Goal: Task Accomplishment & Management: Complete application form

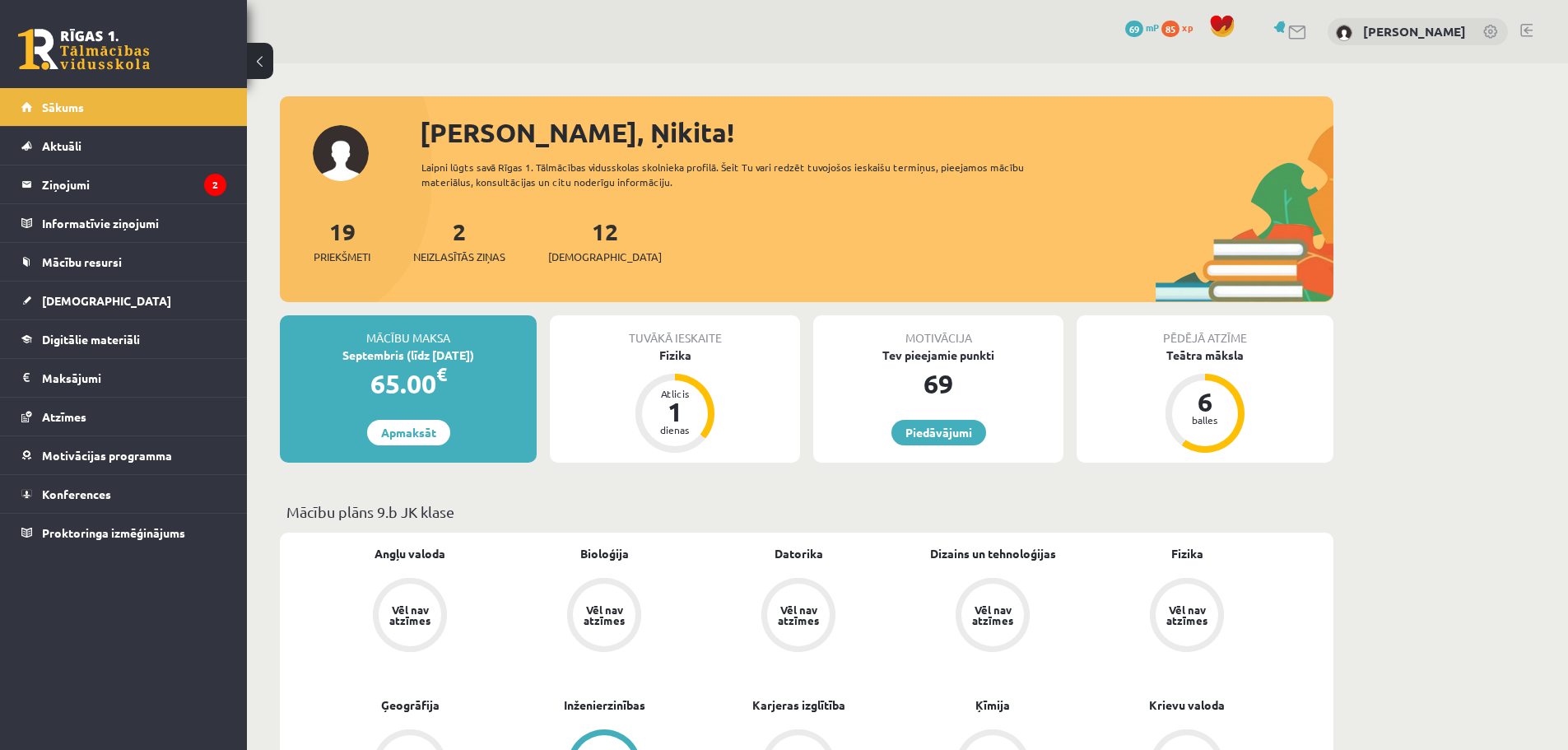
click at [1490, 29] on link at bounding box center [1491, 33] width 16 height 16
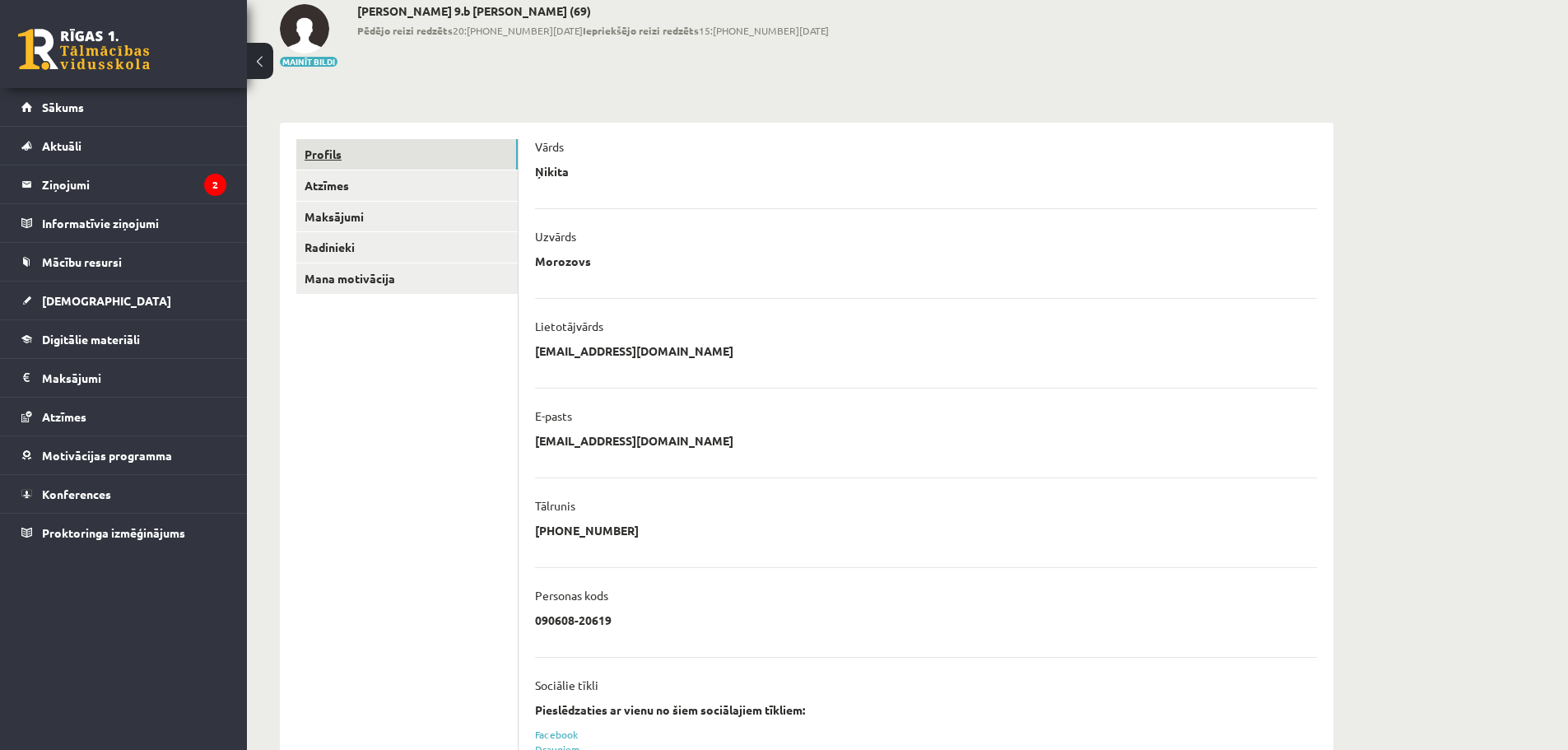
scroll to position [33, 0]
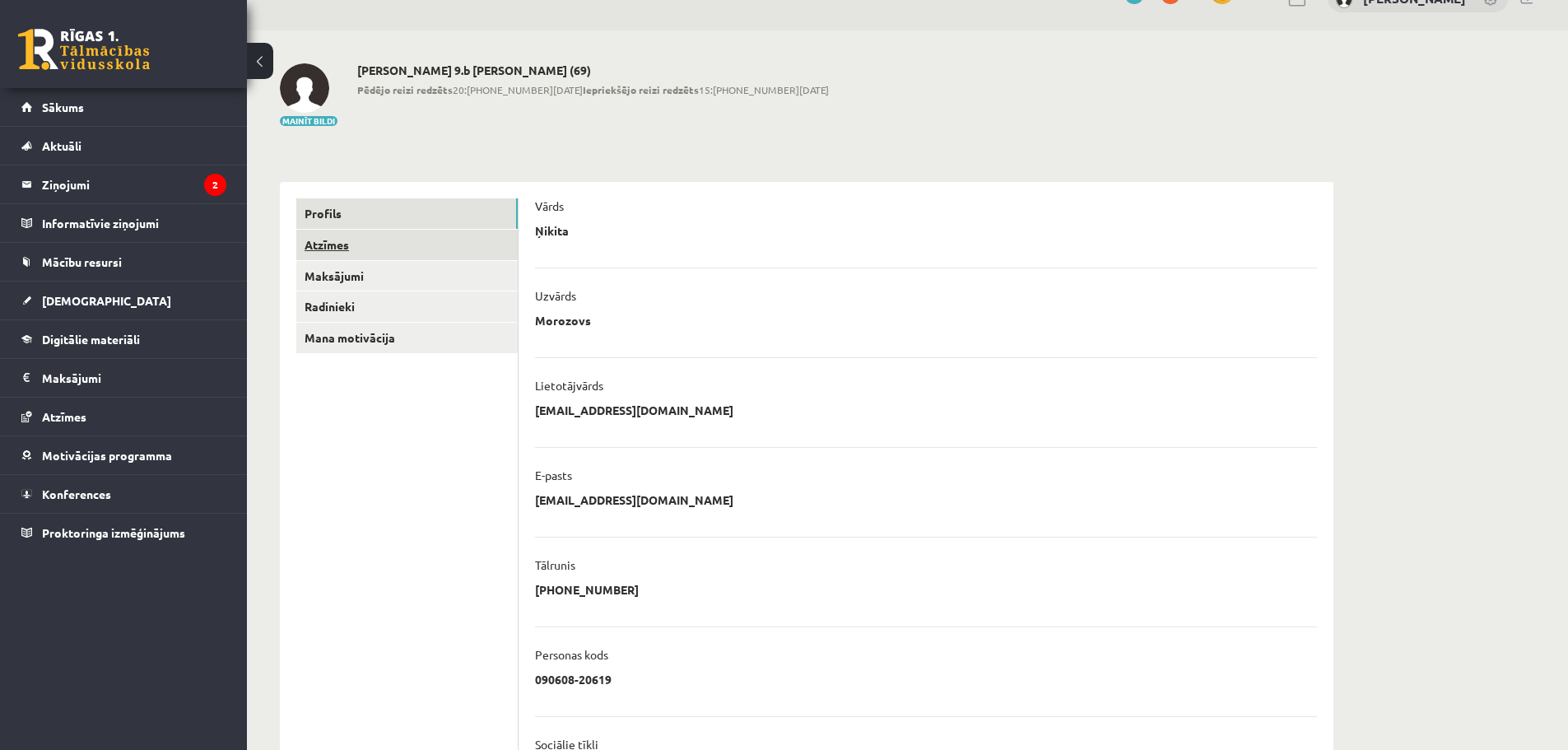
click at [373, 242] on link "Atzīmes" at bounding box center [407, 244] width 222 height 30
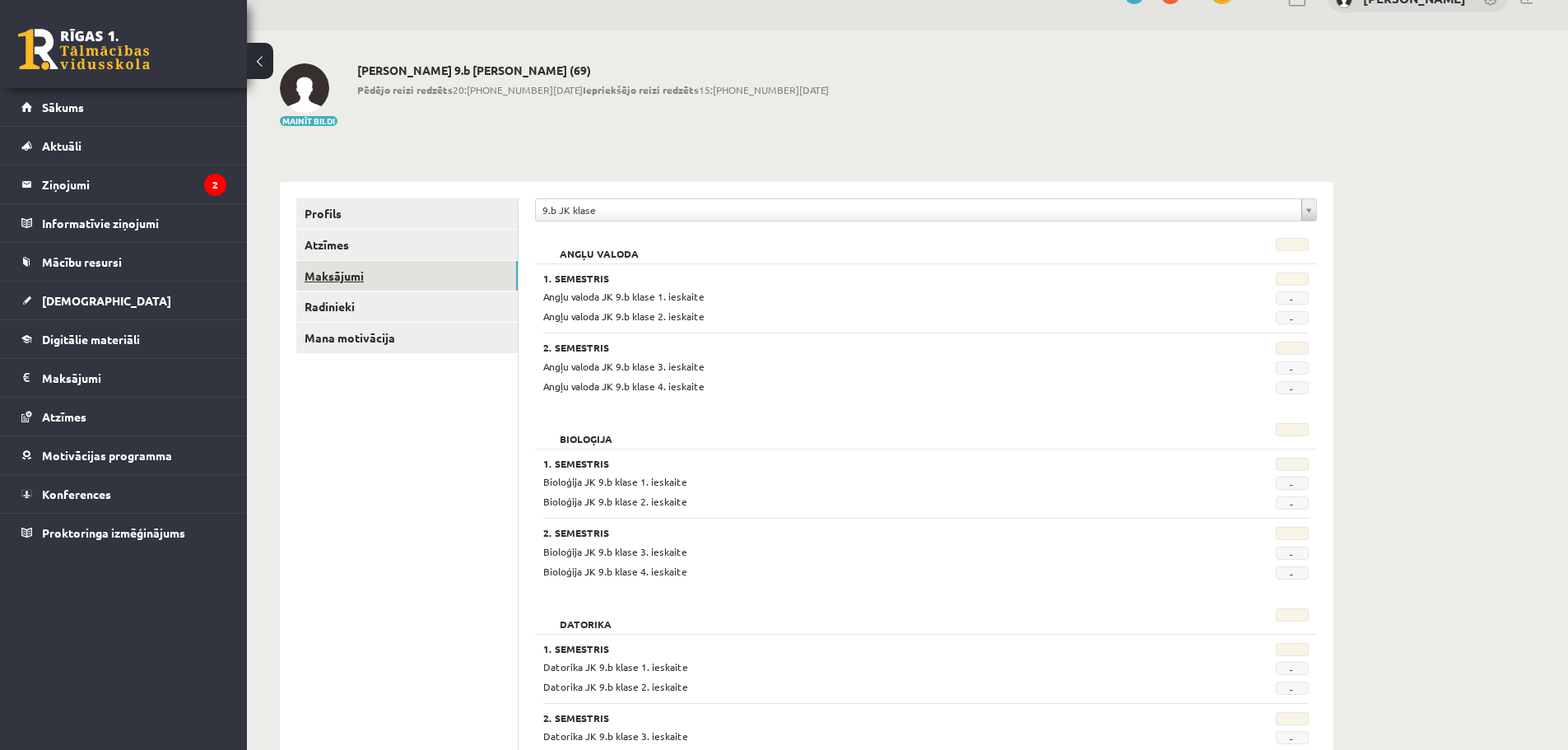
click at [371, 261] on link "Maksājumi" at bounding box center [407, 275] width 222 height 30
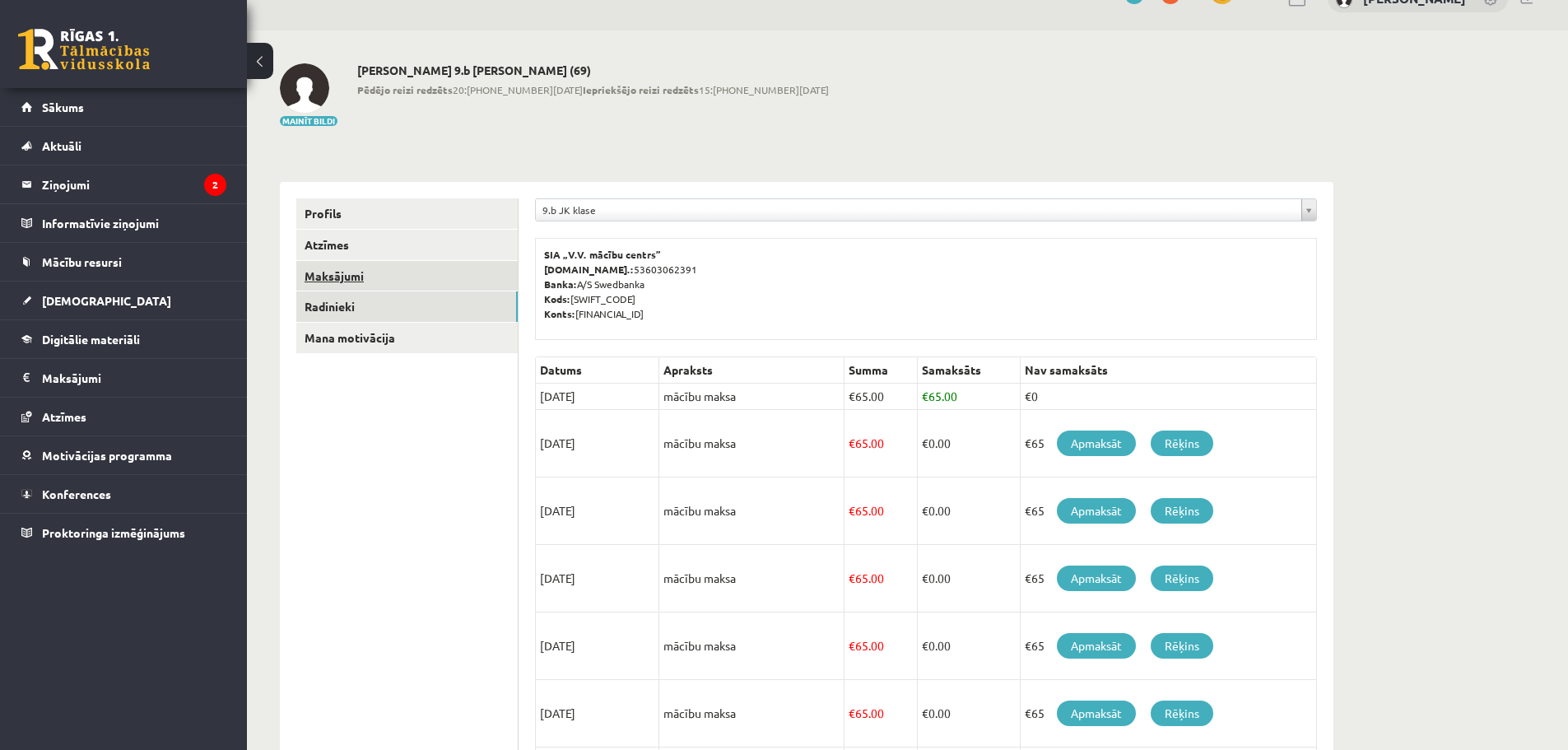
click at [365, 282] on link "Maksājumi" at bounding box center [407, 275] width 222 height 30
click at [363, 296] on link "Radinieki" at bounding box center [407, 306] width 222 height 30
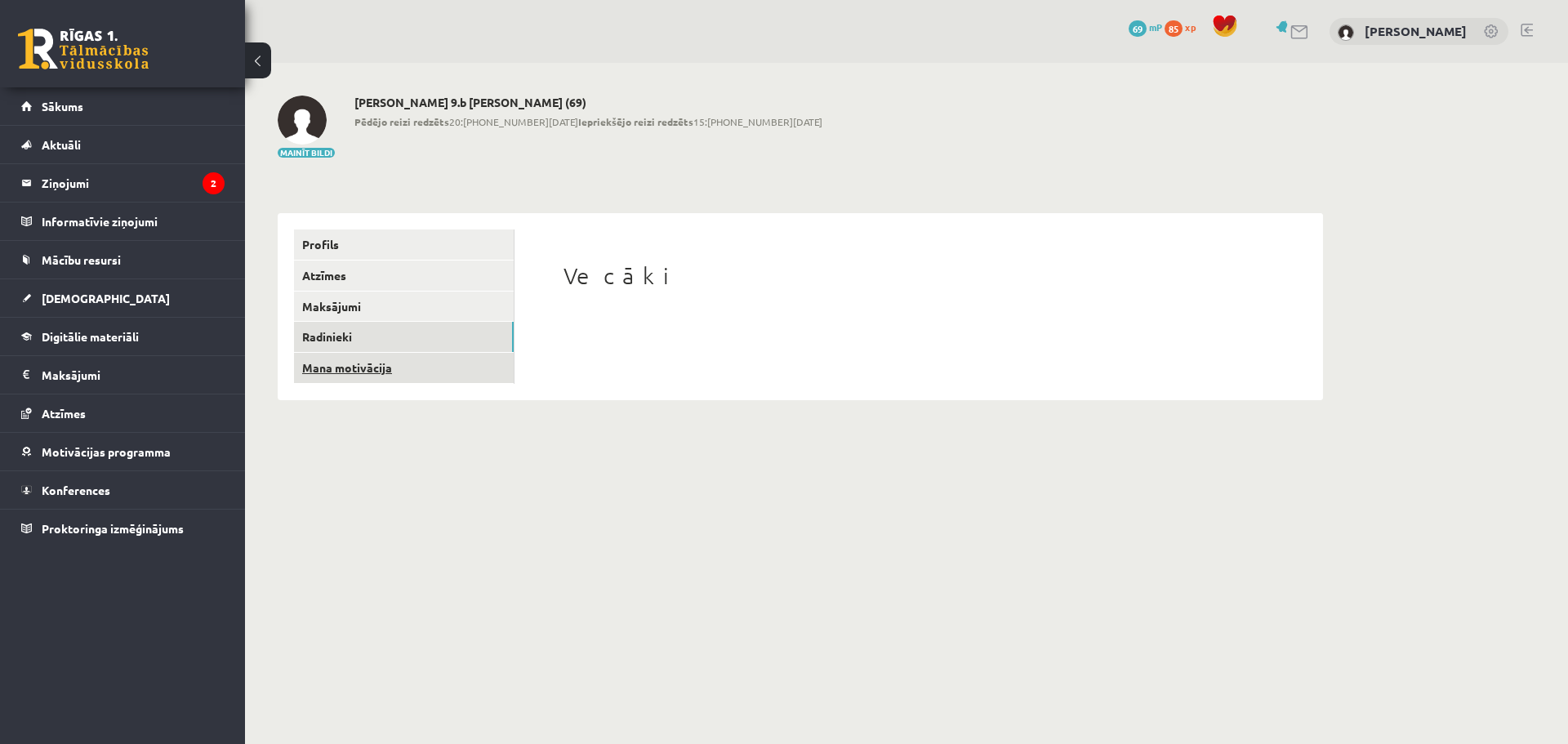
click at [369, 370] on link "Mana motivācija" at bounding box center [404, 368] width 220 height 30
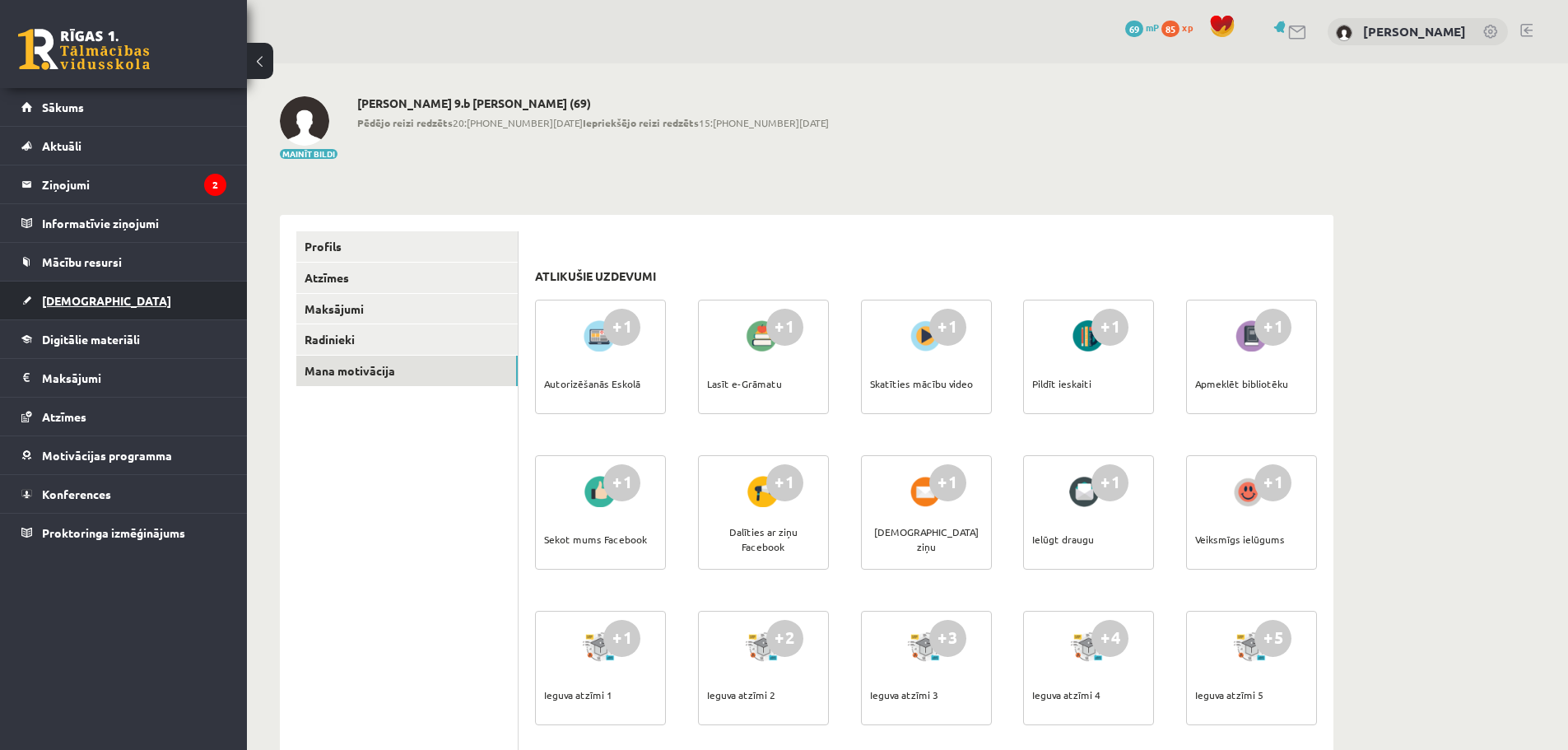
click at [83, 294] on span "[DEMOGRAPHIC_DATA]" at bounding box center [106, 300] width 129 height 15
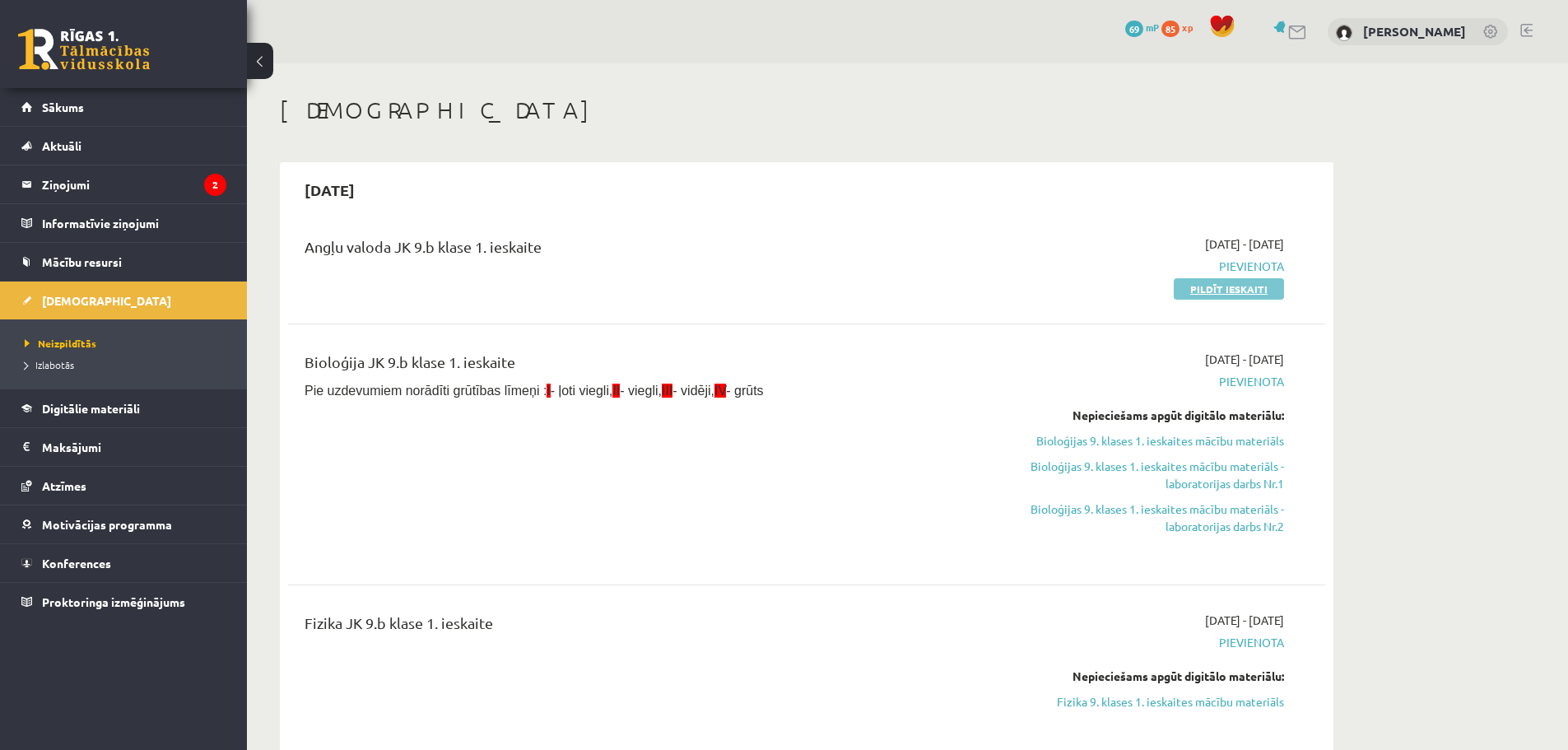
click at [1213, 285] on link "Pildīt ieskaiti" at bounding box center [1228, 288] width 110 height 22
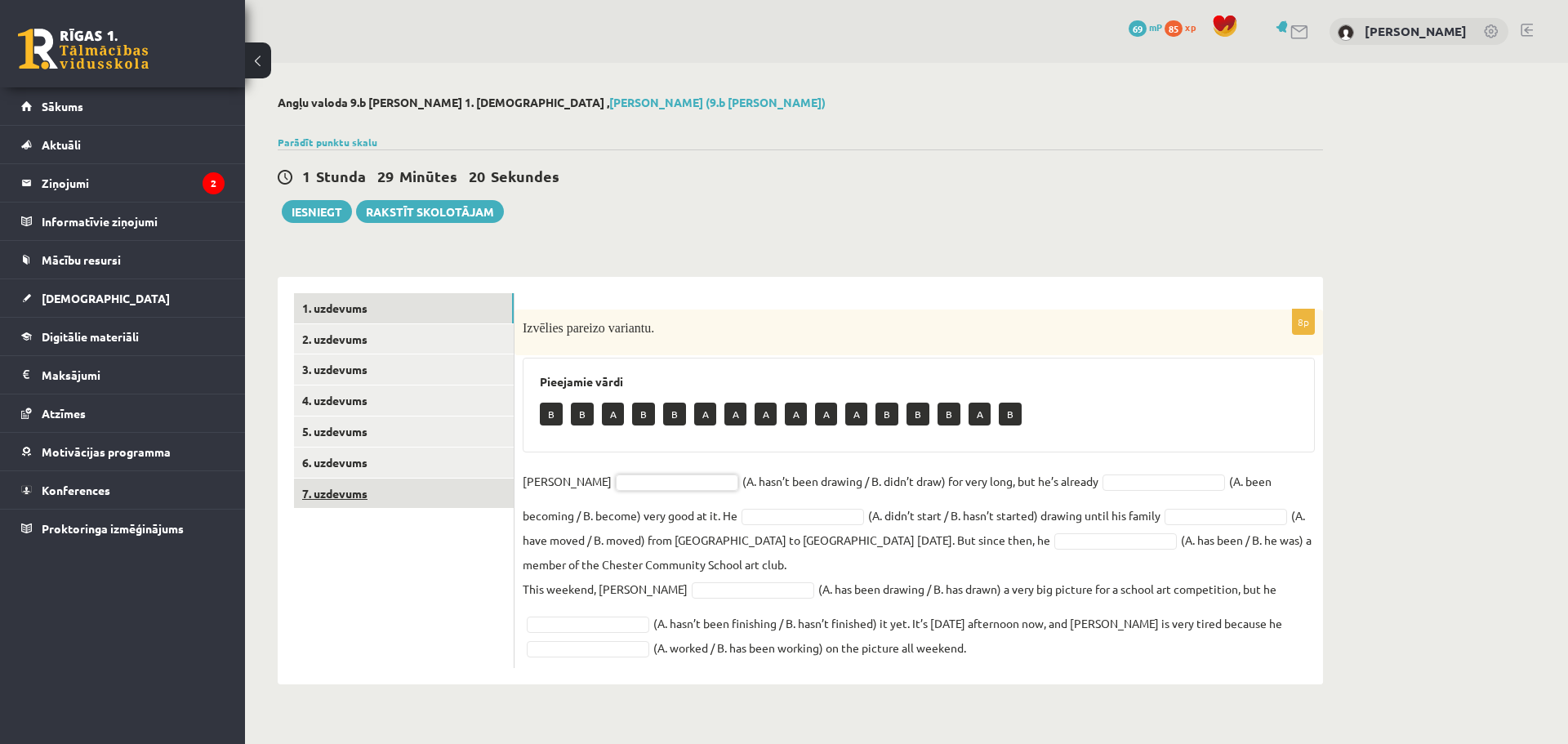
click at [349, 484] on link "7. uzdevums" at bounding box center [404, 493] width 220 height 30
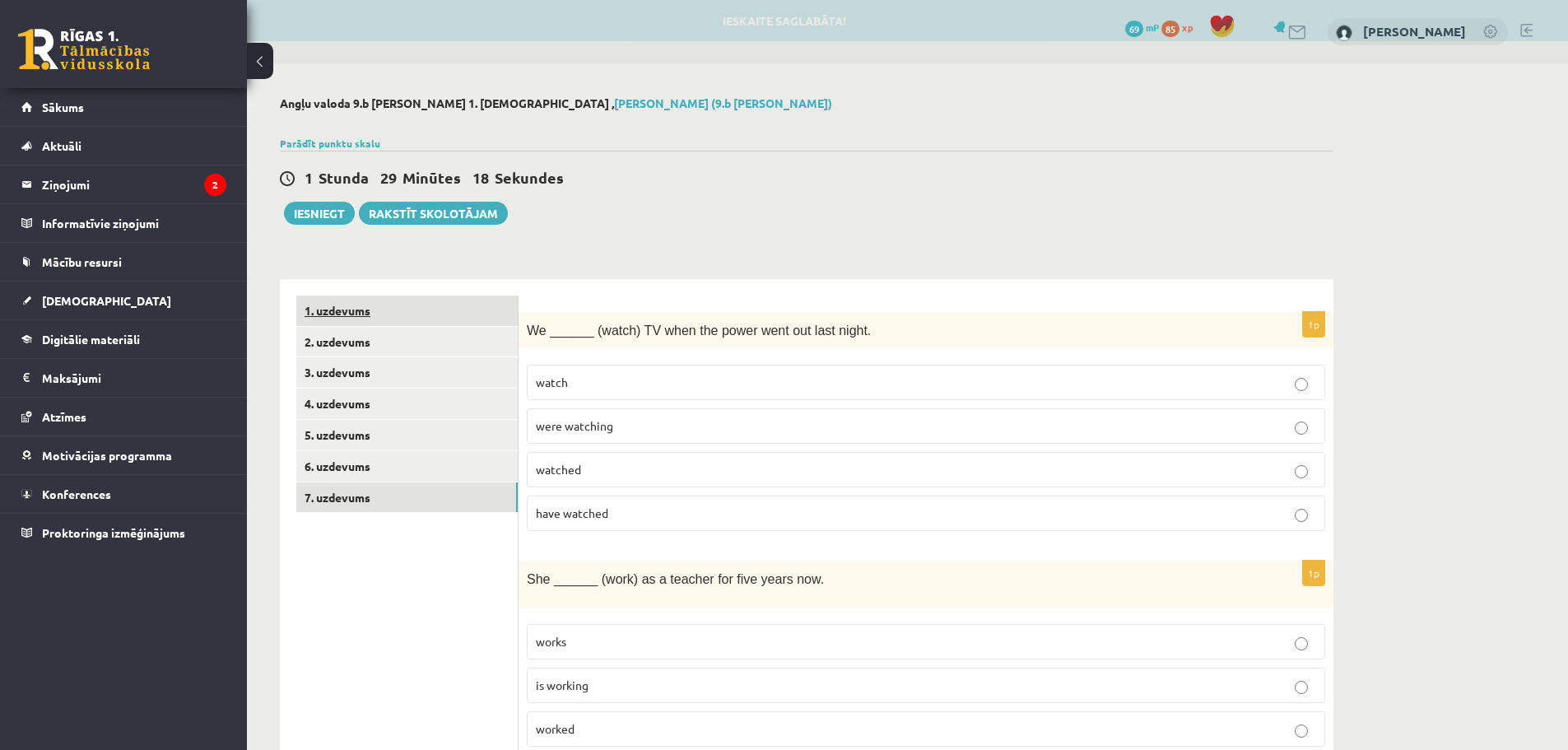
click at [378, 322] on link "1. uzdevums" at bounding box center [407, 310] width 222 height 30
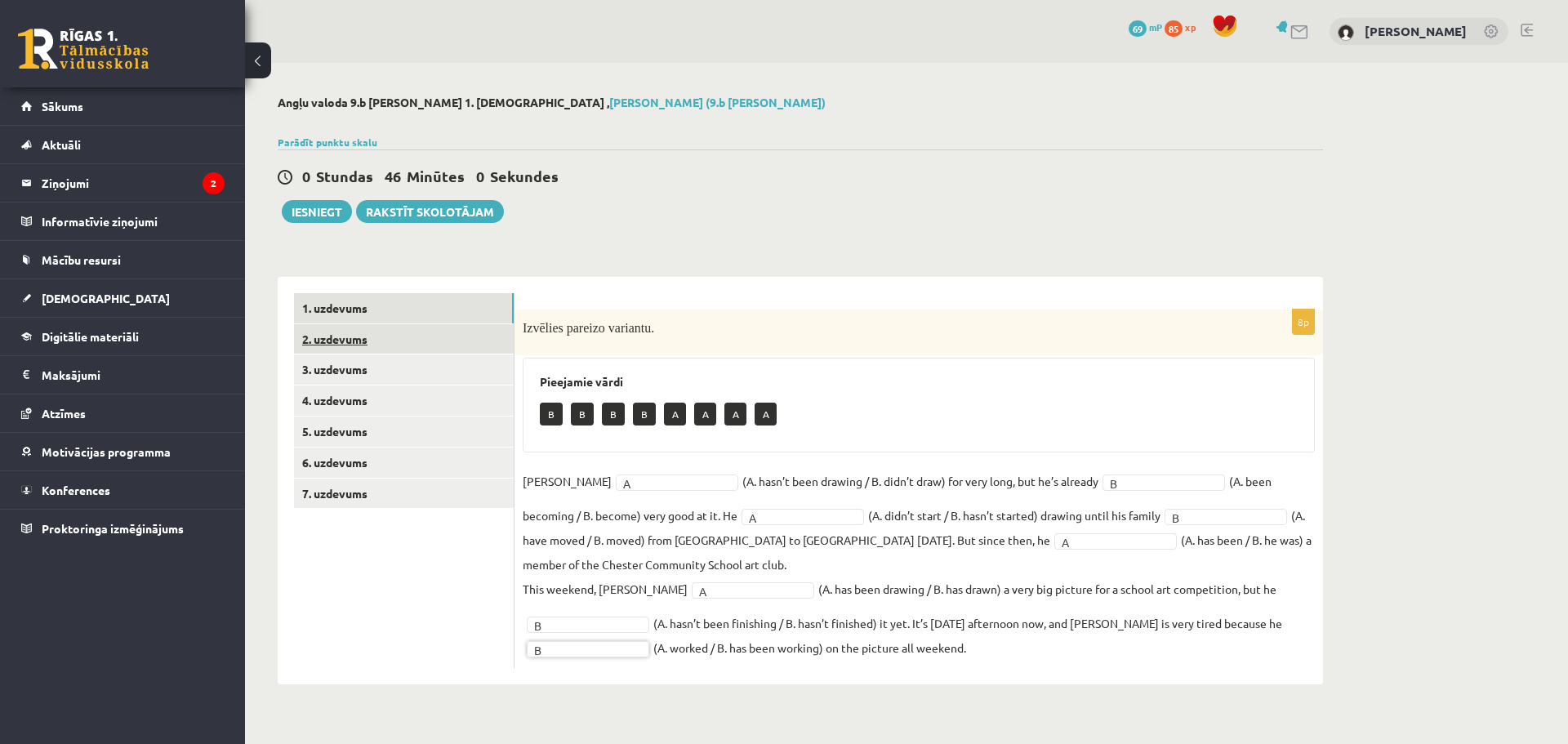
click at [457, 343] on link "2. uzdevums" at bounding box center [404, 338] width 220 height 30
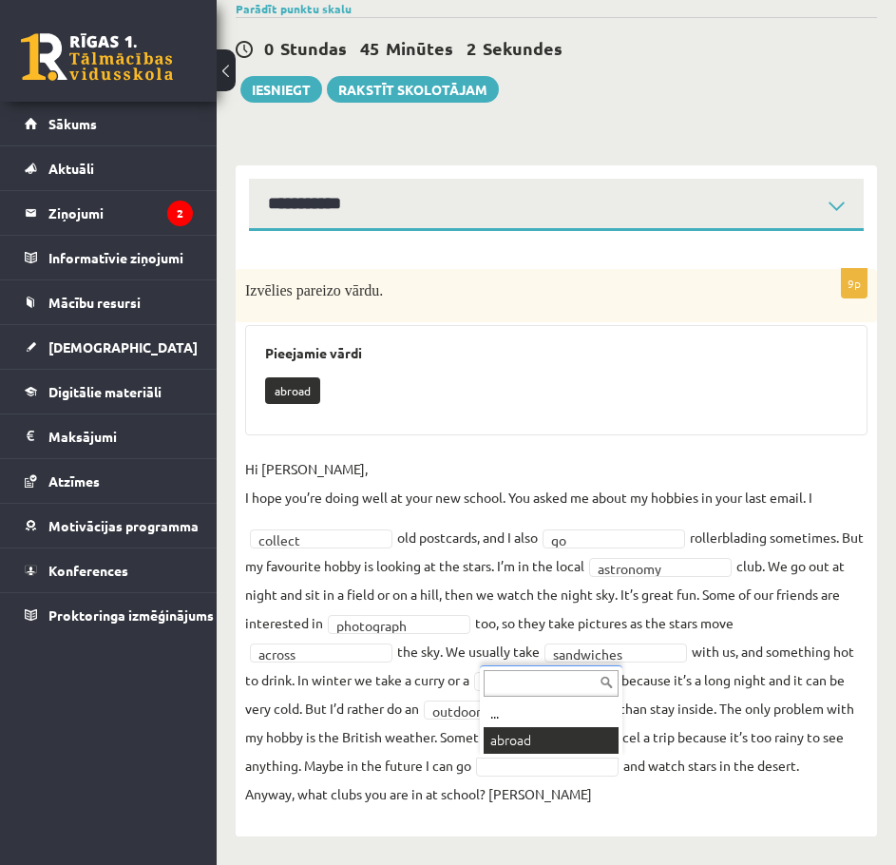
scroll to position [103, 0]
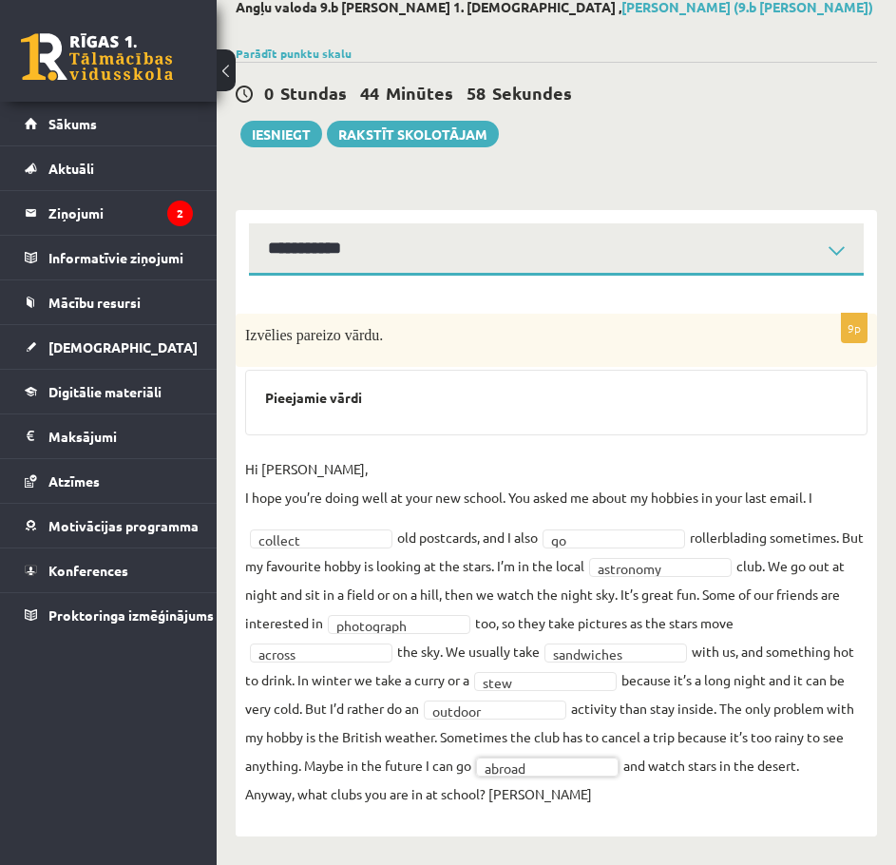
click at [227, 86] on button at bounding box center [226, 70] width 19 height 42
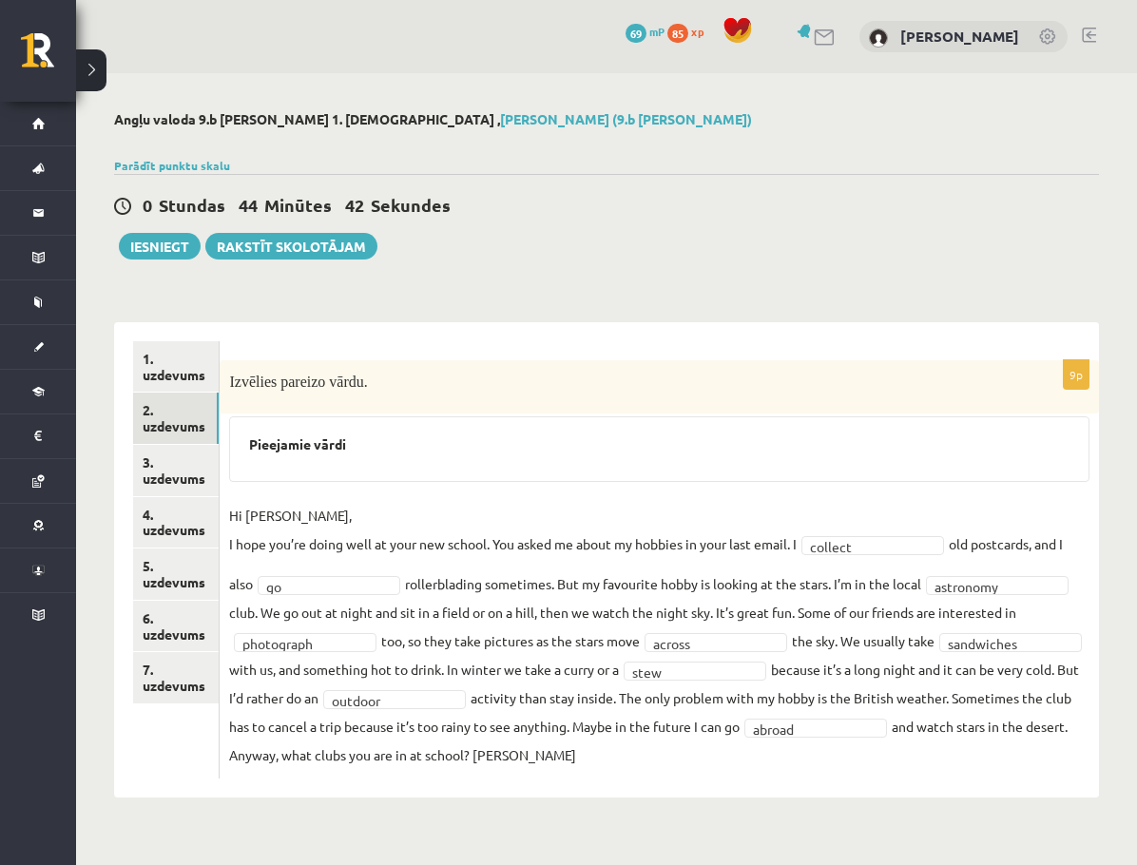
scroll to position [56, 0]
click at [219, 445] on link "3. uzdevums" at bounding box center [176, 470] width 86 height 51
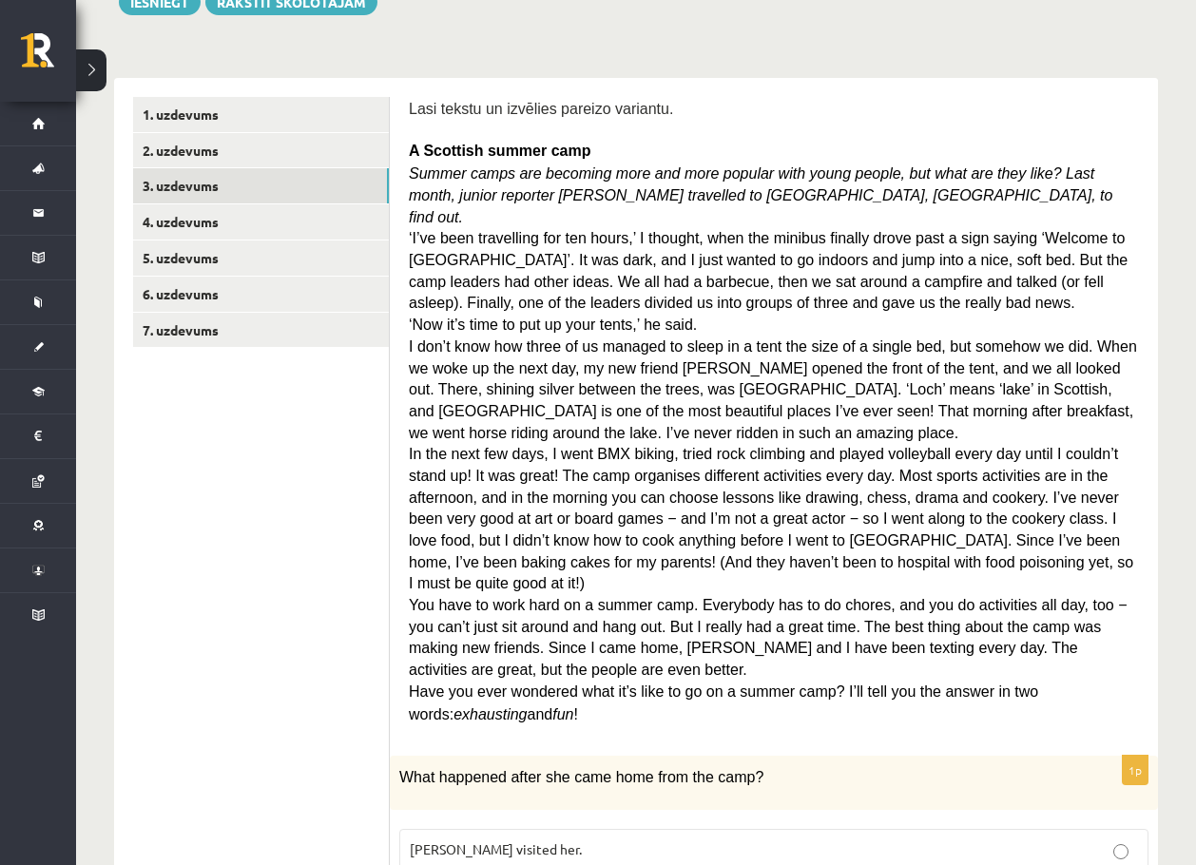
scroll to position [157, 0]
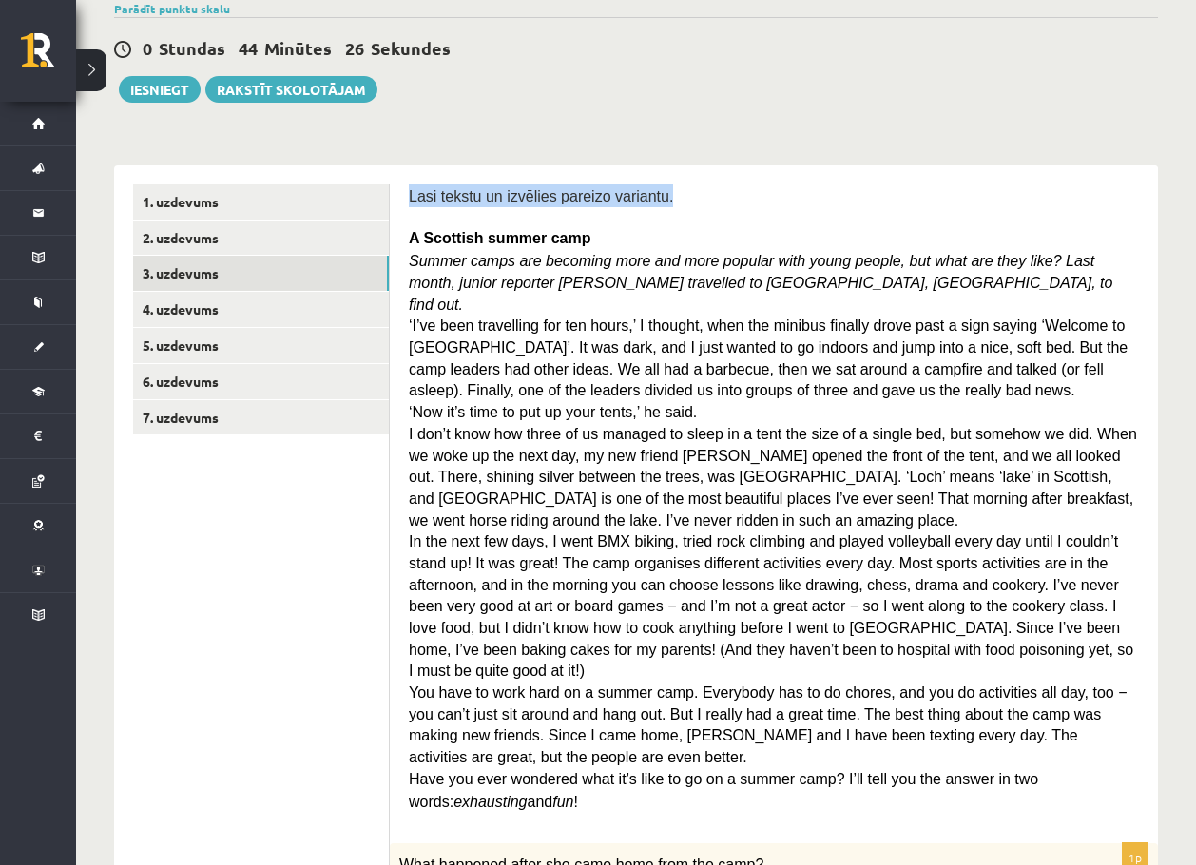
drag, startPoint x: 413, startPoint y: 195, endPoint x: 673, endPoint y: 178, distance: 260.0
copy span "Lasi tekstu un izvēlies pareizo variantu."
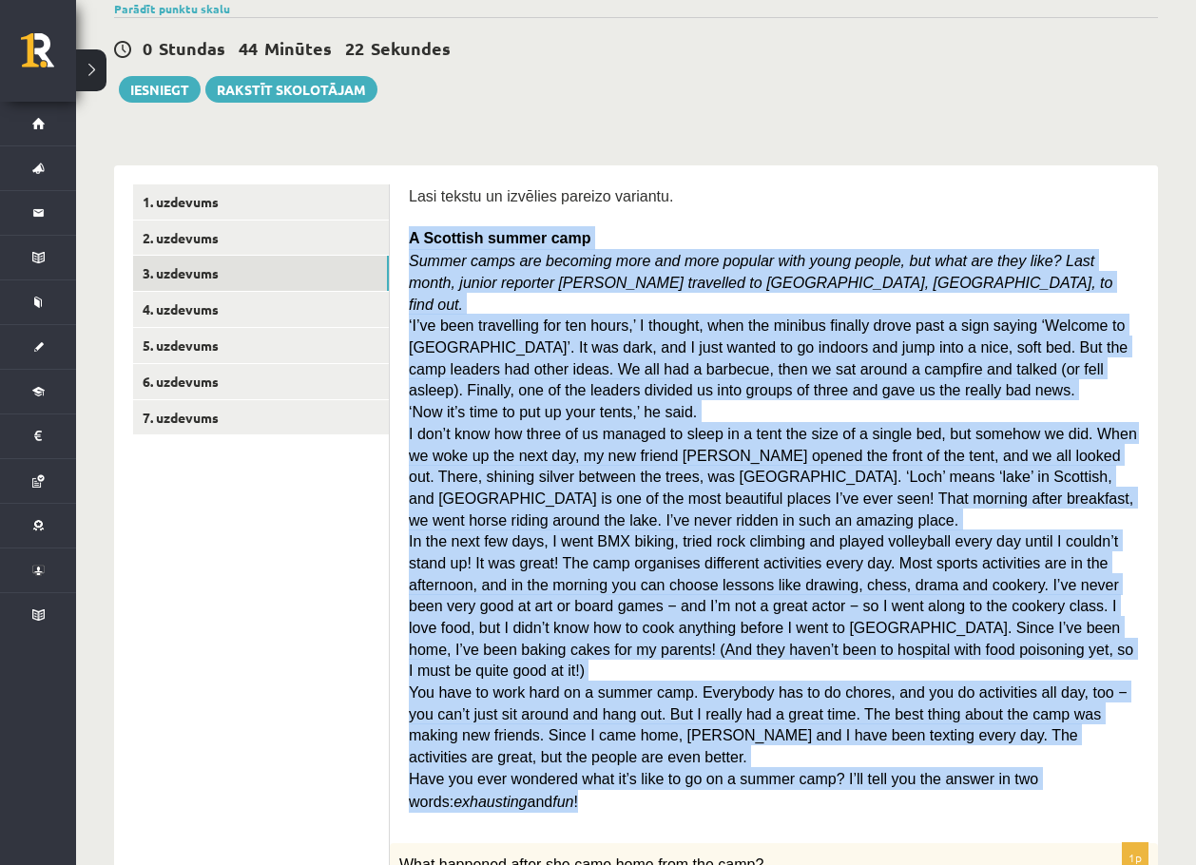
drag, startPoint x: 408, startPoint y: 237, endPoint x: 583, endPoint y: 722, distance: 516.2
copy div "A Scottish summer camp Summer camps are becoming more and more popular with you…"
click at [712, 479] on span "I don’t know how three of us managed to sleep in a tent the size of a single be…" at bounding box center [773, 477] width 728 height 103
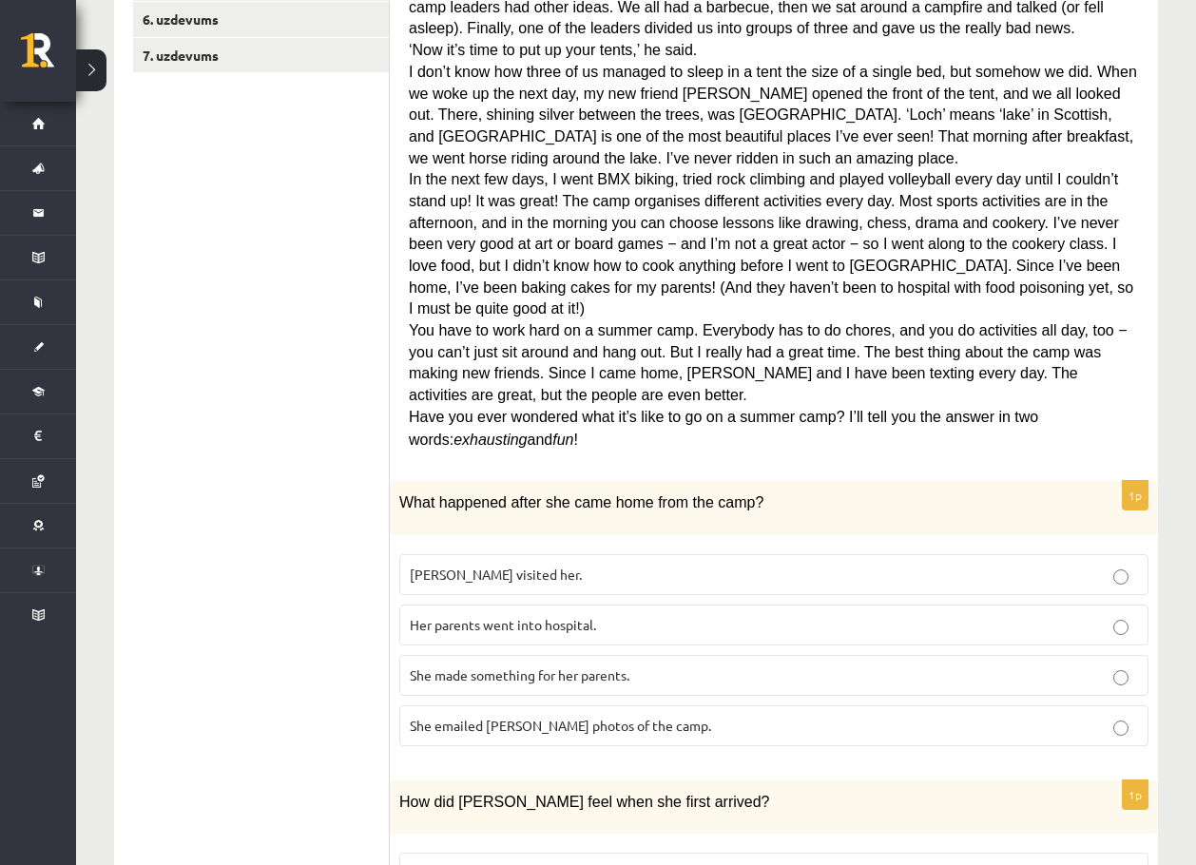
scroll to position [663, 0]
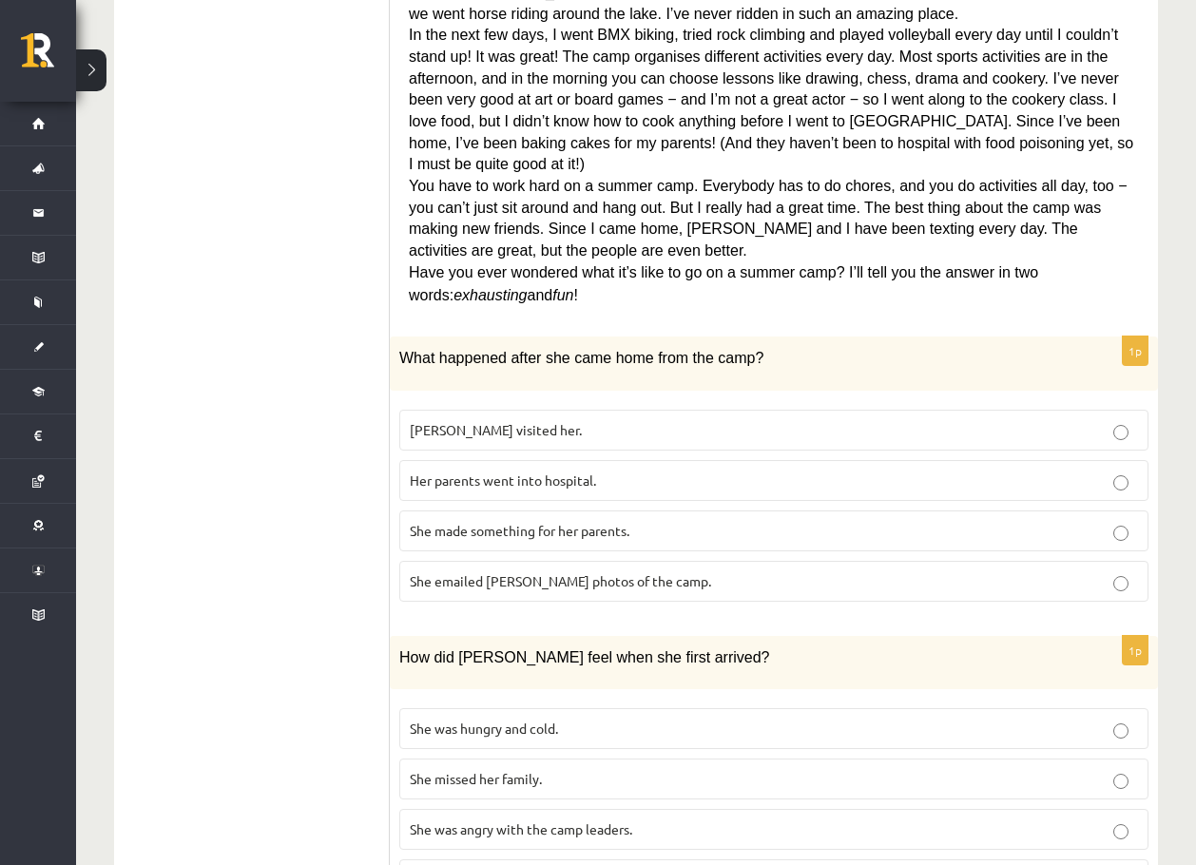
drag, startPoint x: 593, startPoint y: 293, endPoint x: 784, endPoint y: 297, distance: 191.1
click at [783, 297] on div "**********" at bounding box center [636, 745] width 1044 height 2173
click at [784, 346] on p "What happened after she came home from the camp?" at bounding box center [726, 357] width 654 height 23
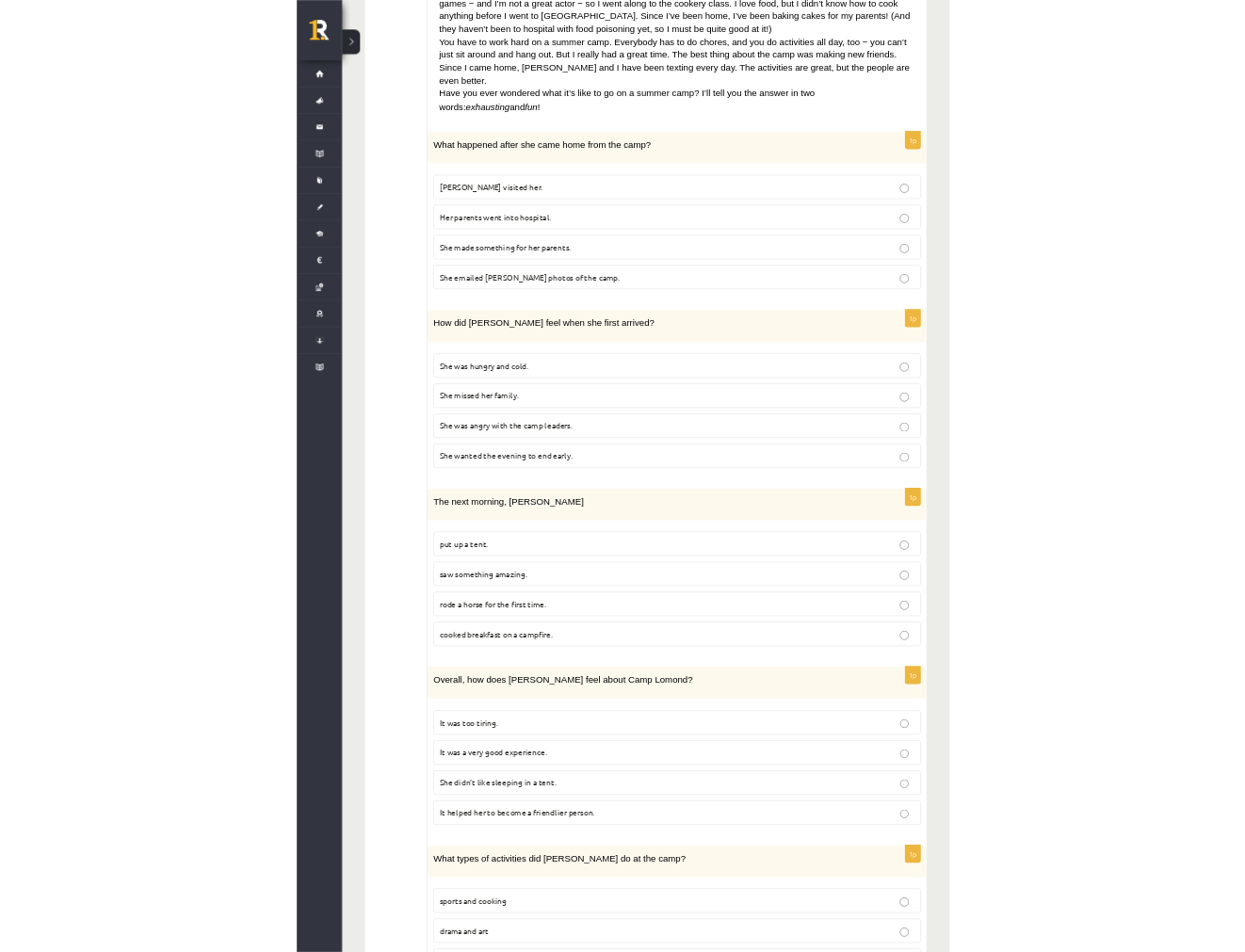
scroll to position [803, 0]
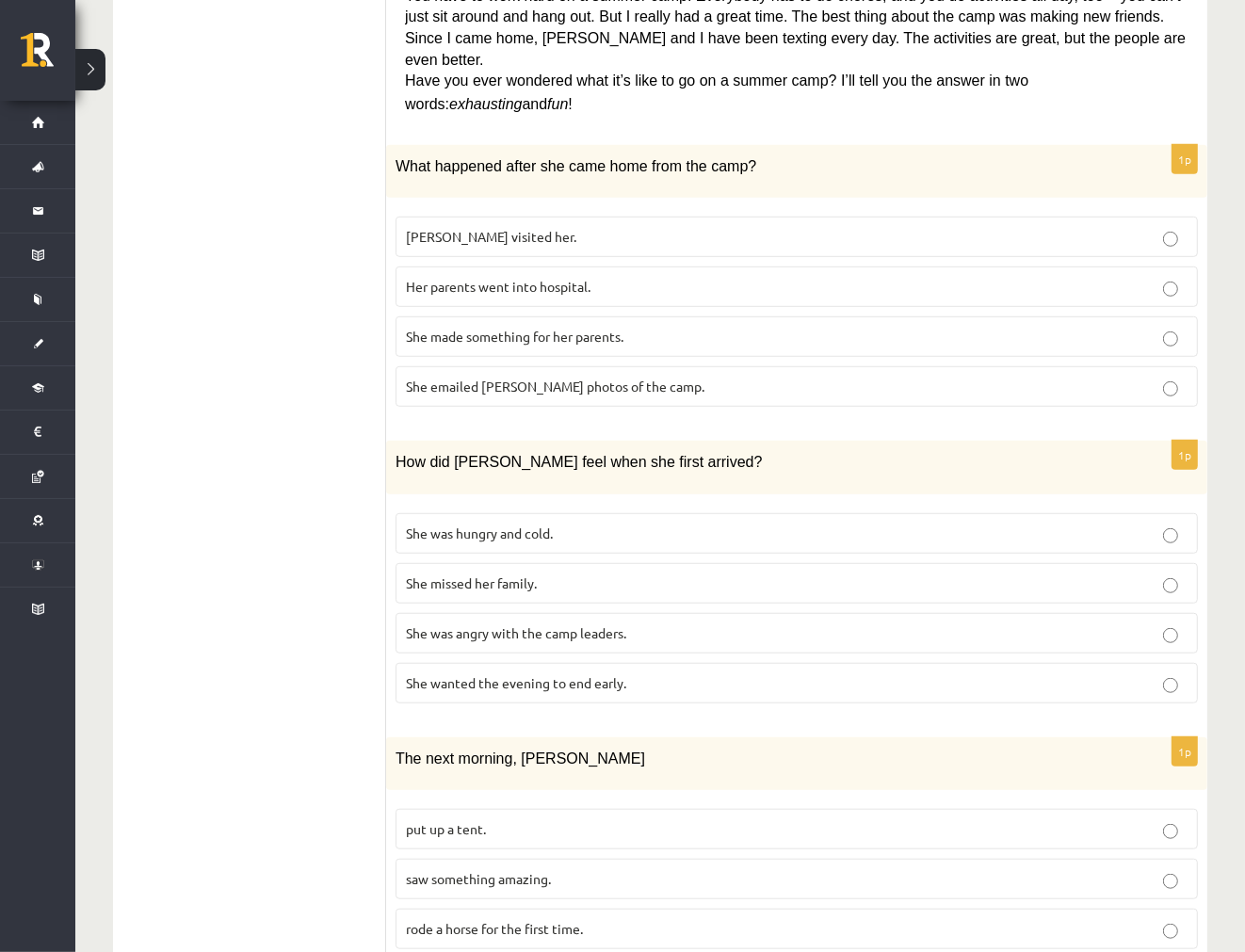
click at [496, 316] on label "She made something for her parents." at bounding box center [796, 336] width 802 height 41
click at [540, 675] on span "She wanted the evening to end early." at bounding box center [516, 683] width 220 height 17
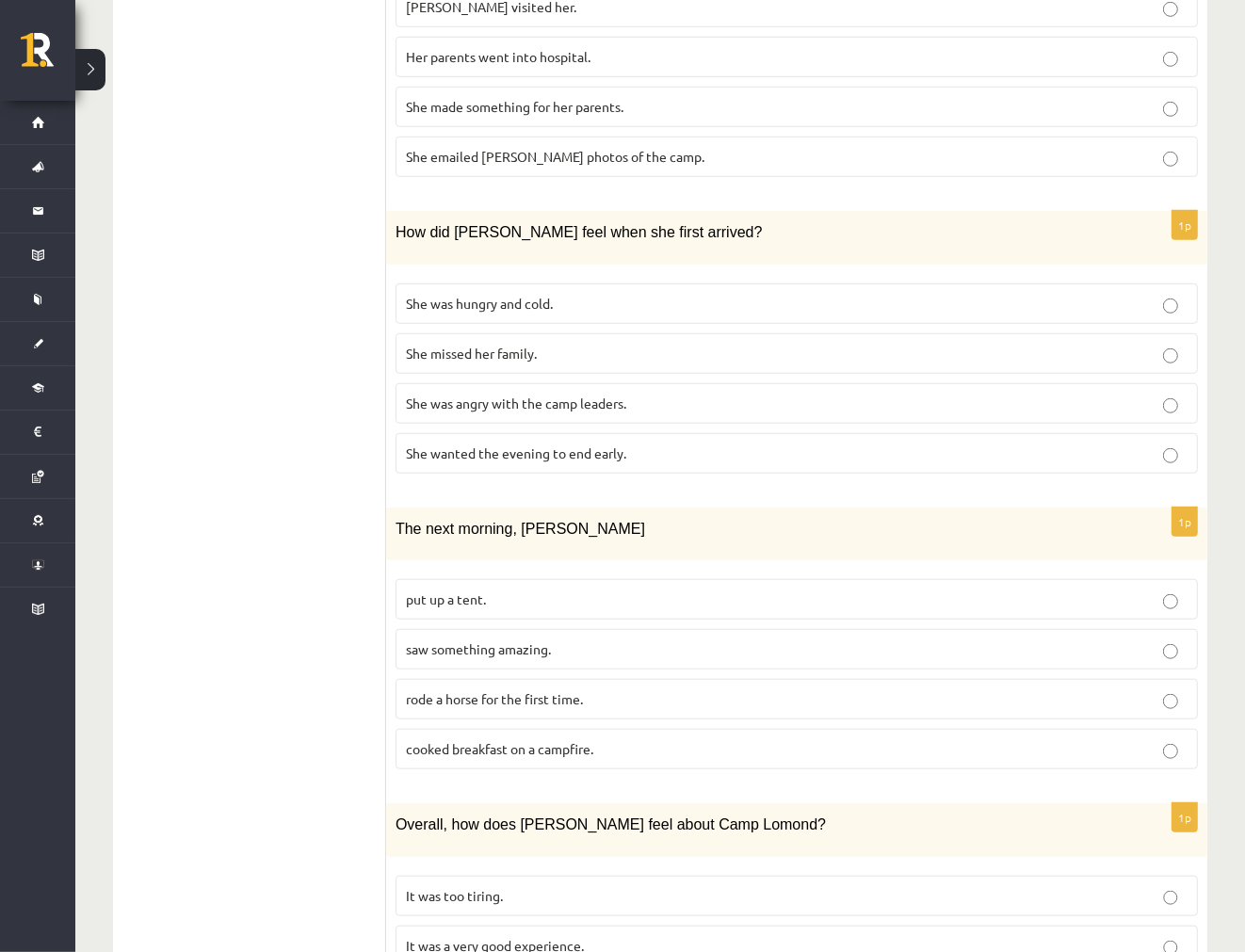
scroll to position [1221, 0]
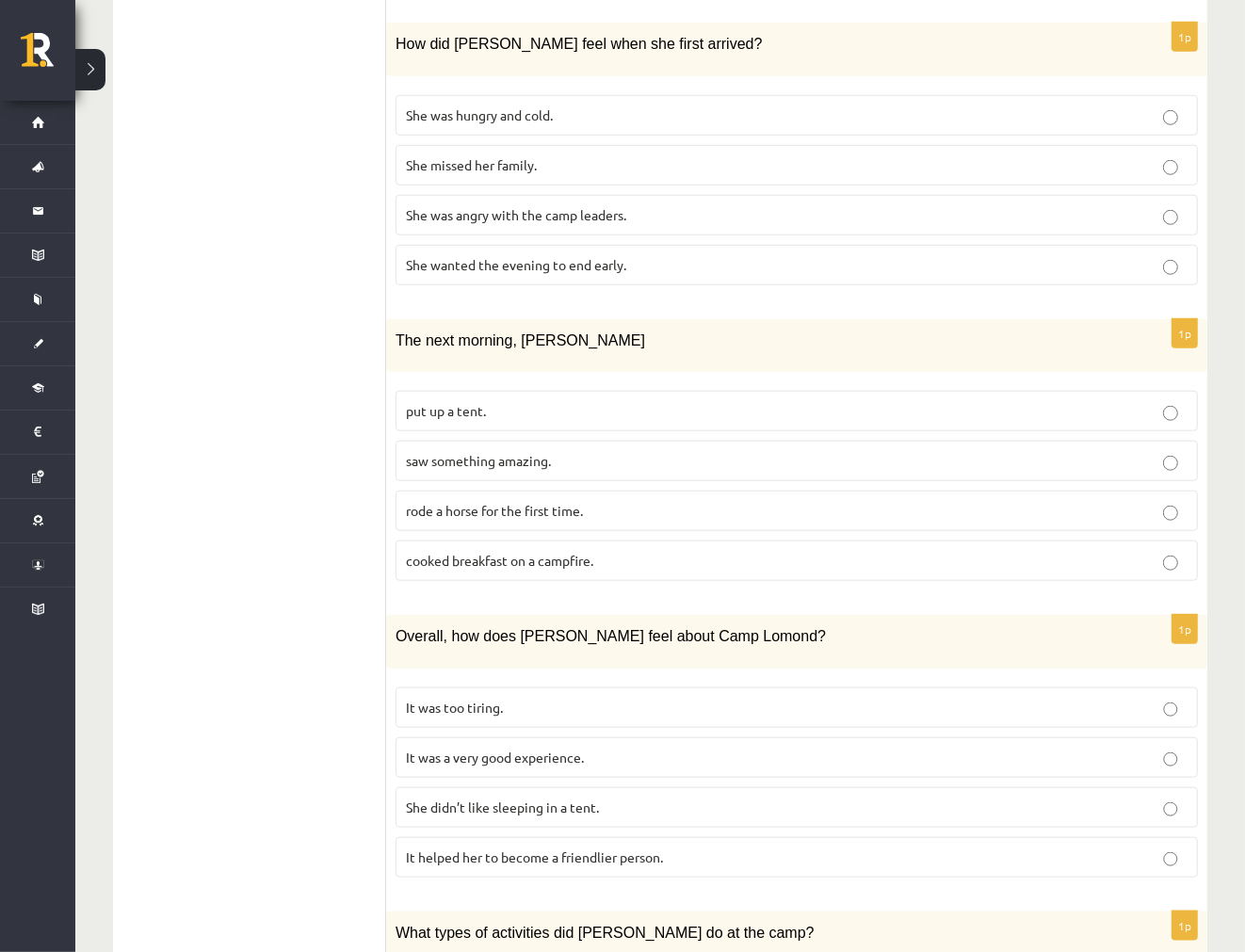
click at [448, 452] on span "saw something amazing." at bounding box center [478, 460] width 145 height 17
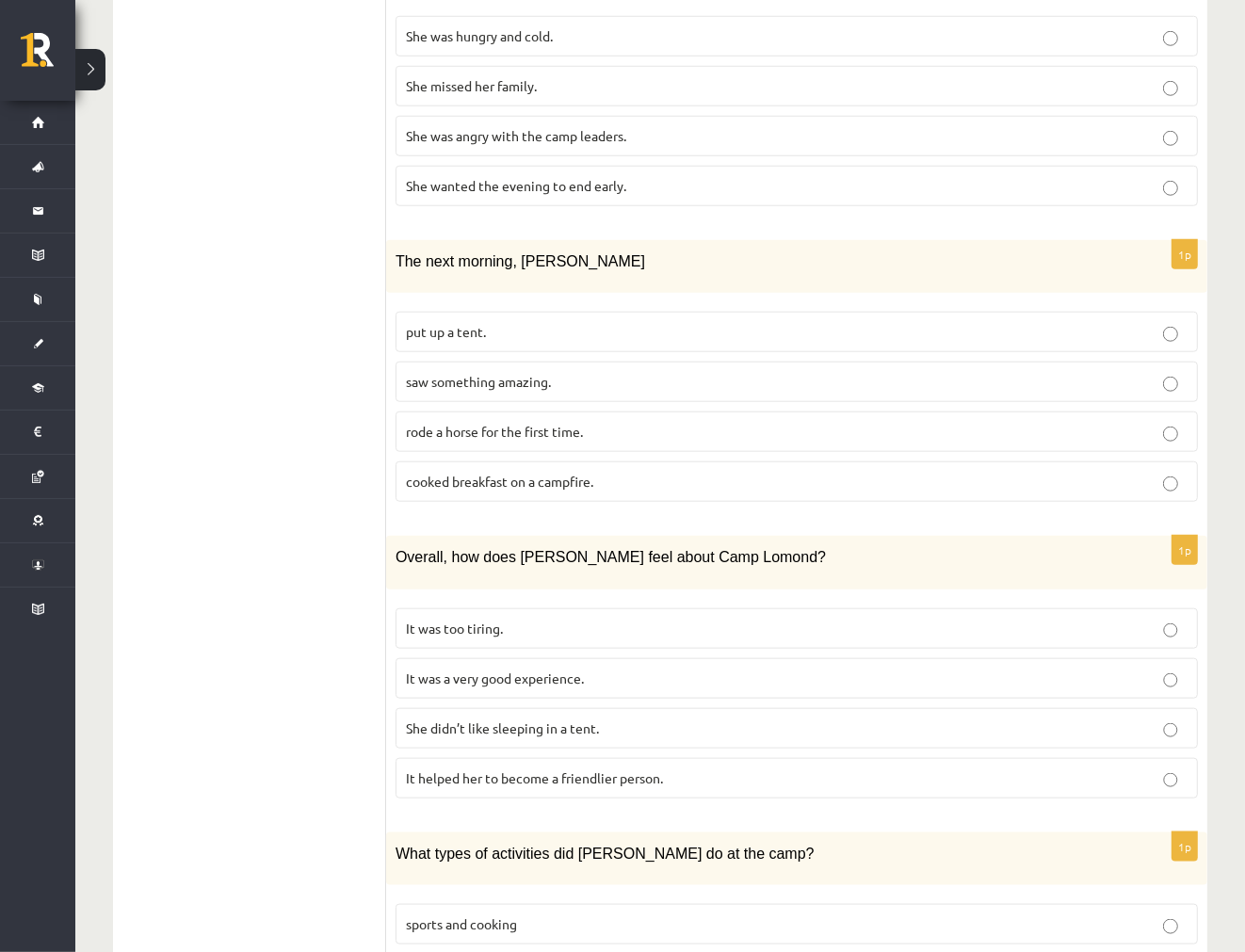
scroll to position [1432, 0]
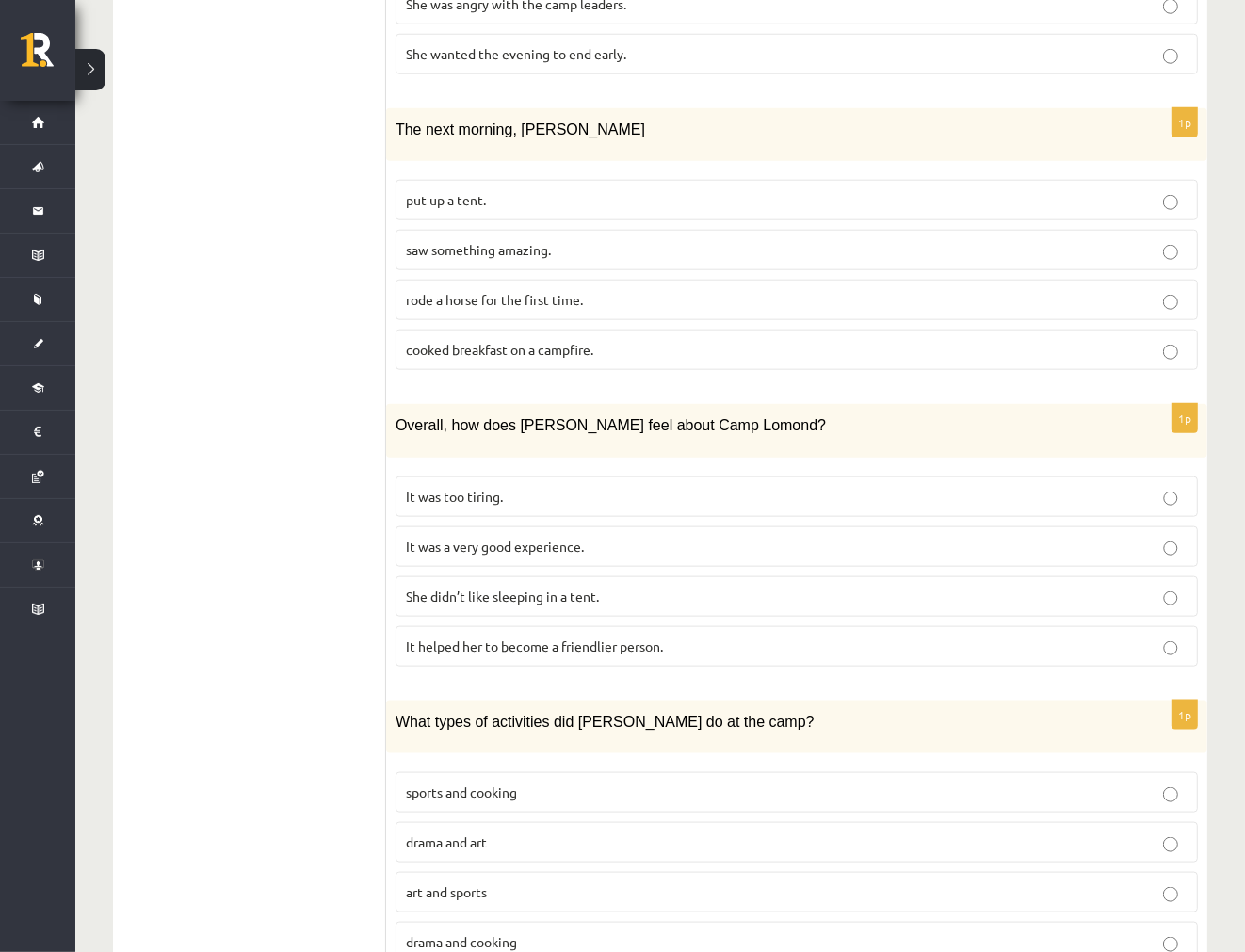
click at [468, 538] on span "It was a very good experience." at bounding box center [495, 546] width 178 height 17
click at [506, 784] on span "sports and cooking" at bounding box center [462, 792] width 111 height 17
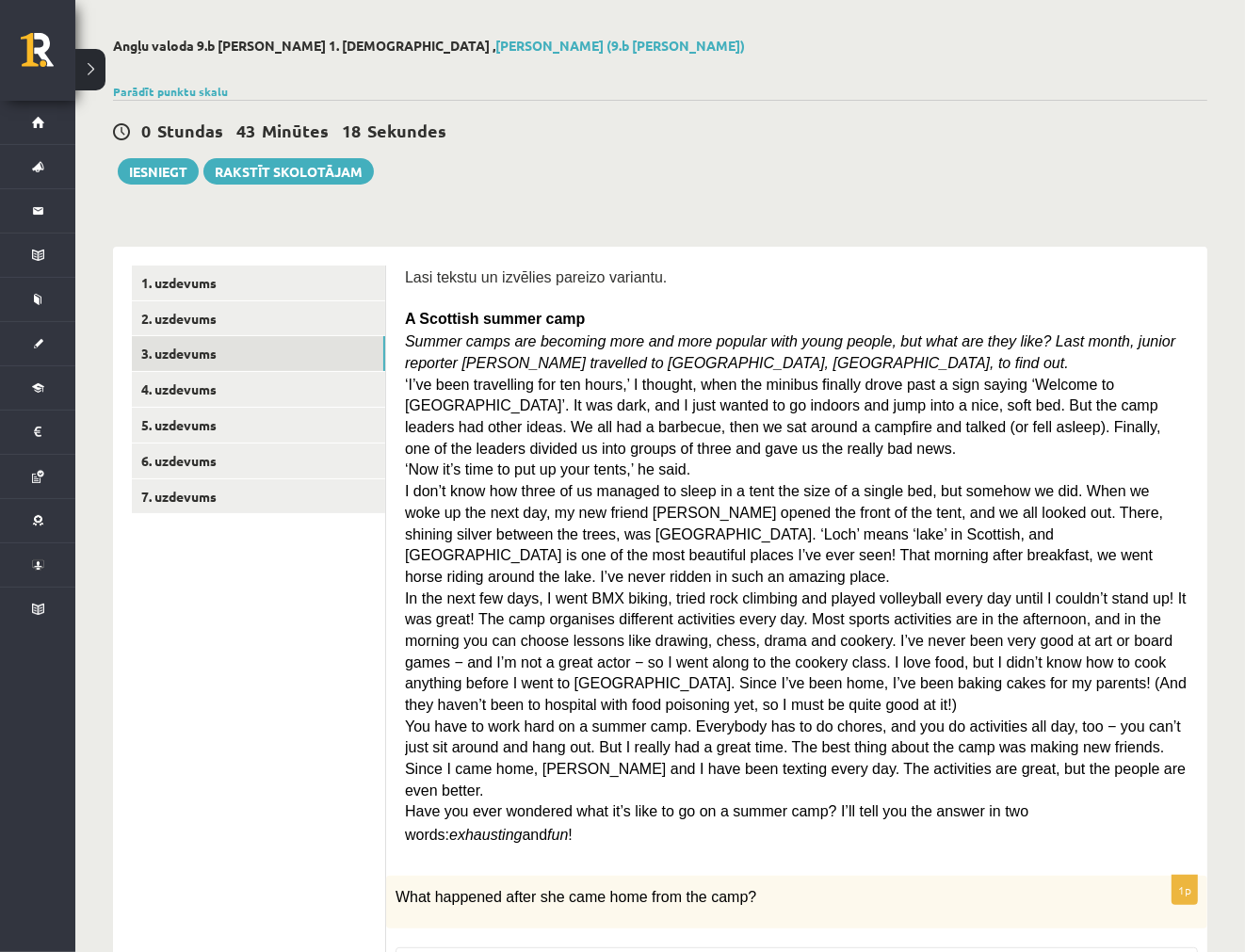
scroll to position [0, 0]
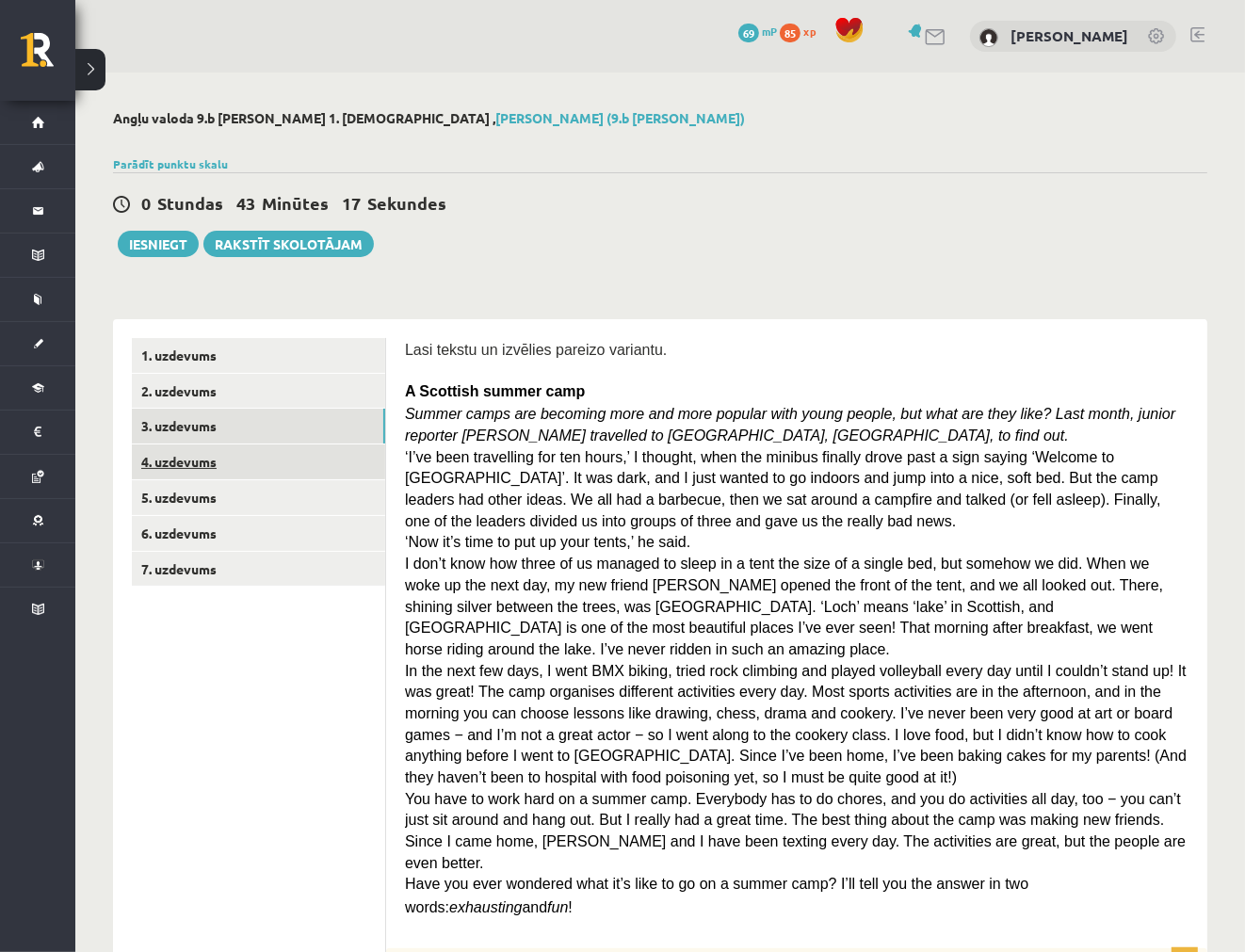
click at [175, 466] on link "4. uzdevums" at bounding box center [259, 462] width 254 height 35
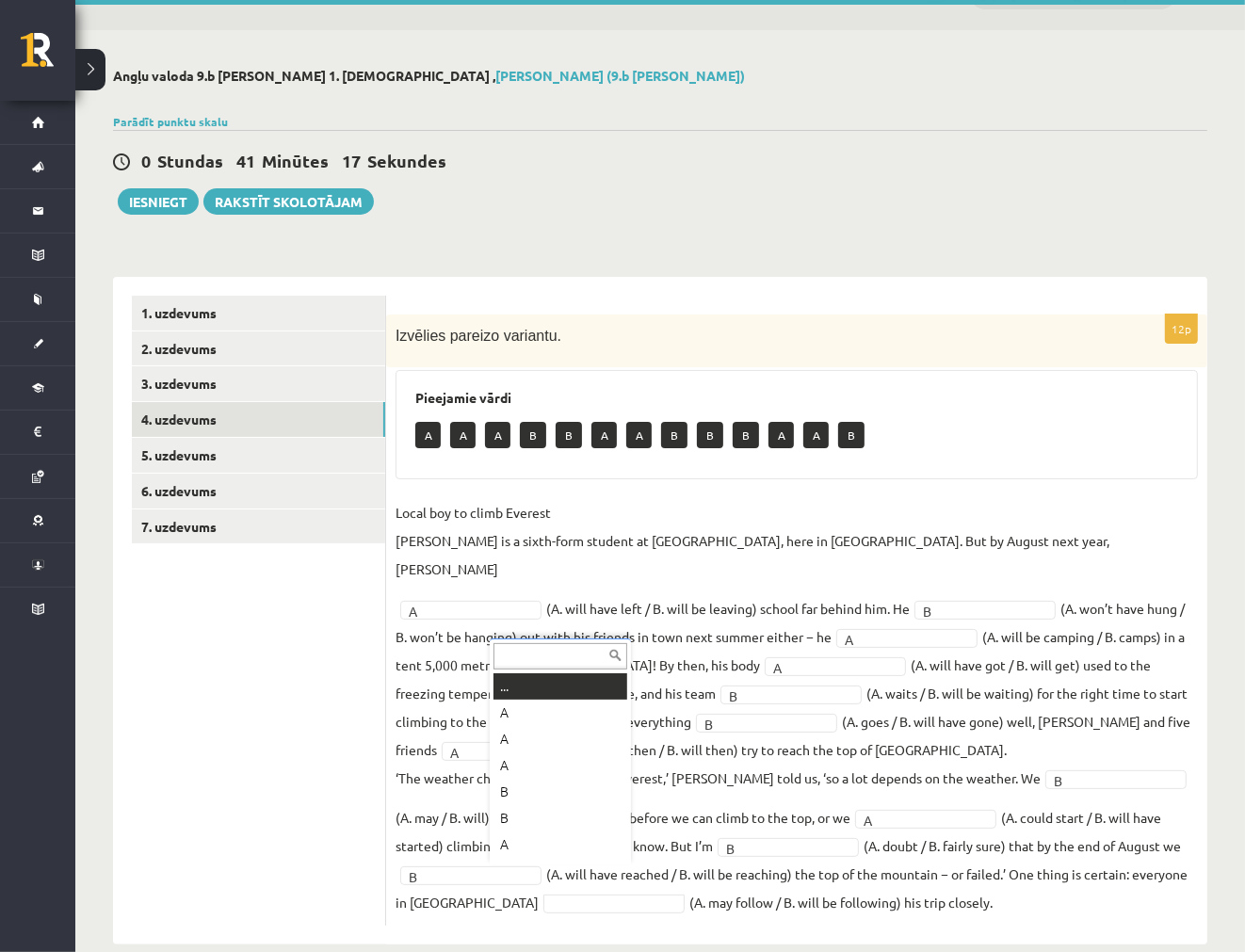
scroll to position [22, 0]
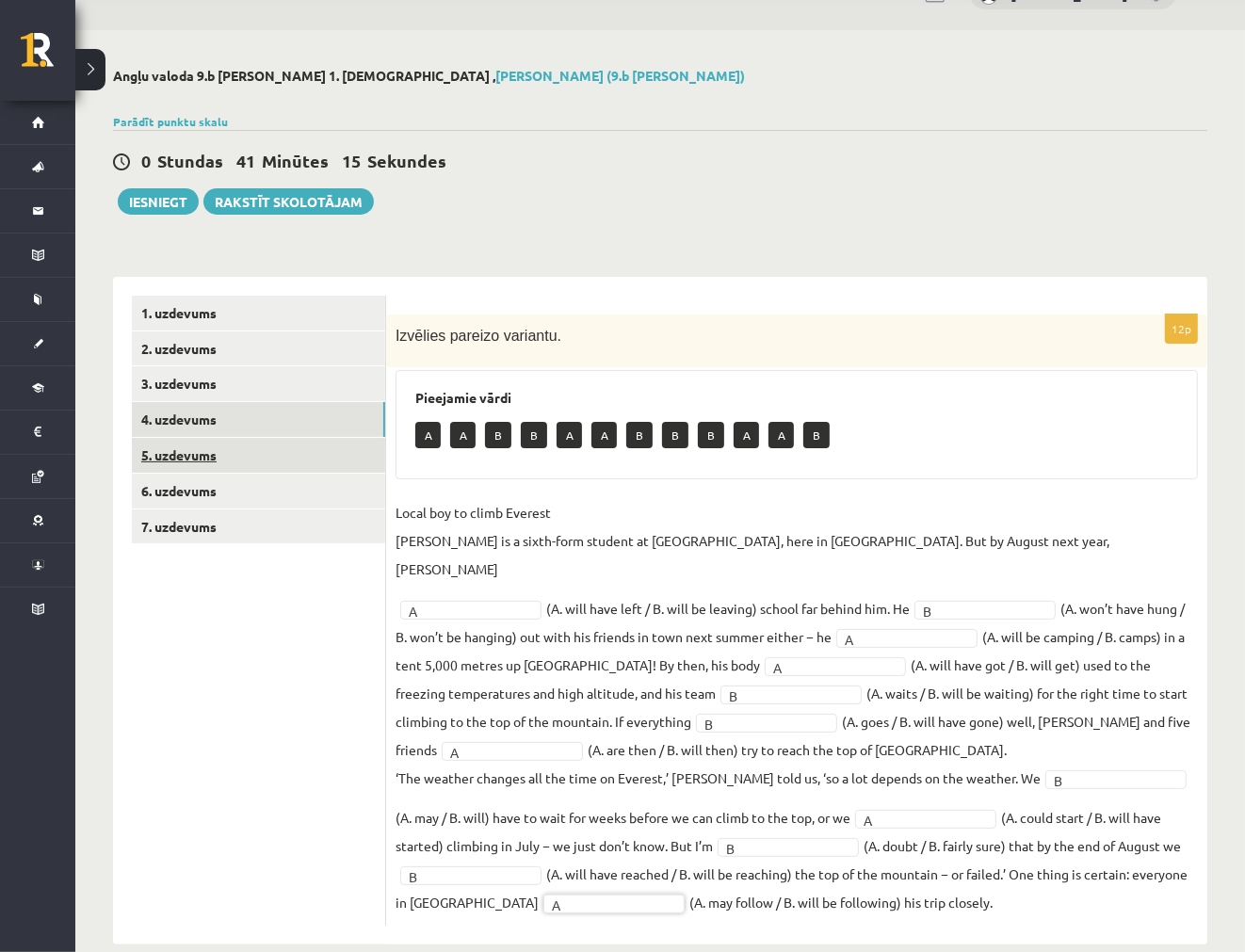
click at [328, 458] on link "5. uzdevums" at bounding box center [259, 455] width 254 height 35
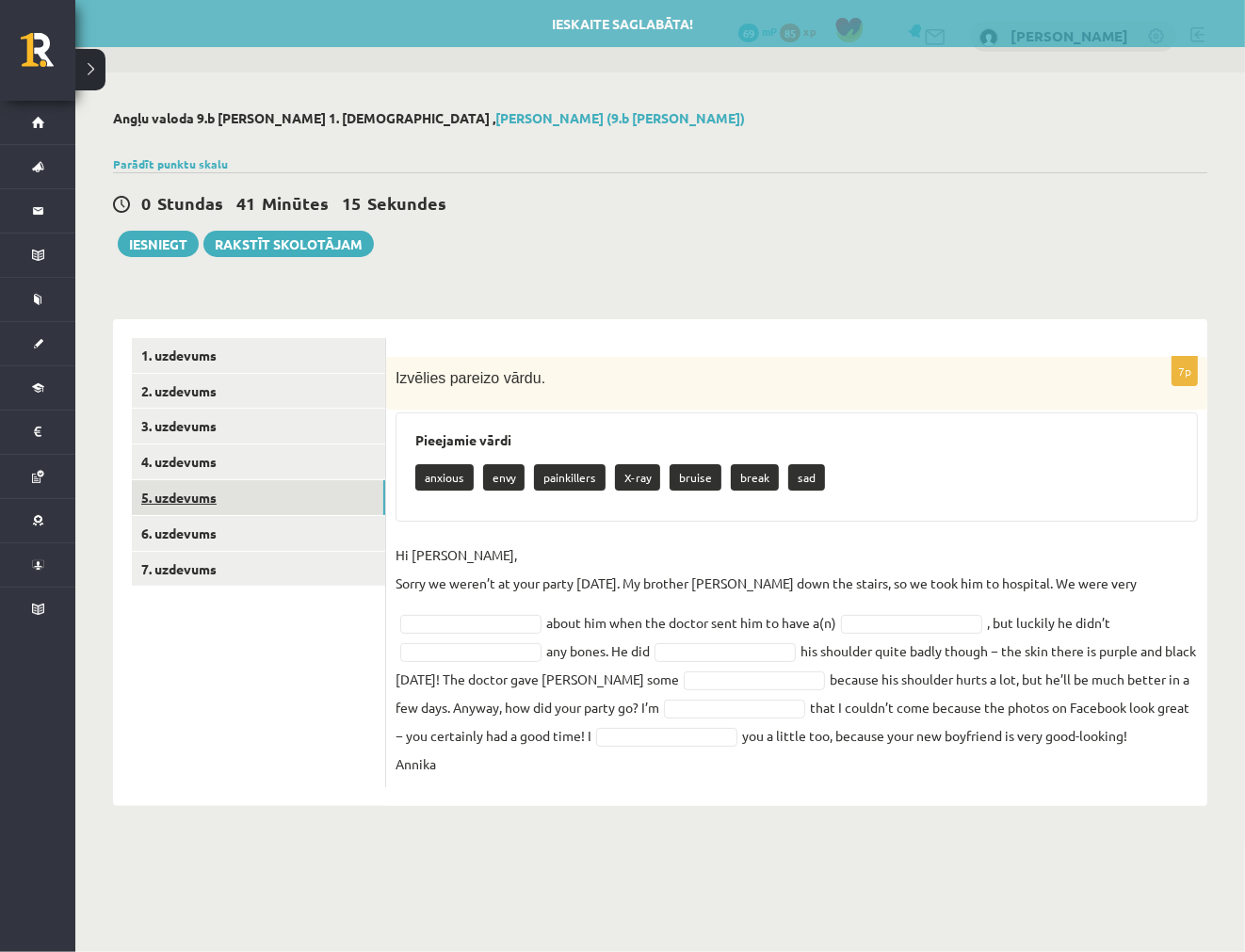
scroll to position [0, 0]
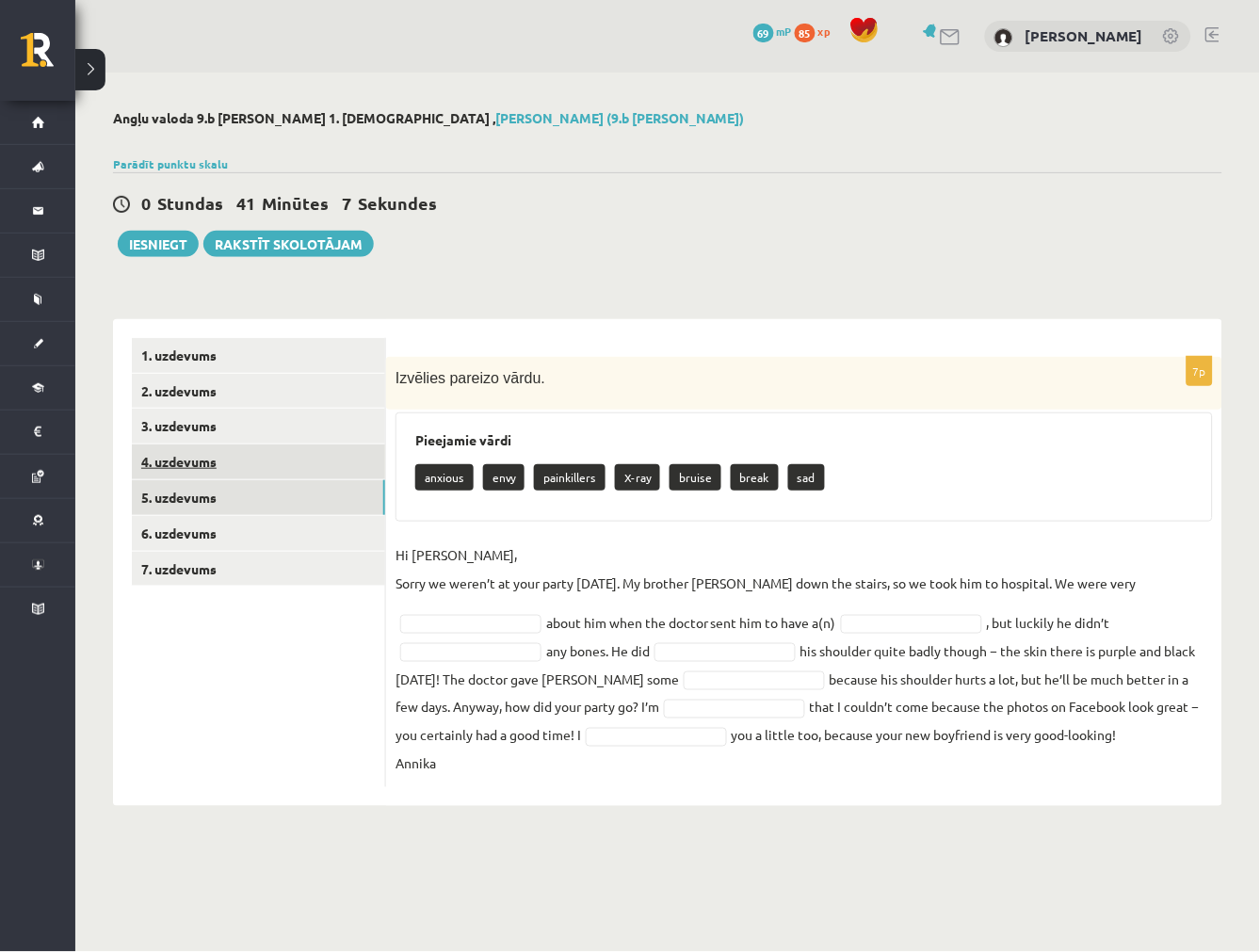
click at [164, 465] on link "4. uzdevums" at bounding box center [259, 462] width 254 height 35
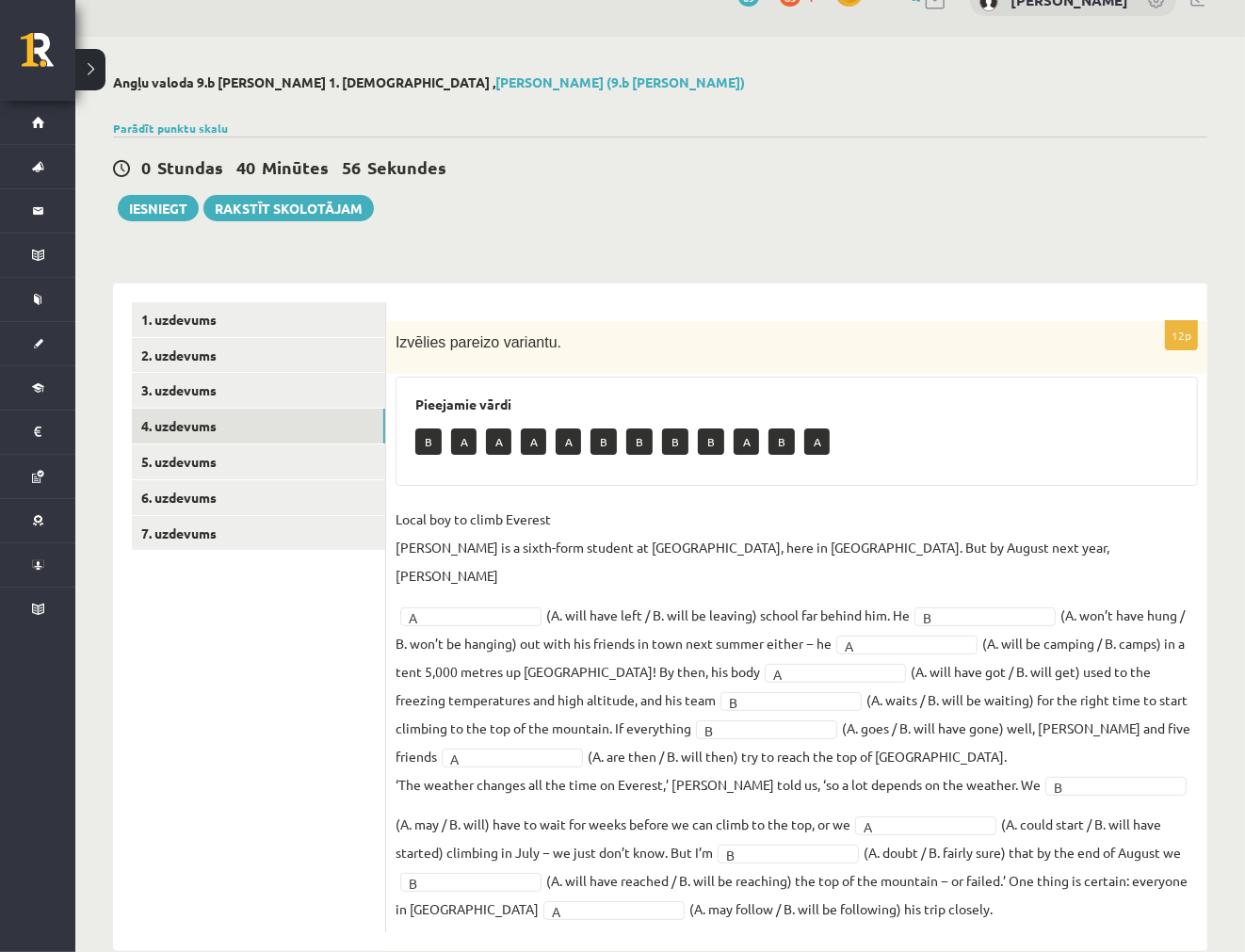
scroll to position [43, 0]
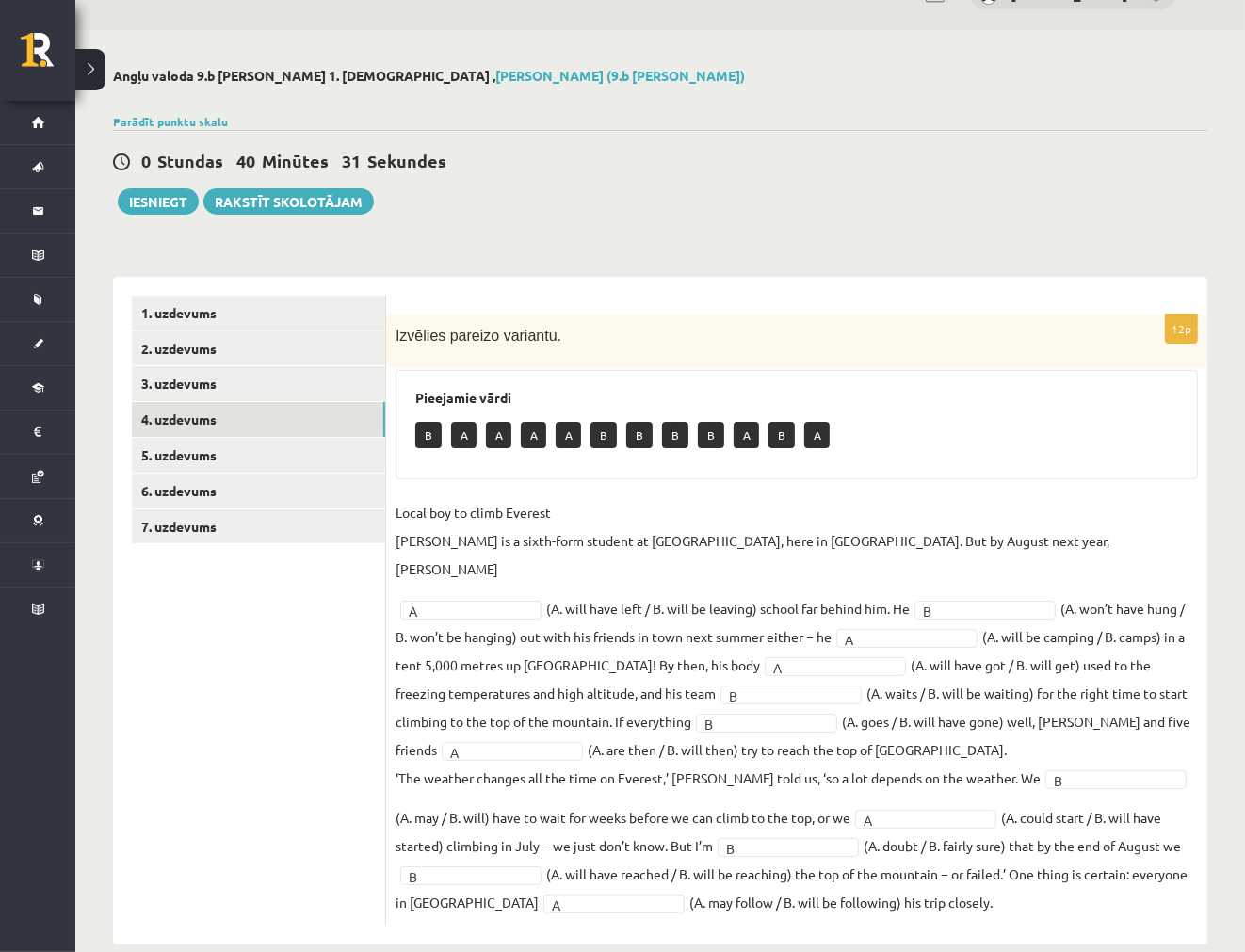
click at [439, 829] on fieldset "Local boy to climb Everest Nathan Short is a sixth-form student at Pittville Co…" at bounding box center [796, 707] width 802 height 418
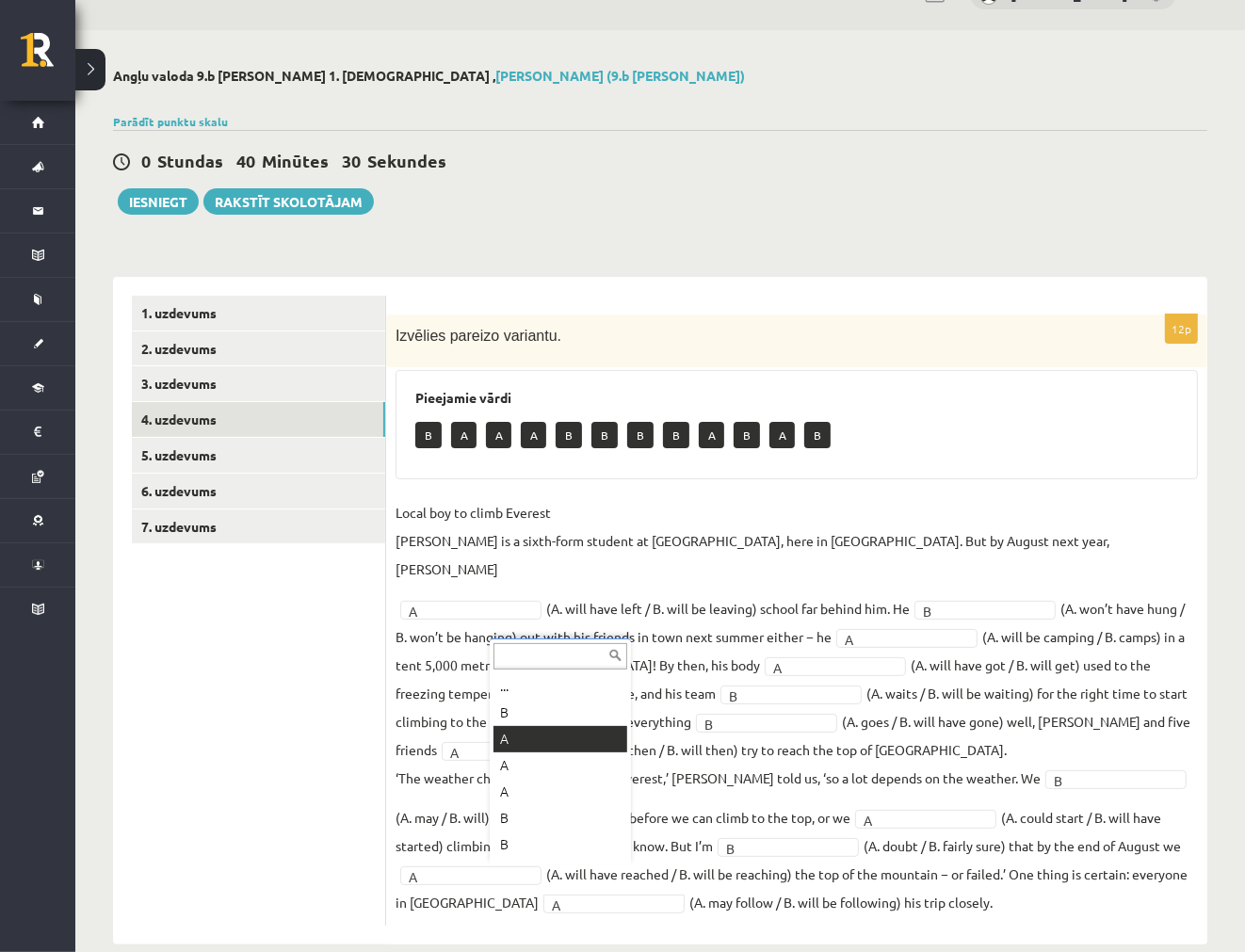
scroll to position [22, 0]
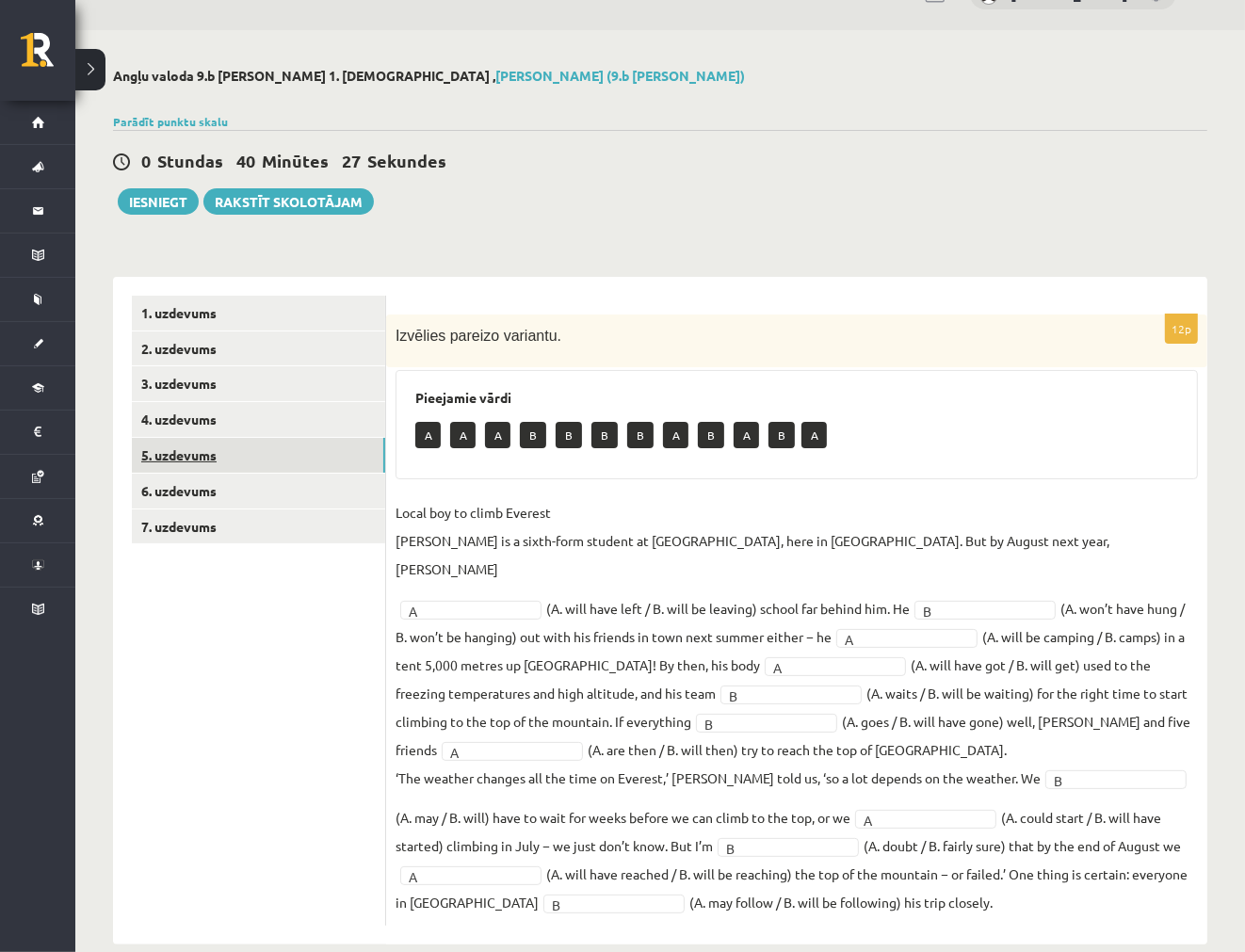
click at [227, 456] on link "5. uzdevums" at bounding box center [259, 455] width 254 height 35
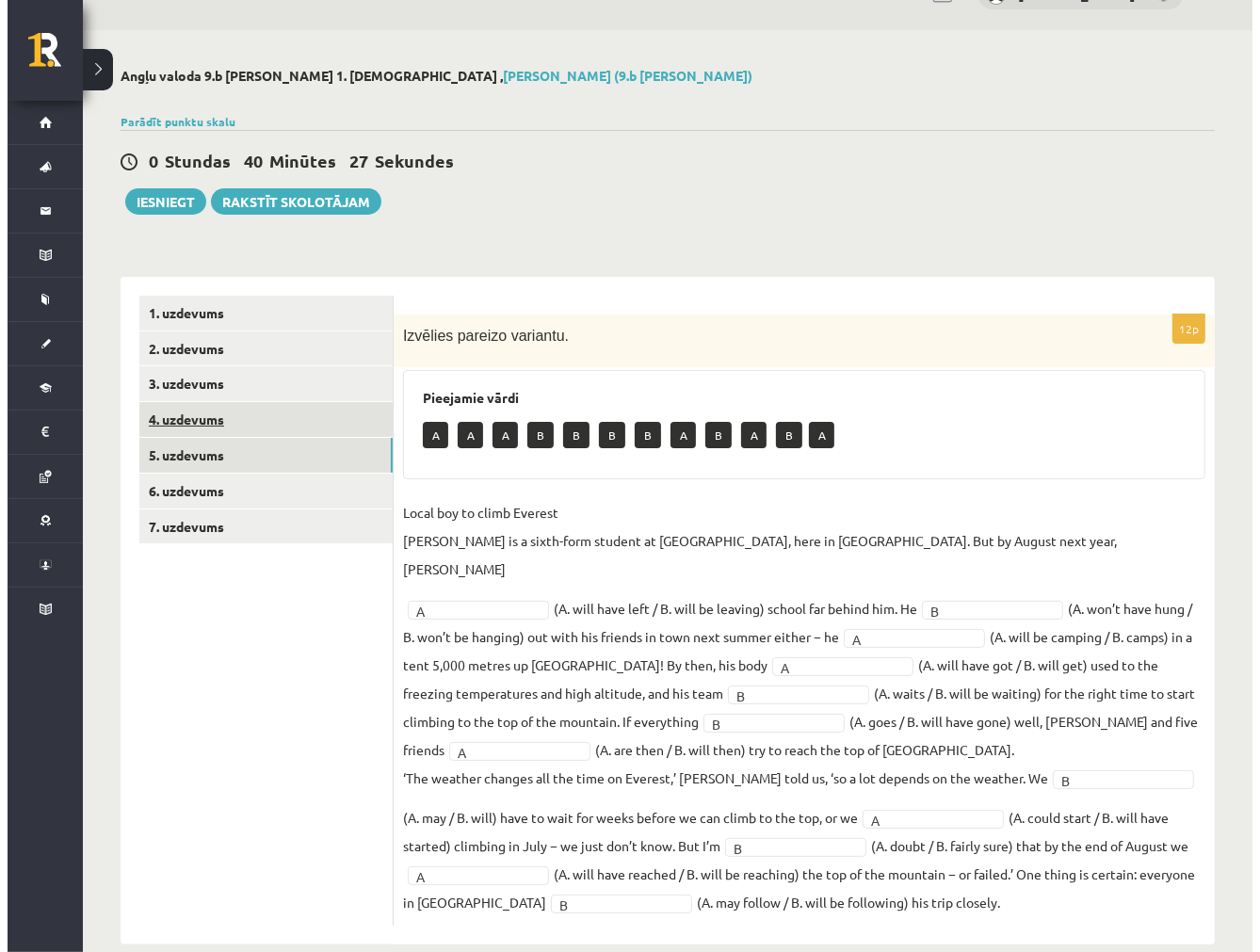
scroll to position [0, 0]
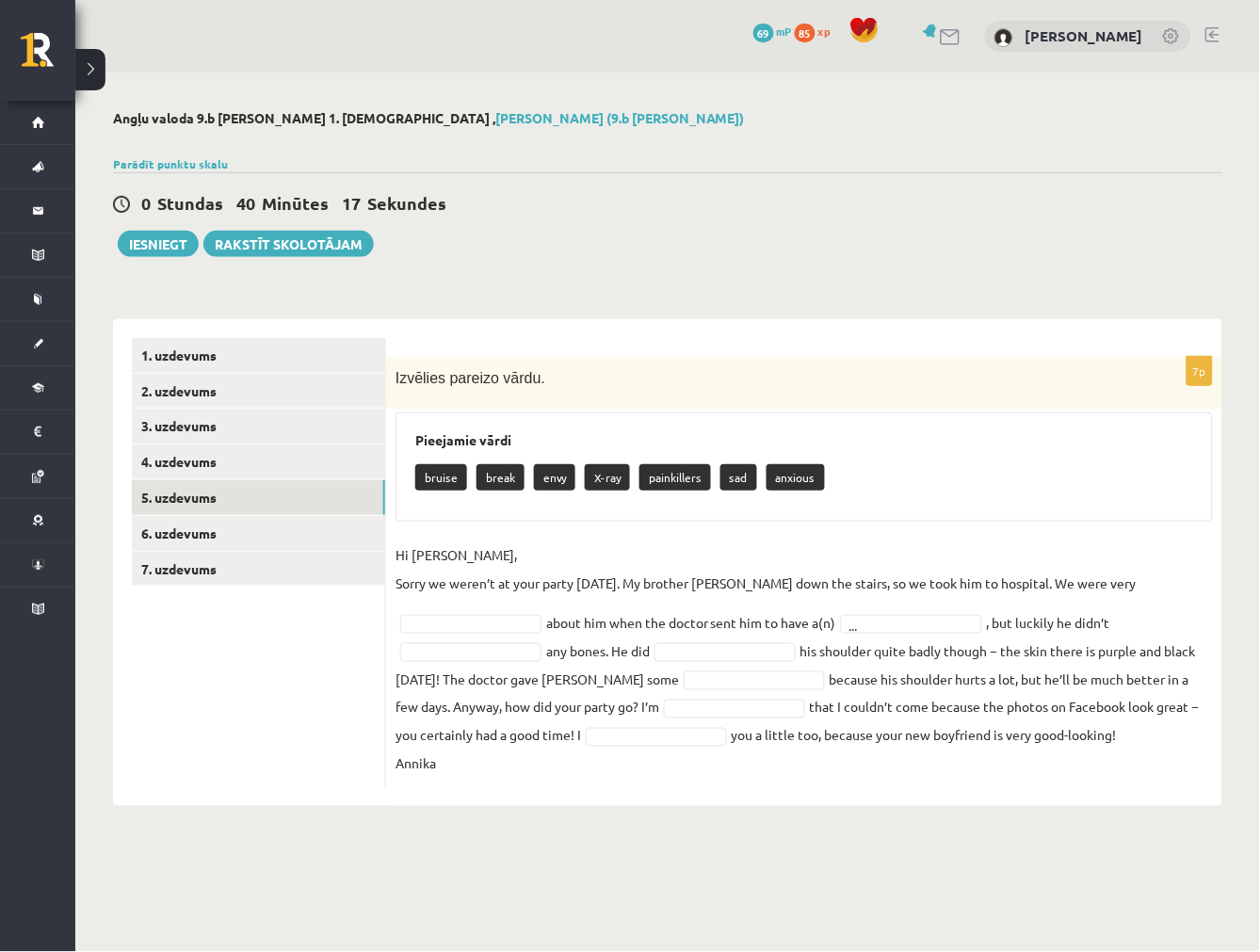
click at [483, 609] on fieldset "Hi Jenny, Sorry we weren’t at your party yesterday. My brother Kevin fell down …" at bounding box center [803, 660] width 817 height 238
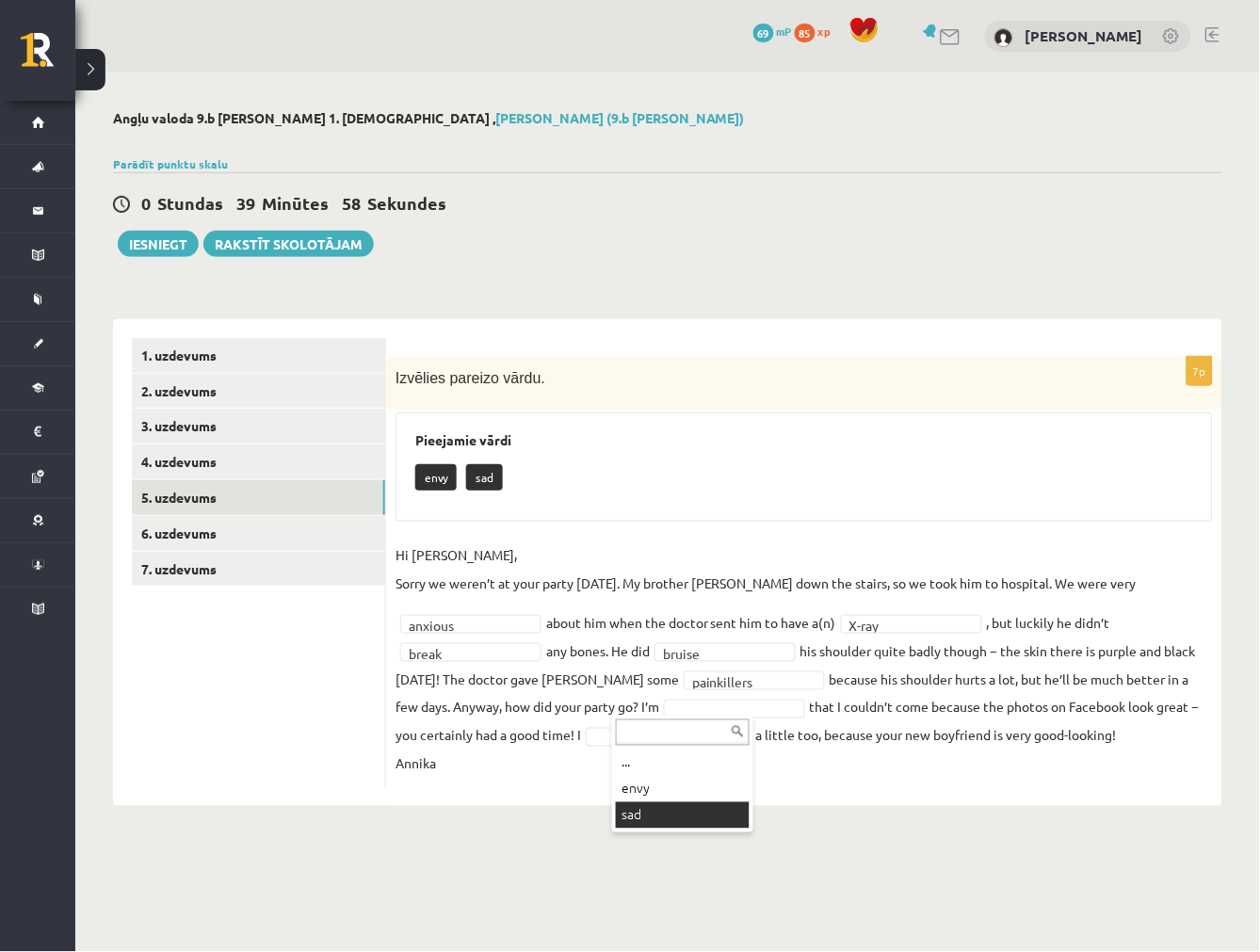
drag, startPoint x: 657, startPoint y: 811, endPoint x: 648, endPoint y: 802, distance: 12.7
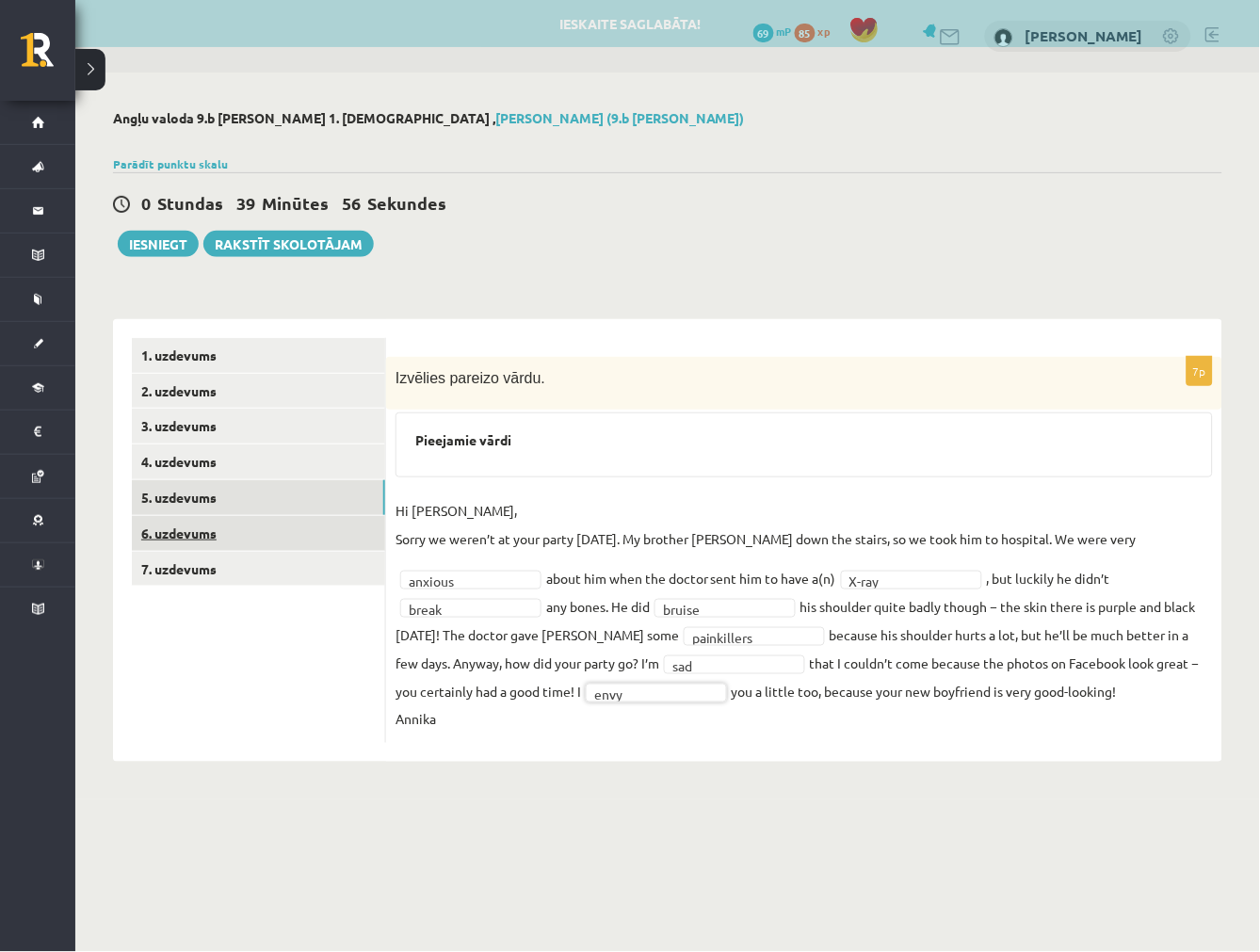
click at [246, 541] on link "6. uzdevums" at bounding box center [259, 533] width 254 height 35
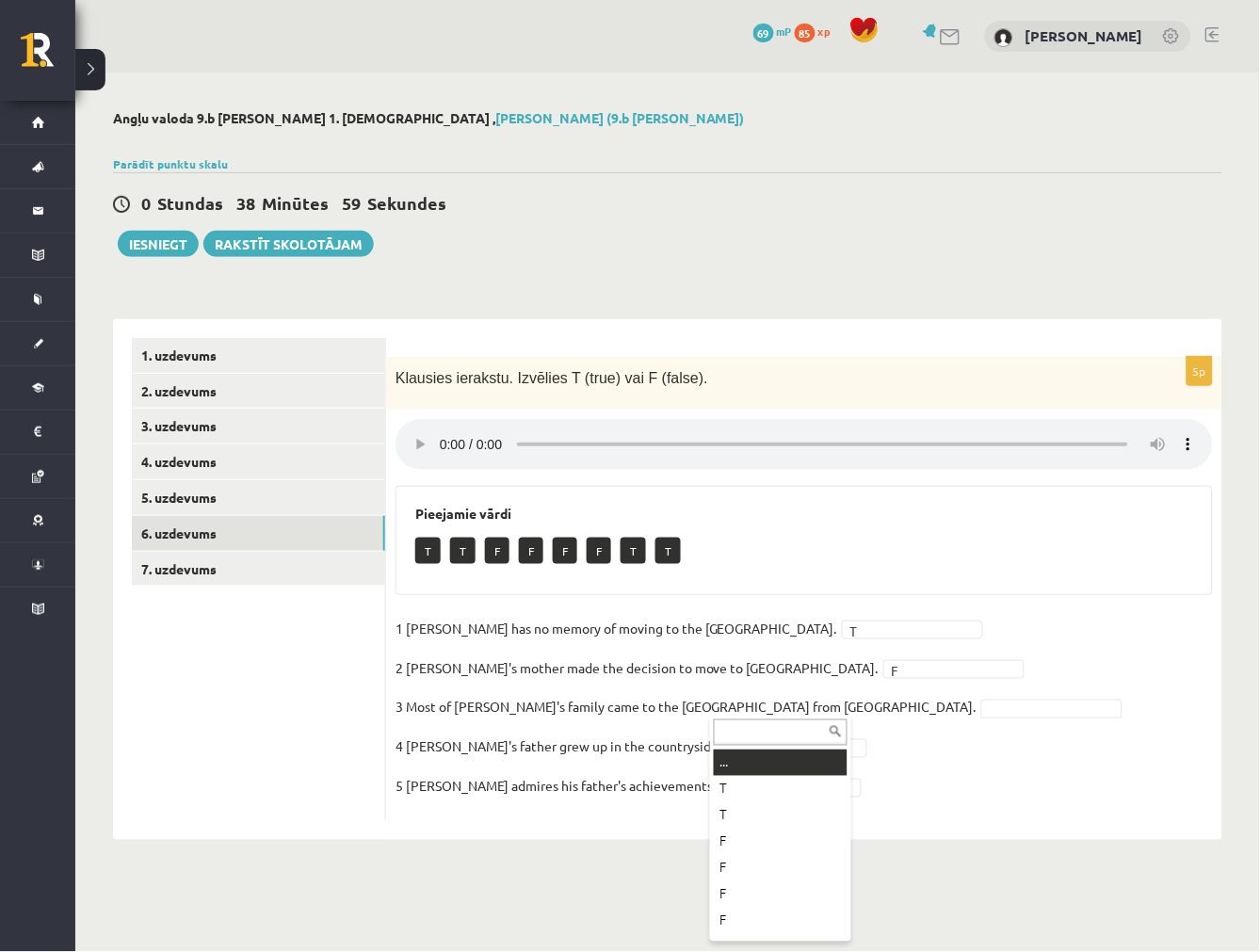
drag, startPoint x: 771, startPoint y: 704, endPoint x: 1008, endPoint y: 768, distance: 245.5
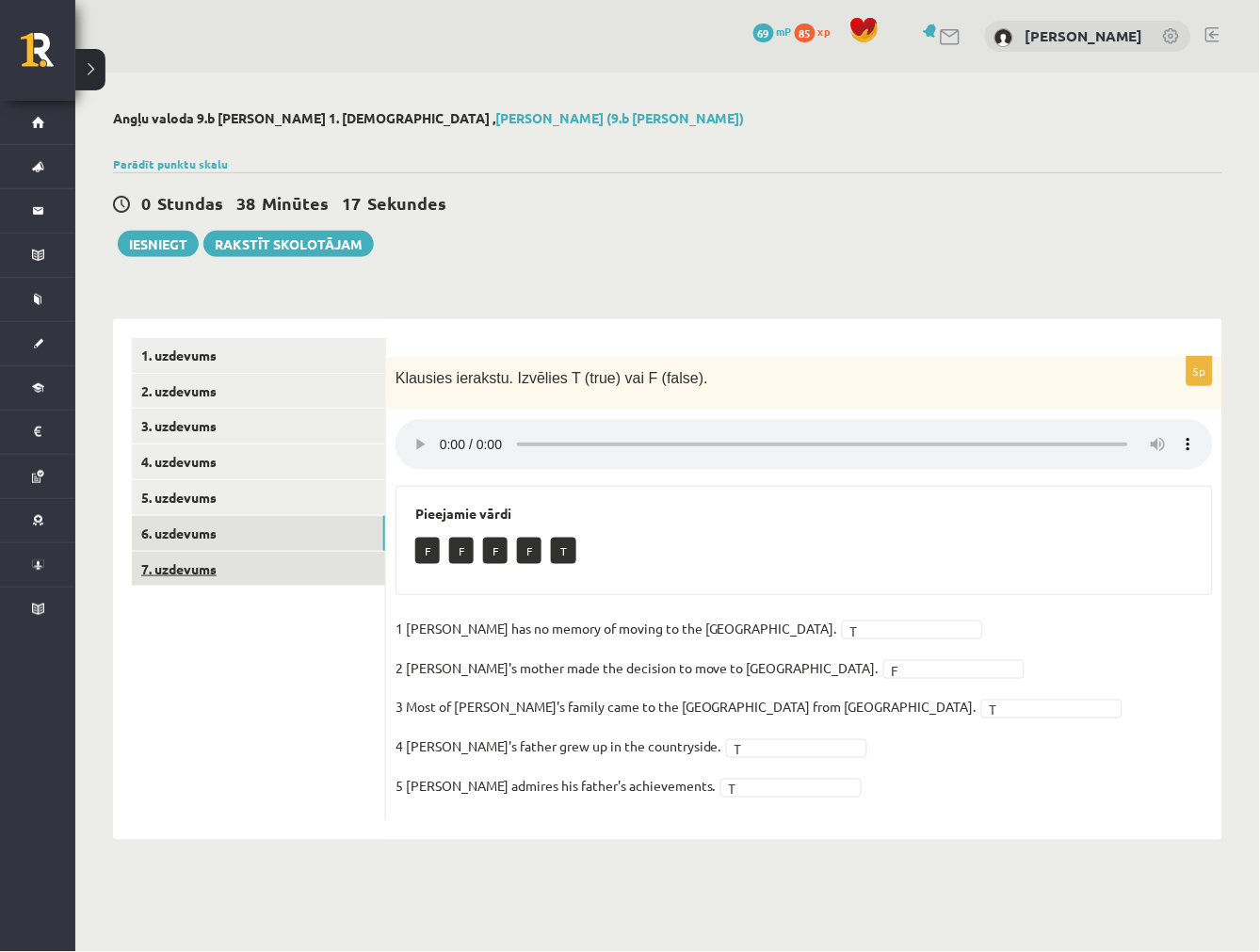
click at [242, 569] on link "7. uzdevums" at bounding box center [259, 569] width 254 height 35
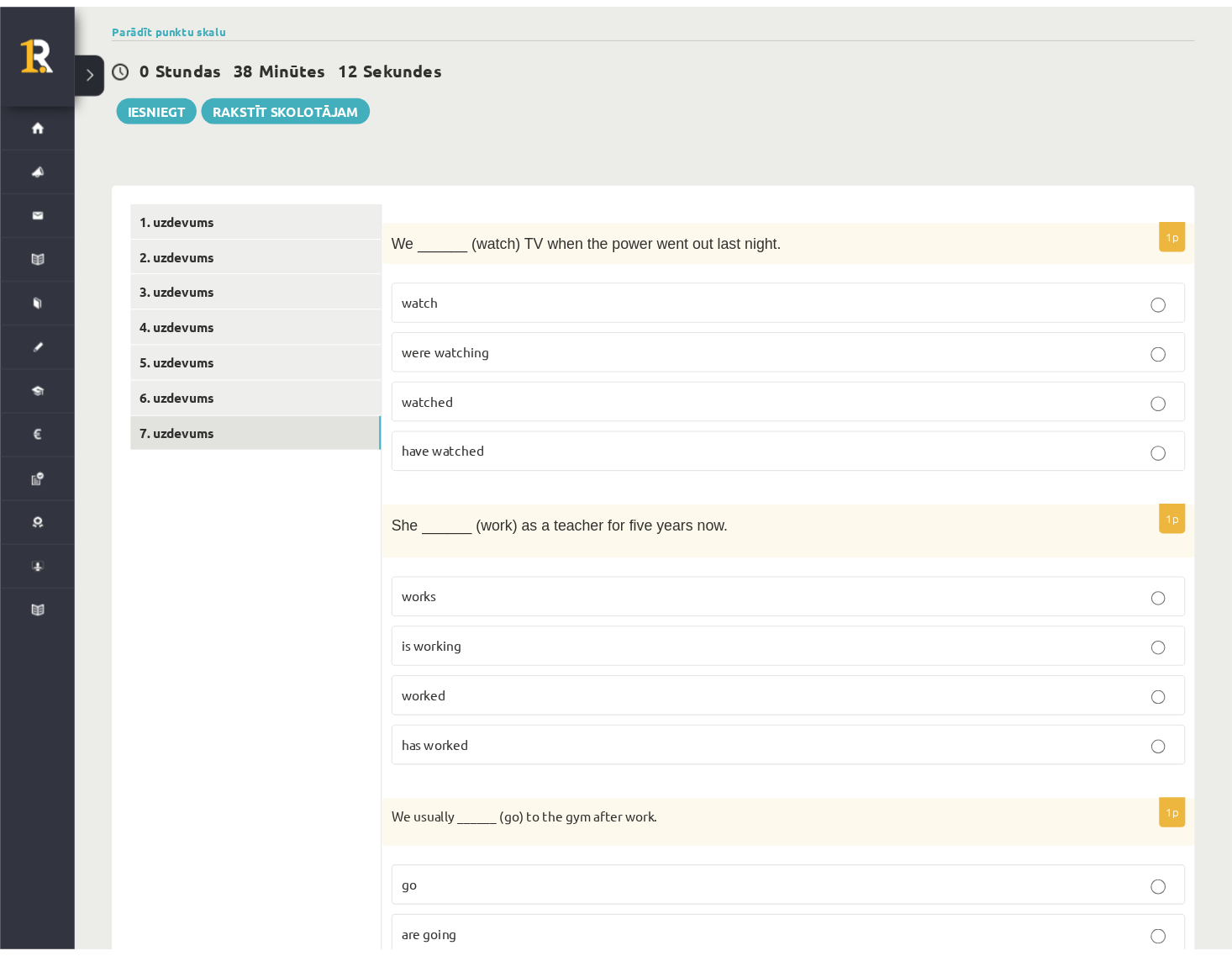
scroll to position [124, 0]
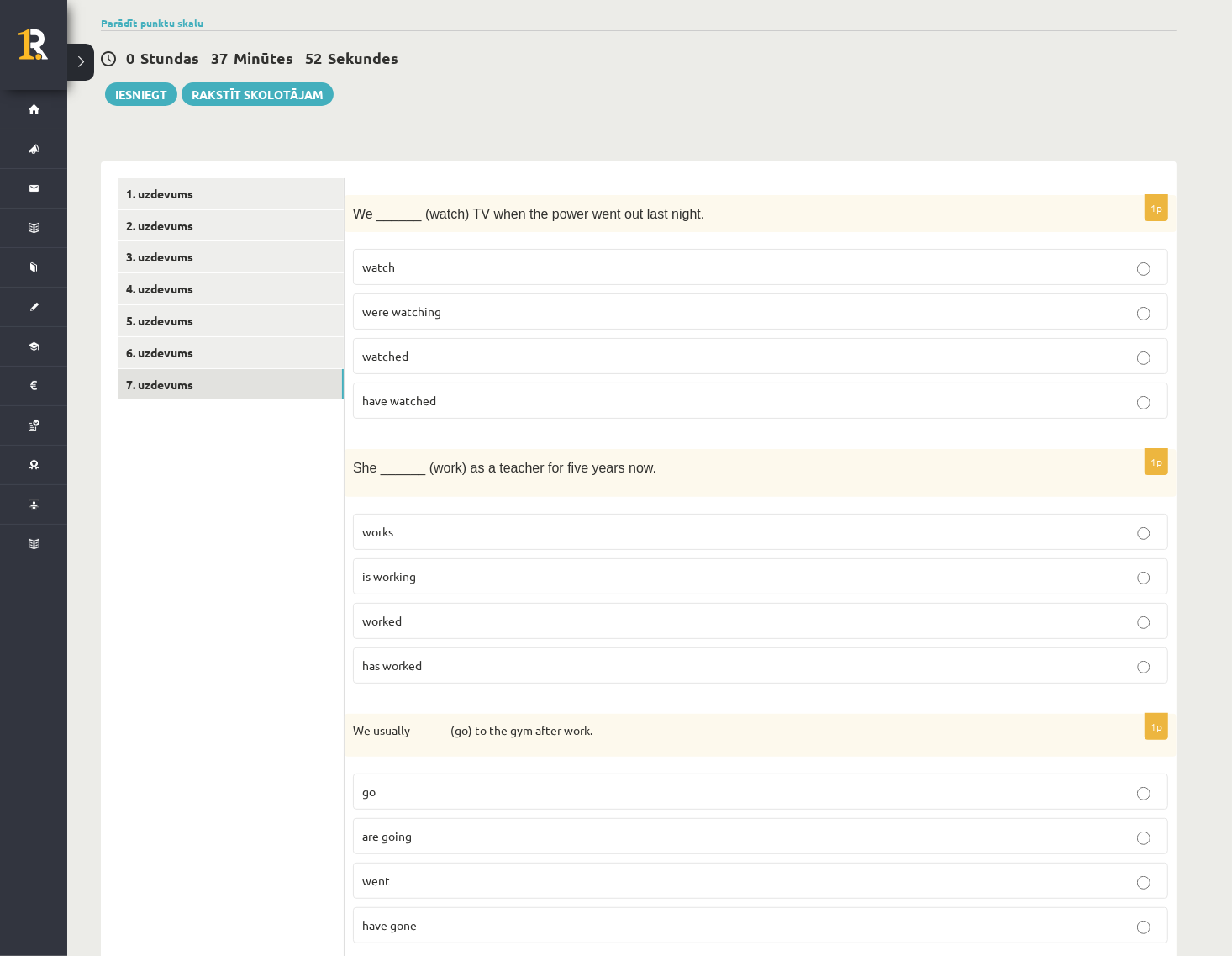
click at [418, 322] on label "were watching" at bounding box center [761, 311] width 815 height 36
click at [434, 656] on p "has worked" at bounding box center [761, 665] width 797 height 18
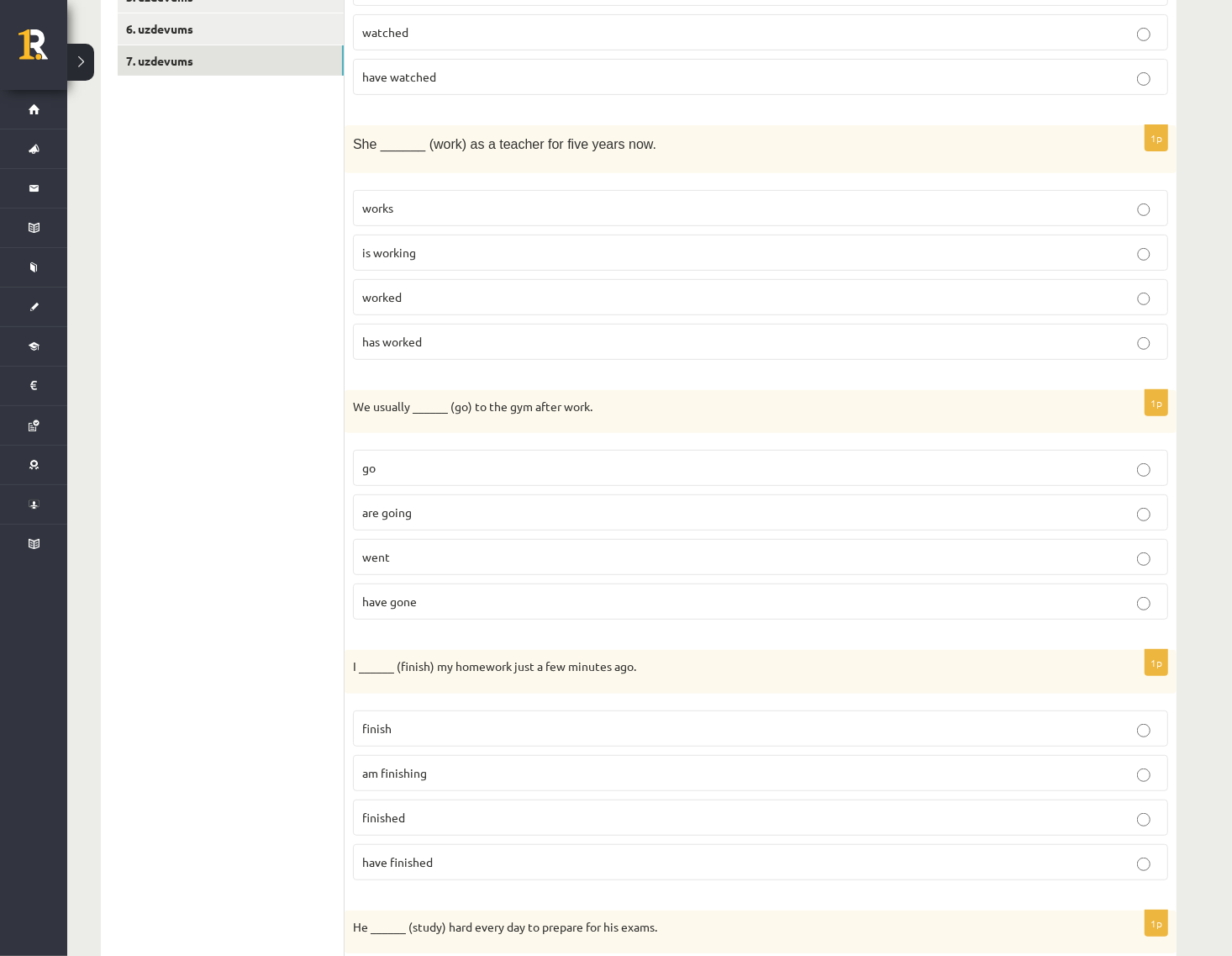
scroll to position [544, 0]
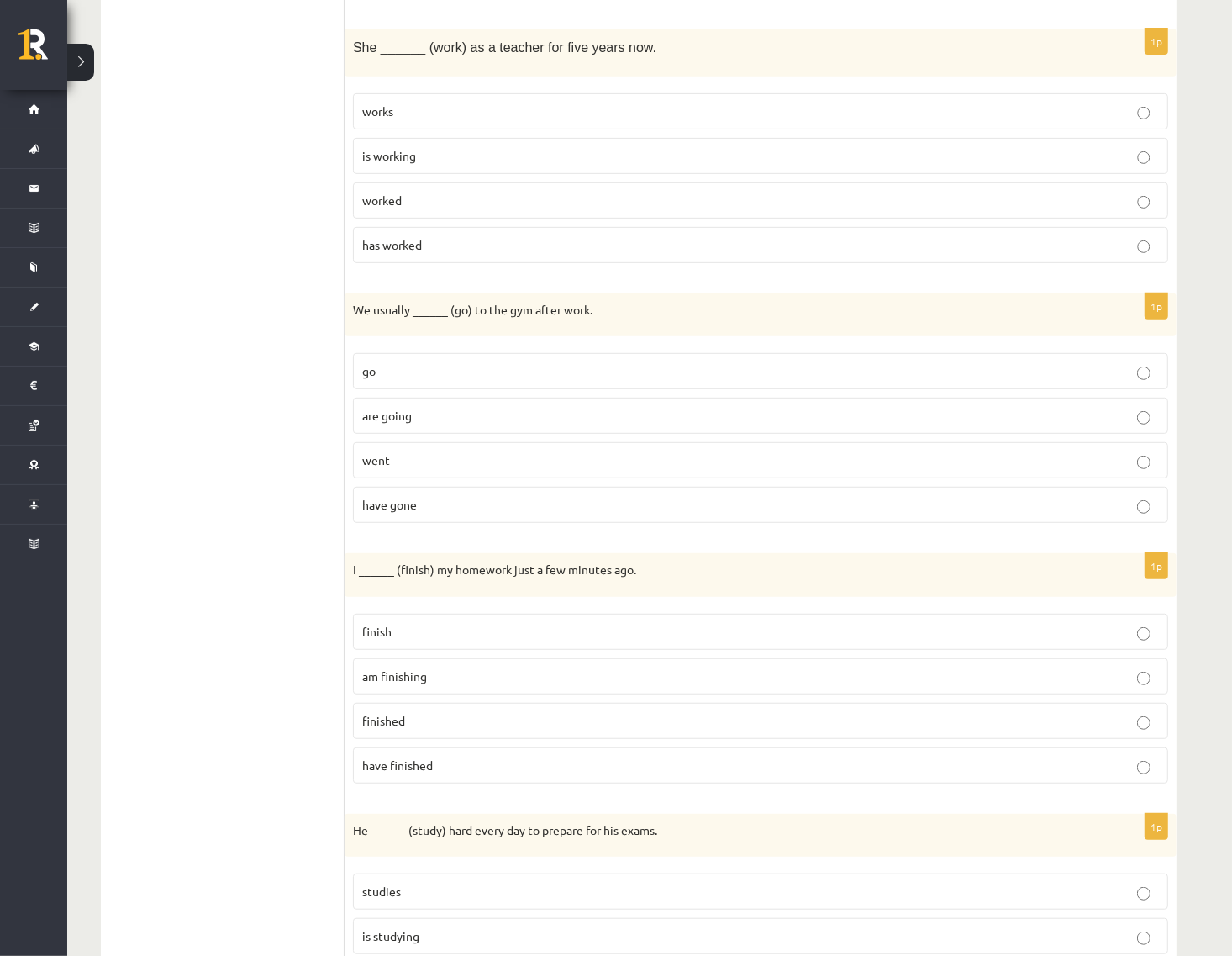
click at [401, 375] on p "go" at bounding box center [761, 371] width 797 height 18
click at [395, 637] on p "finish" at bounding box center [761, 631] width 797 height 18
click at [389, 732] on label "finished" at bounding box center [761, 721] width 815 height 36
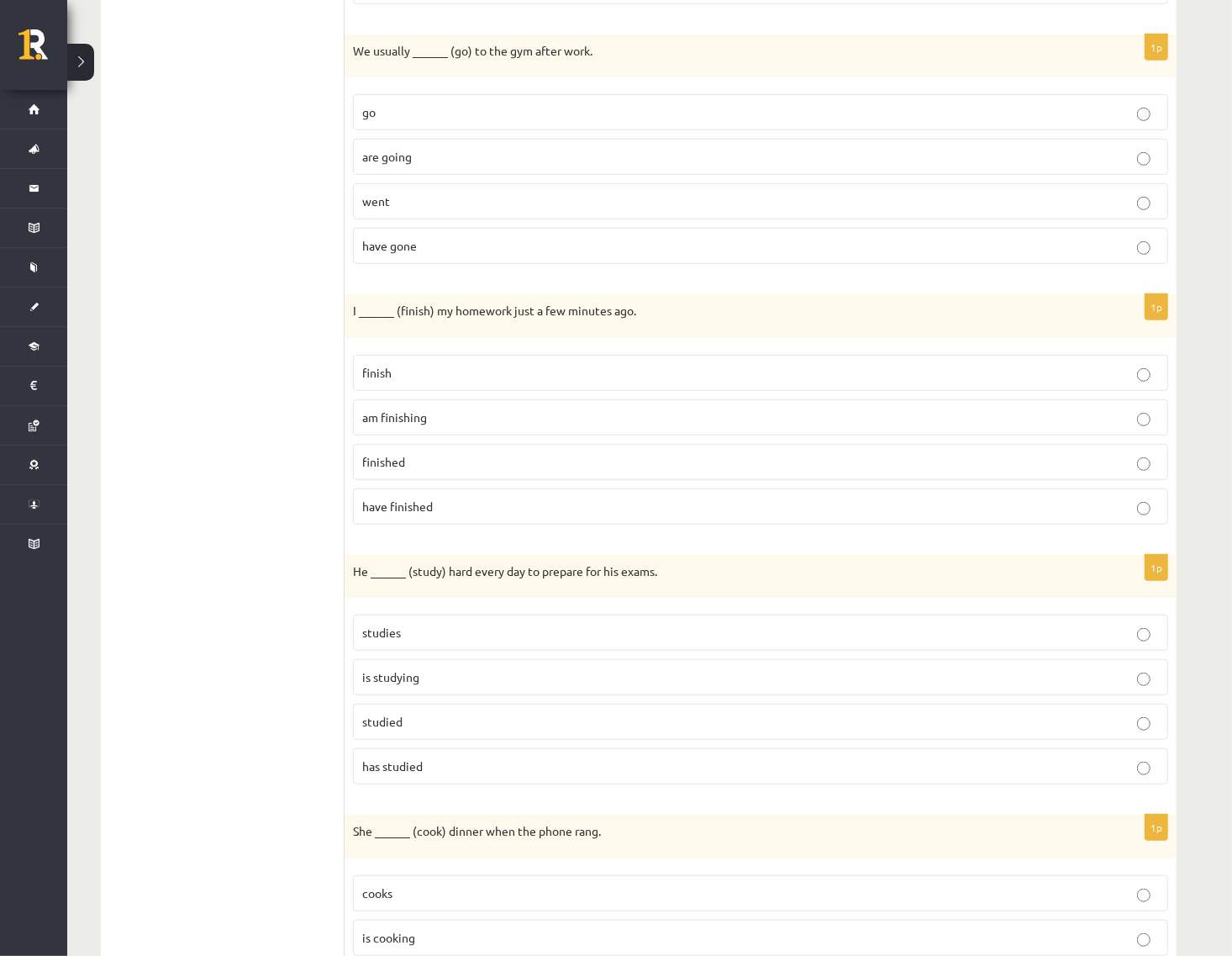
scroll to position [824, 0]
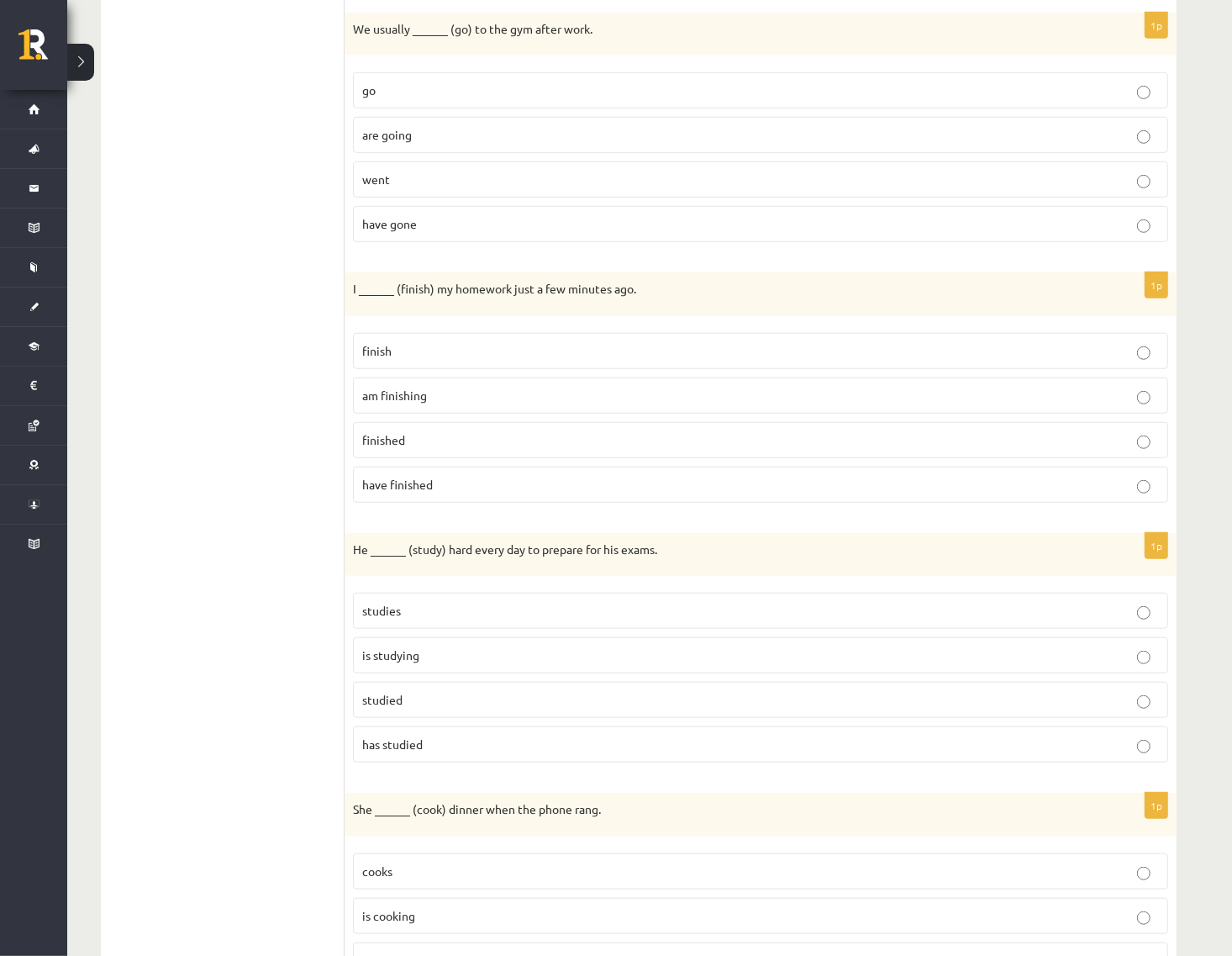
click at [400, 609] on span "studies" at bounding box center [382, 610] width 39 height 15
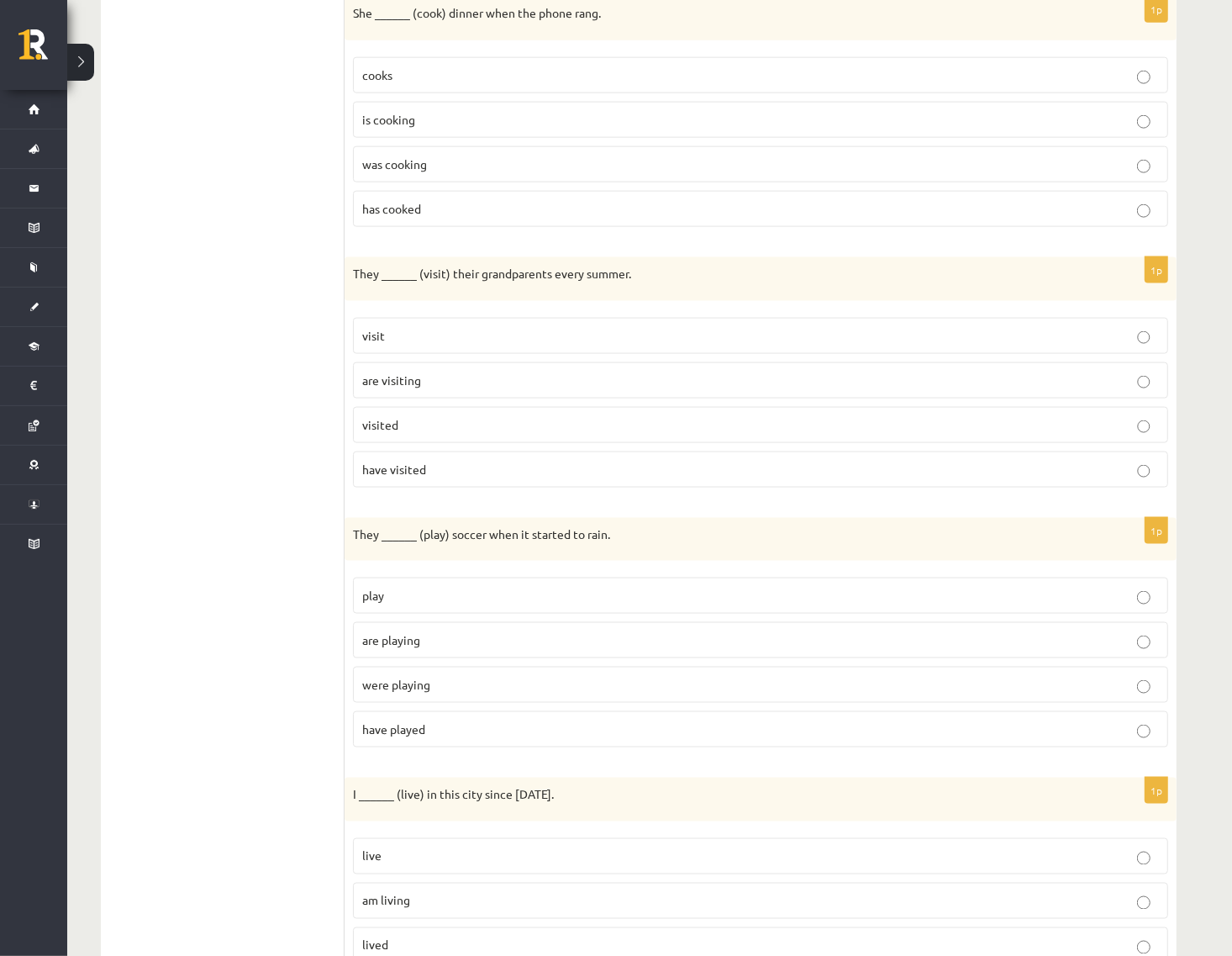
scroll to position [1481, 0]
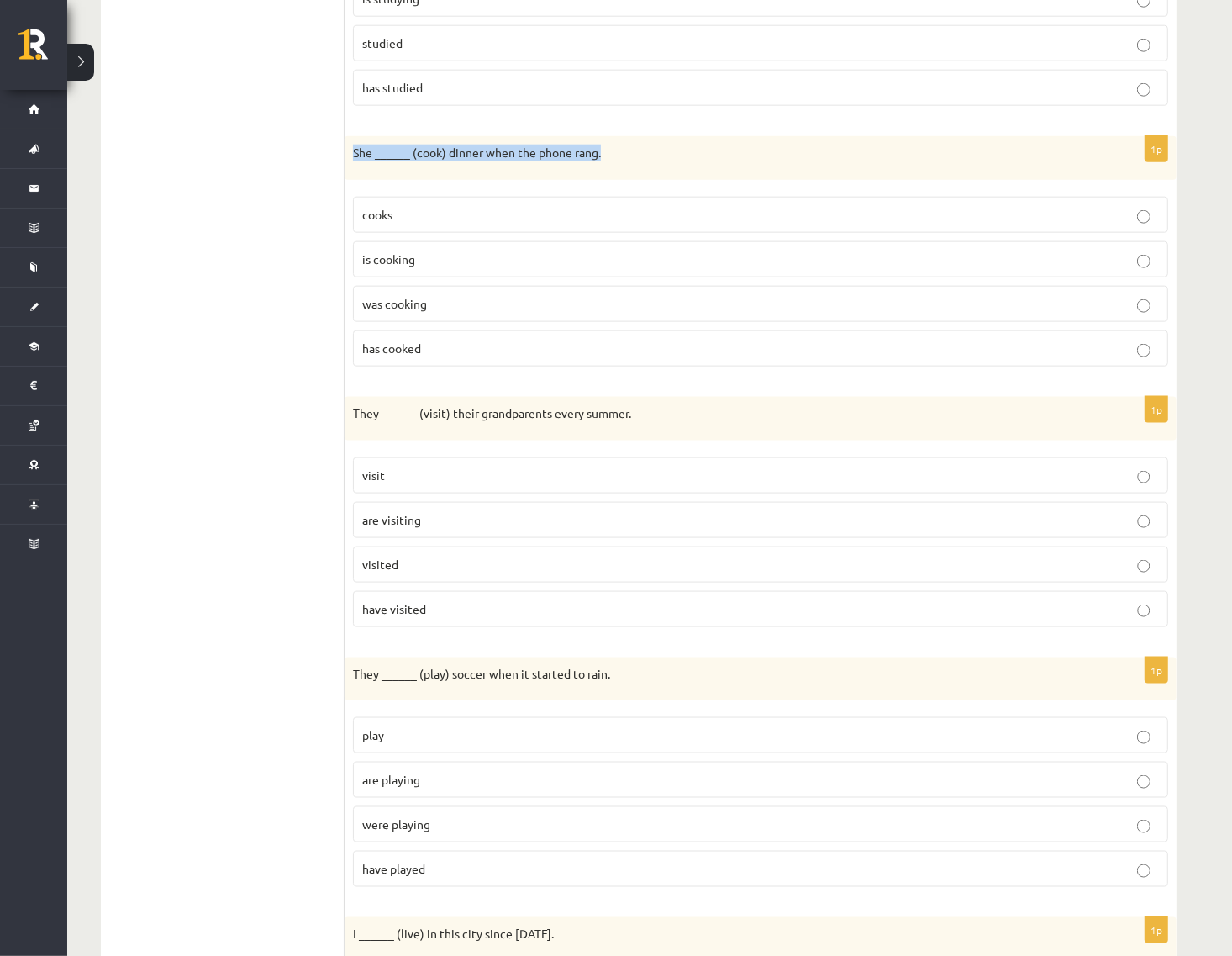
drag, startPoint x: 363, startPoint y: 157, endPoint x: 645, endPoint y: 151, distance: 282.1
click at [645, 151] on div "She ______ (cook) dinner when the phone rang." at bounding box center [761, 157] width 832 height 43
copy p "She ______ (cook) dinner when the phone rang."
drag, startPoint x: 431, startPoint y: 341, endPoint x: 346, endPoint y: 226, distance: 143.0
click at [346, 226] on div "1p She ______ (cook) dinner when the phone rang. cooks is cooking was cooking h…" at bounding box center [761, 258] width 832 height 244
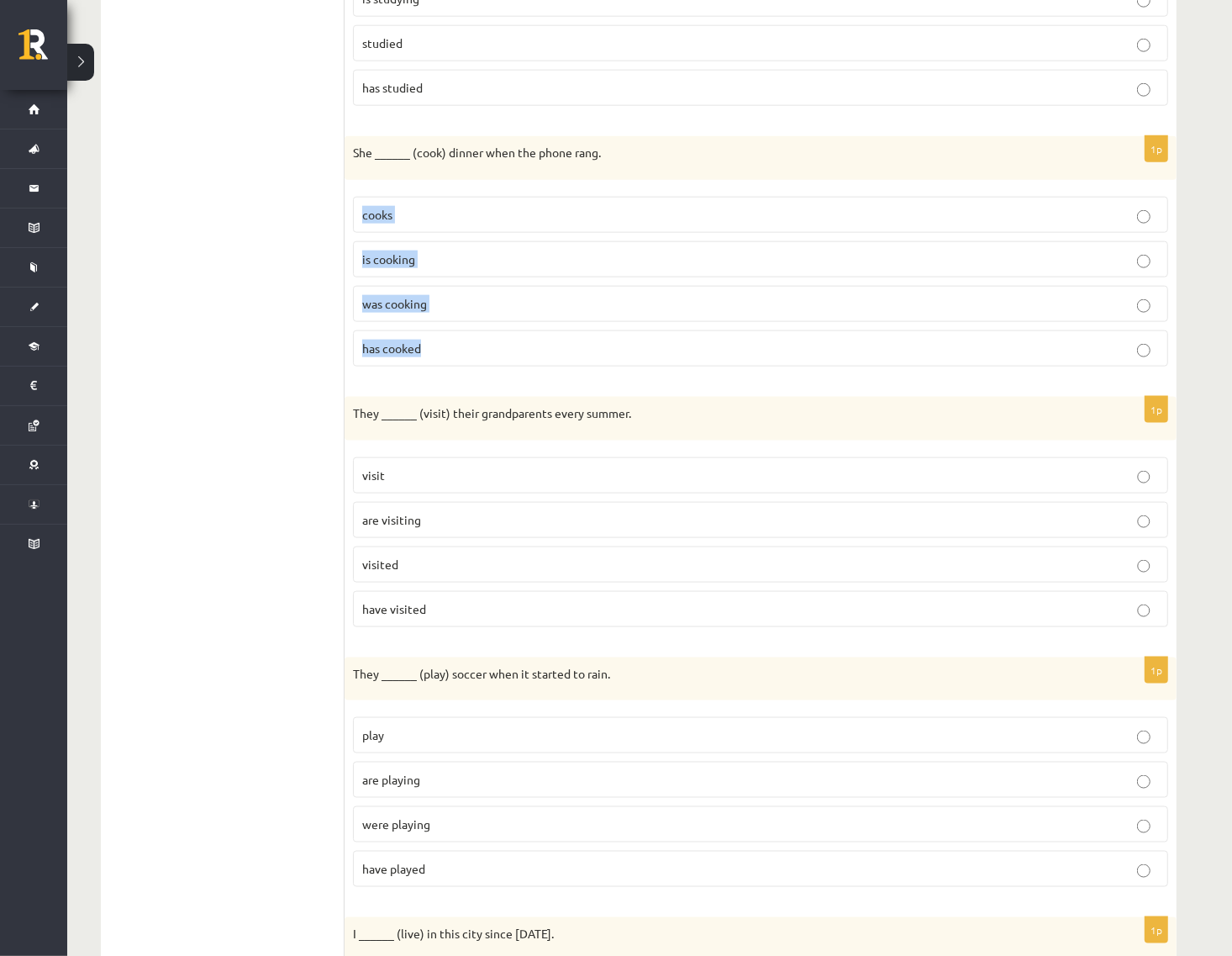
copy fieldset "cooks is cooking was cooking has cooked"
drag, startPoint x: 643, startPoint y: 414, endPoint x: 367, endPoint y: 452, distance: 278.6
click at [354, 422] on p "They ______ (visit) their grandparents every summer." at bounding box center [718, 413] width 731 height 17
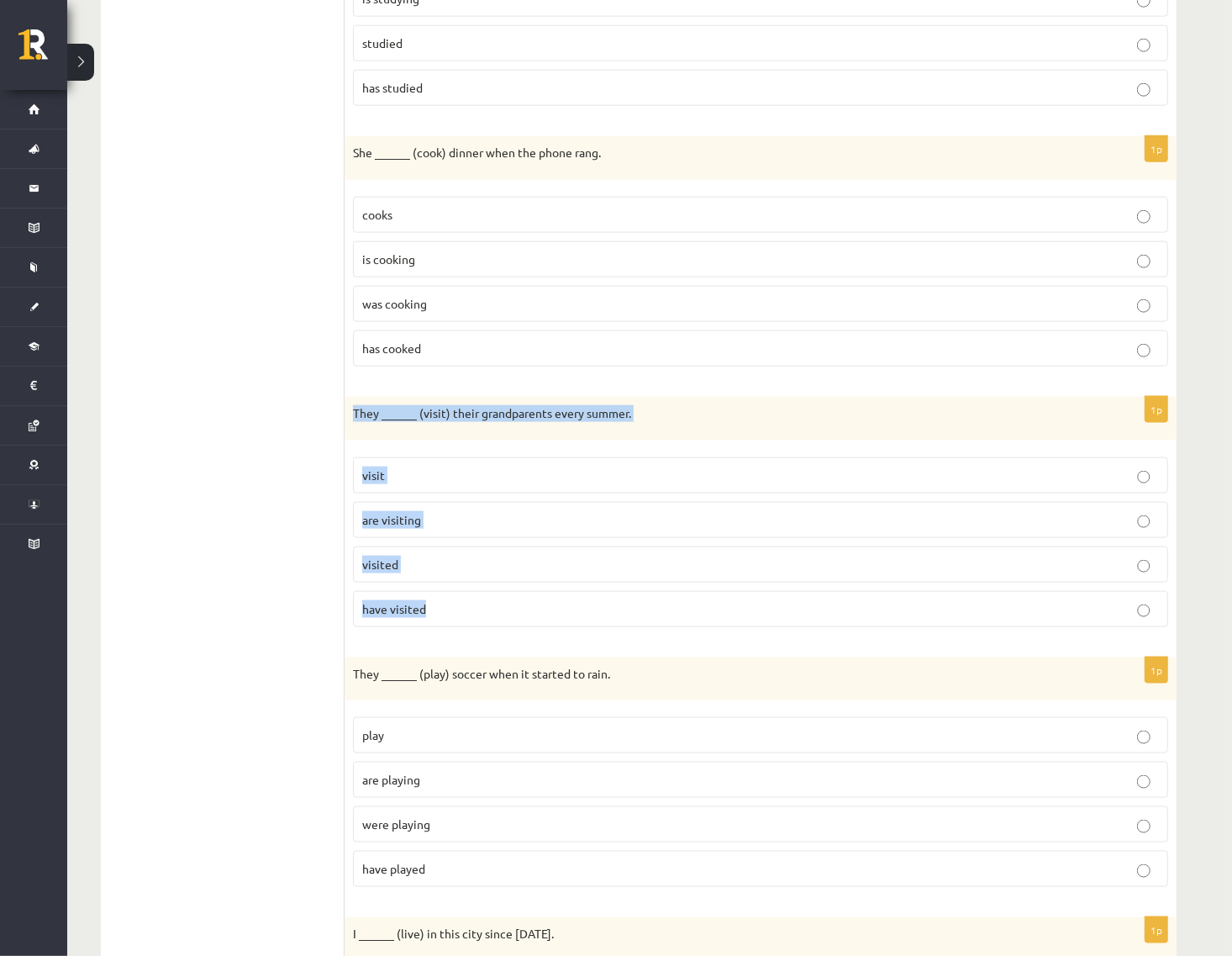
drag, startPoint x: 450, startPoint y: 619, endPoint x: 350, endPoint y: 433, distance: 211.2
click at [350, 433] on div "1p They ______ (visit) their grandparents every summer. visit are visiting visi…" at bounding box center [761, 519] width 832 height 244
copy div "They ______ (visit) their grandparents every summer. visit are visiting visited…"
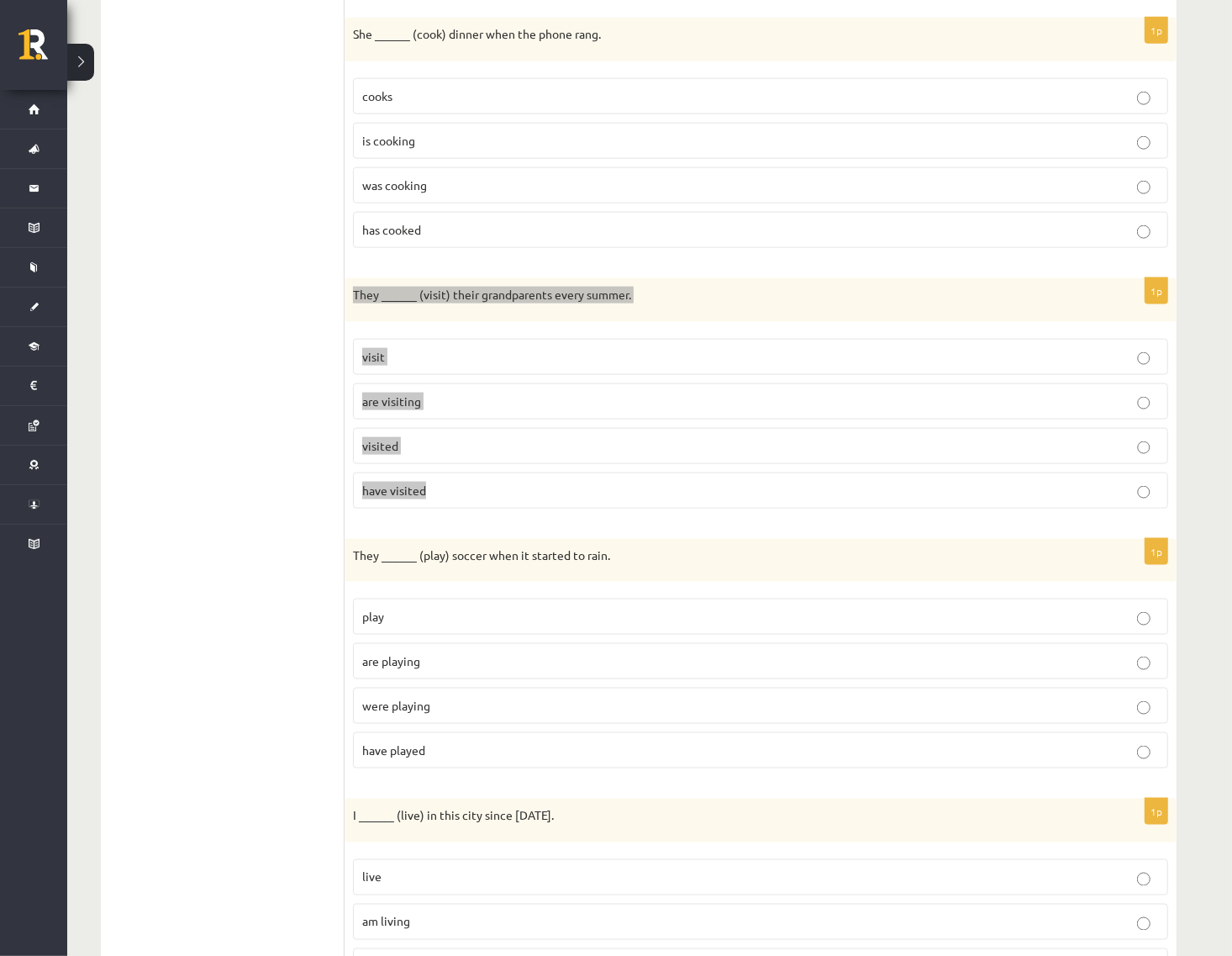
scroll to position [1621, 0]
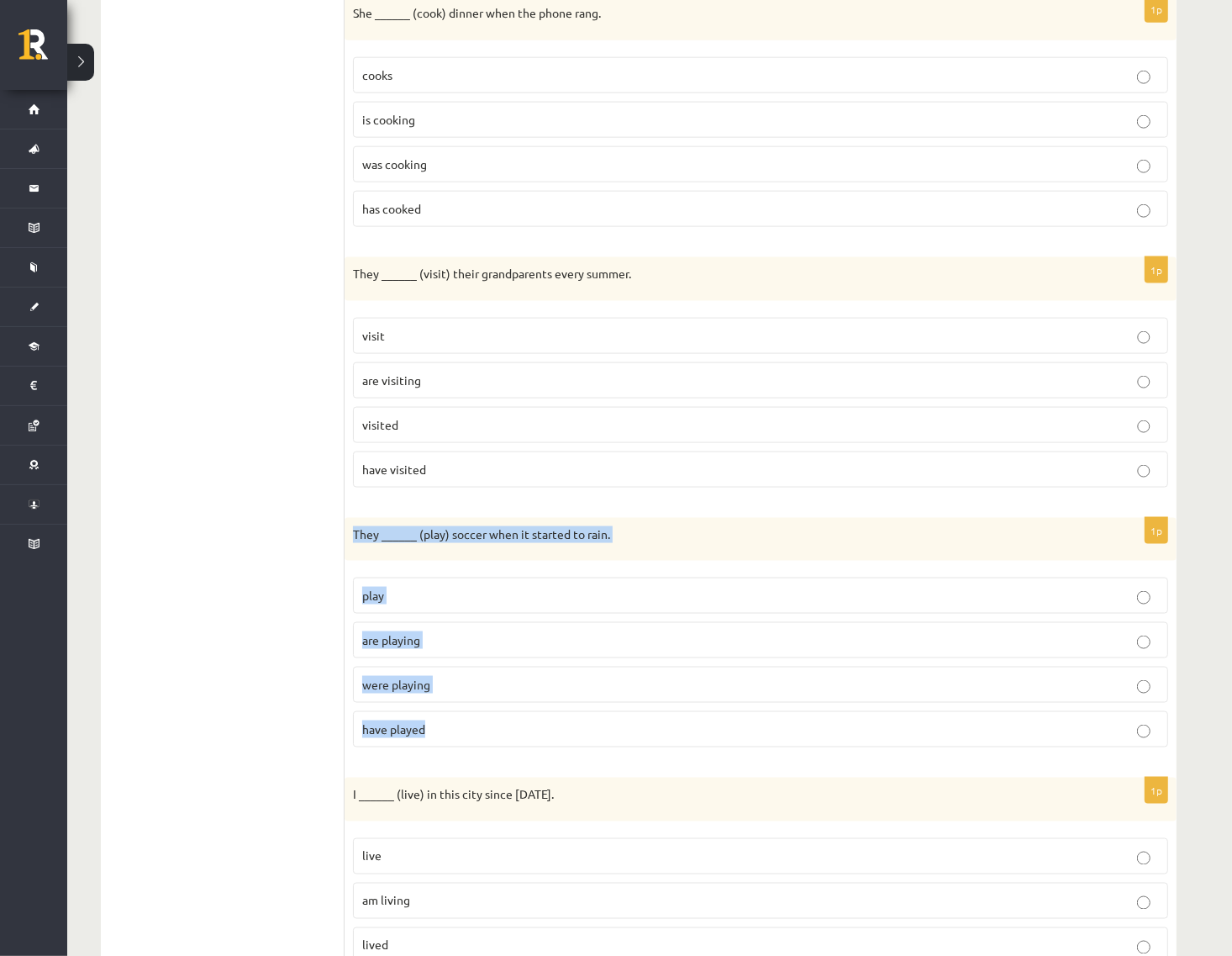
drag, startPoint x: 440, startPoint y: 741, endPoint x: 355, endPoint y: 549, distance: 210.0
click at [355, 549] on div "1p They ______ (play) soccer when it started to rain. play are playing were pla…" at bounding box center [761, 640] width 832 height 244
copy div "They ______ (play) soccer when it started to rain. play are playing were playin…"
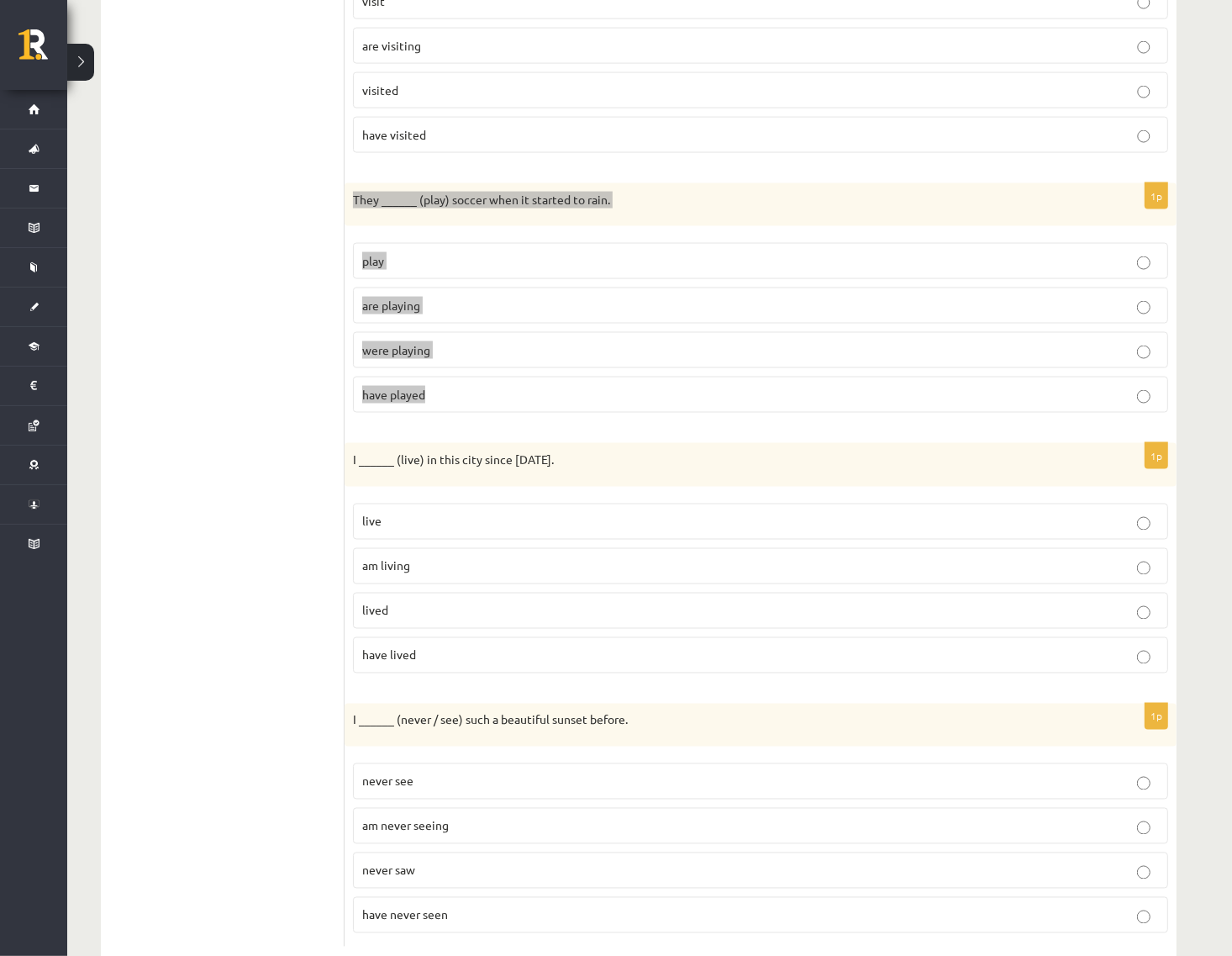
scroll to position [2009, 0]
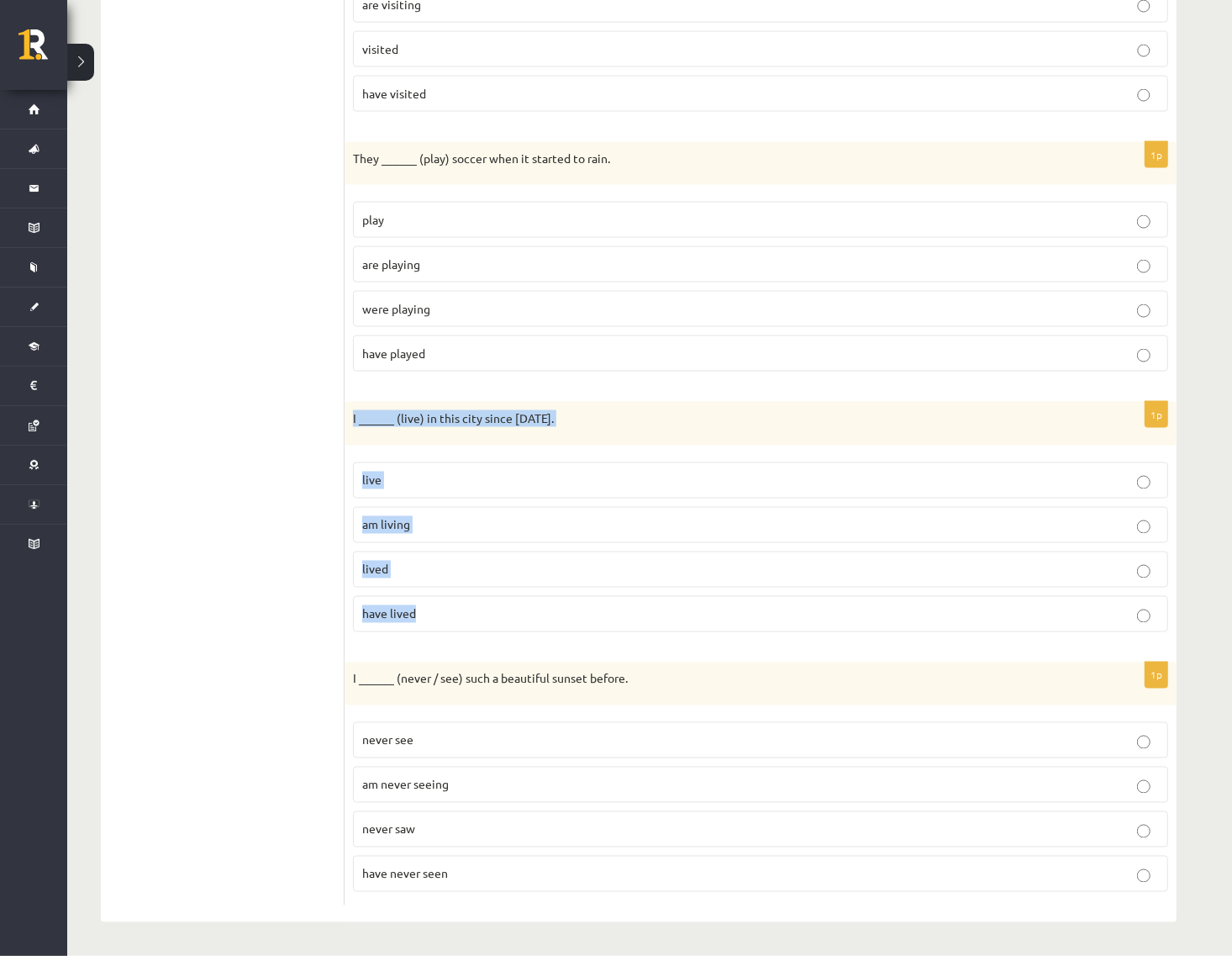
drag, startPoint x: 443, startPoint y: 618, endPoint x: 351, endPoint y: 424, distance: 214.7
click at [351, 424] on div "1p I ______ (live) in this city since 2010. live am living lived have lived" at bounding box center [761, 524] width 832 height 244
copy div "I ______ (live) in this city since 2010. live am living lived have lived"
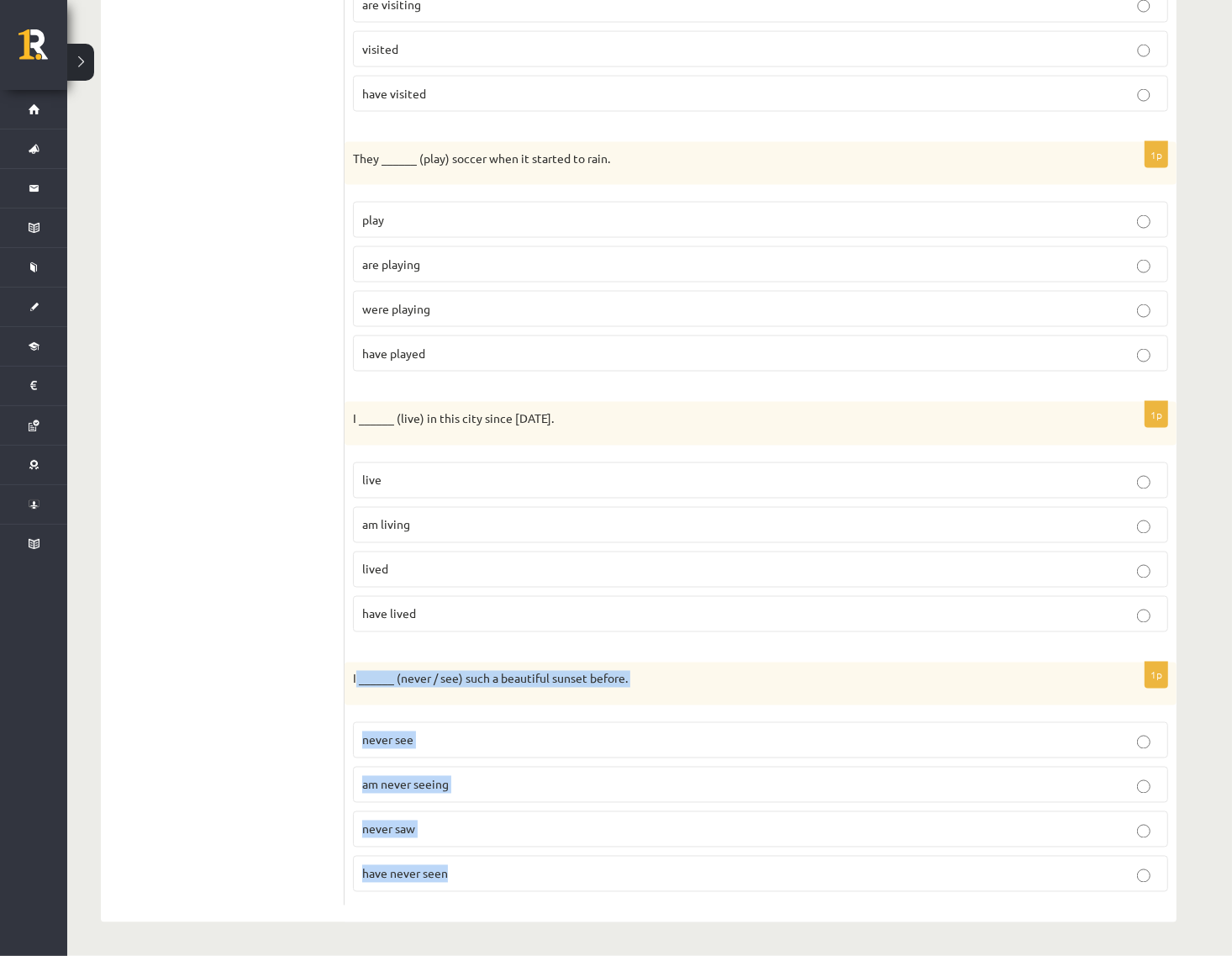
drag, startPoint x: 464, startPoint y: 850, endPoint x: 356, endPoint y: 688, distance: 194.7
click at [356, 688] on div "1p I ______ (never / see) such a beautiful sunset before. never see am never se…" at bounding box center [761, 784] width 832 height 244
copy div "______ (never / see) such a beautiful sunset before. never see am never seeing …"
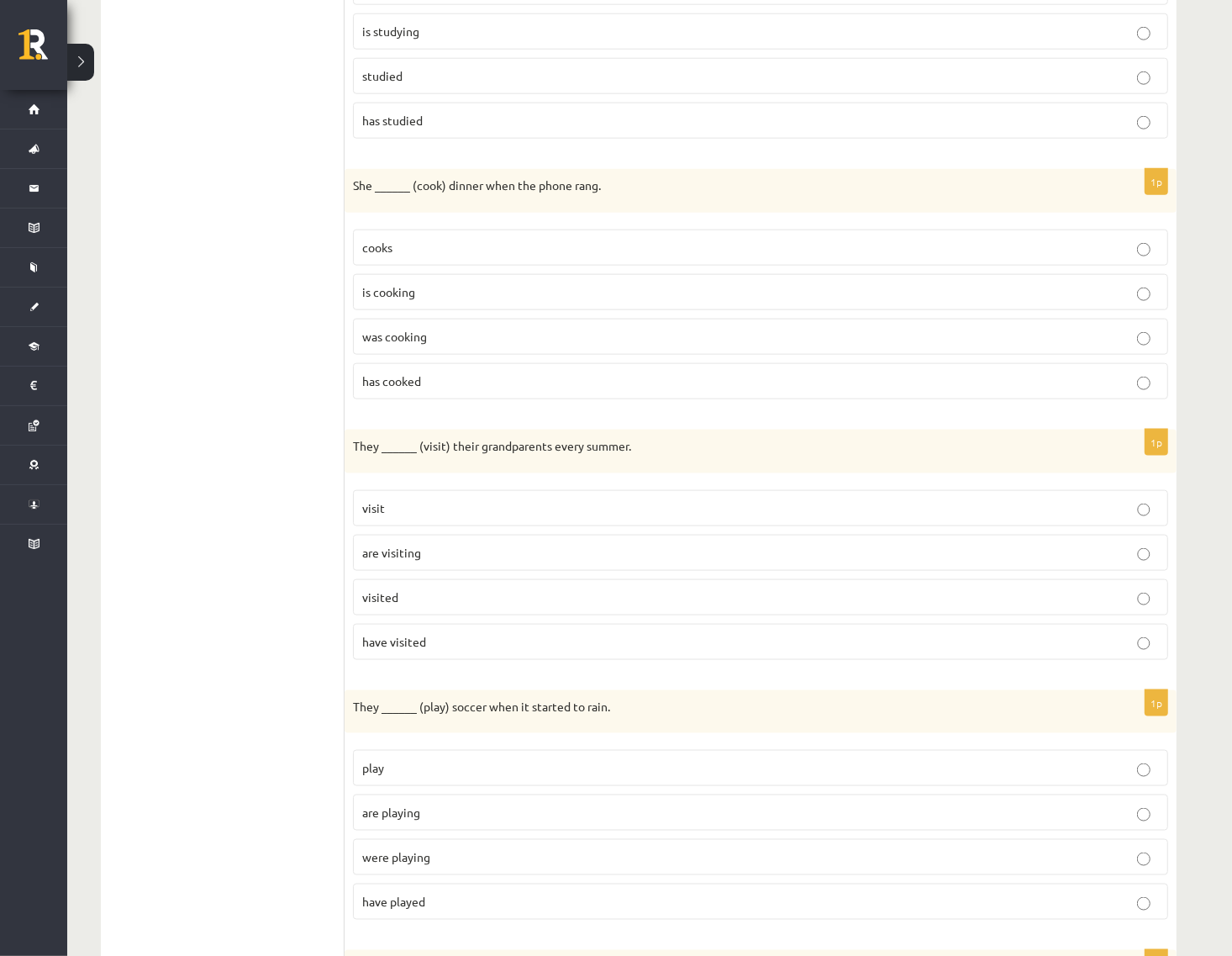
click at [225, 458] on ul "1. uzdevums 2. uzdevums 3. uzdevums 4. uzdevums 5. uzdevums 6. uzdevums 7. uzde…" at bounding box center [231, 154] width 227 height 2601
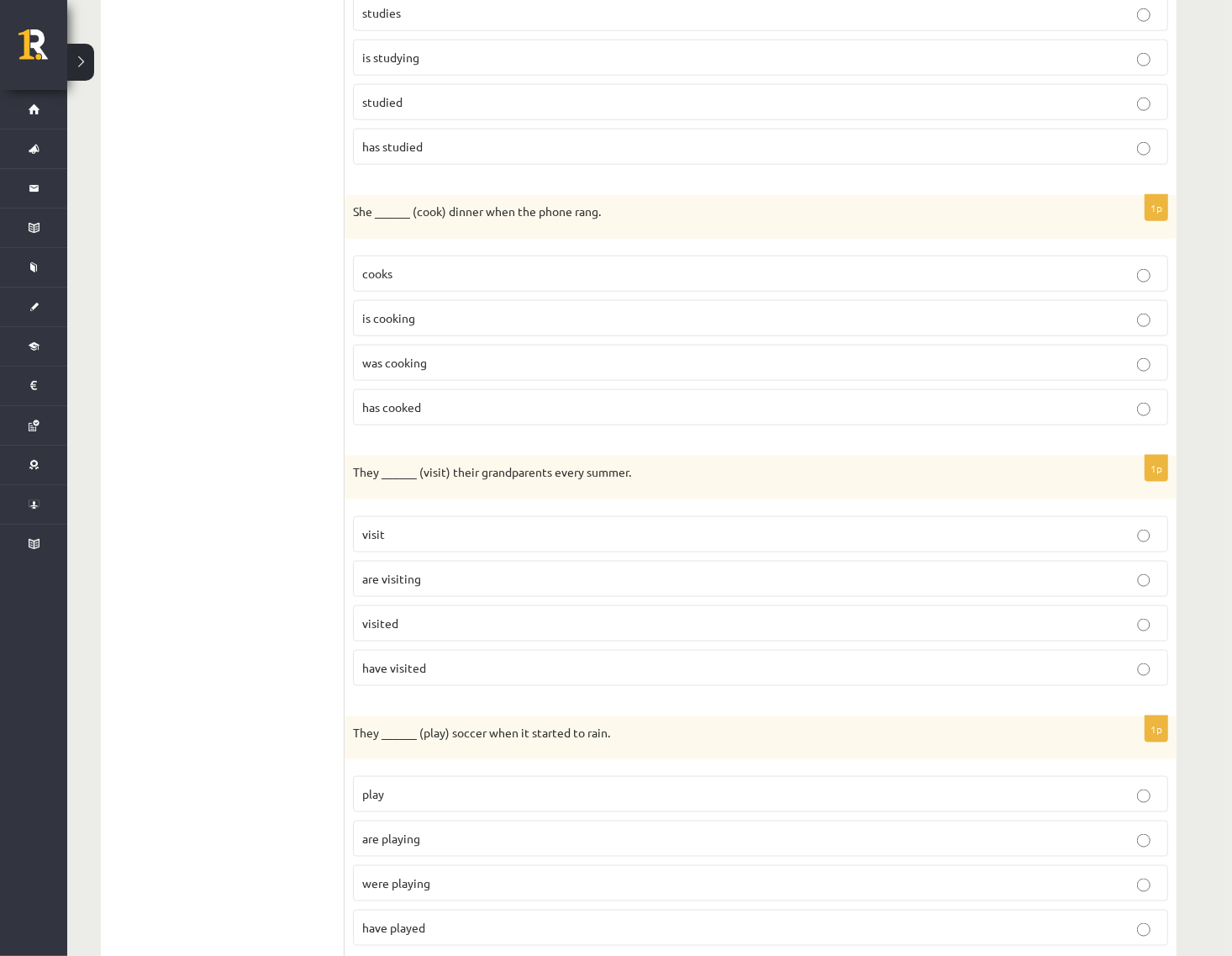
scroll to position [1449, 0]
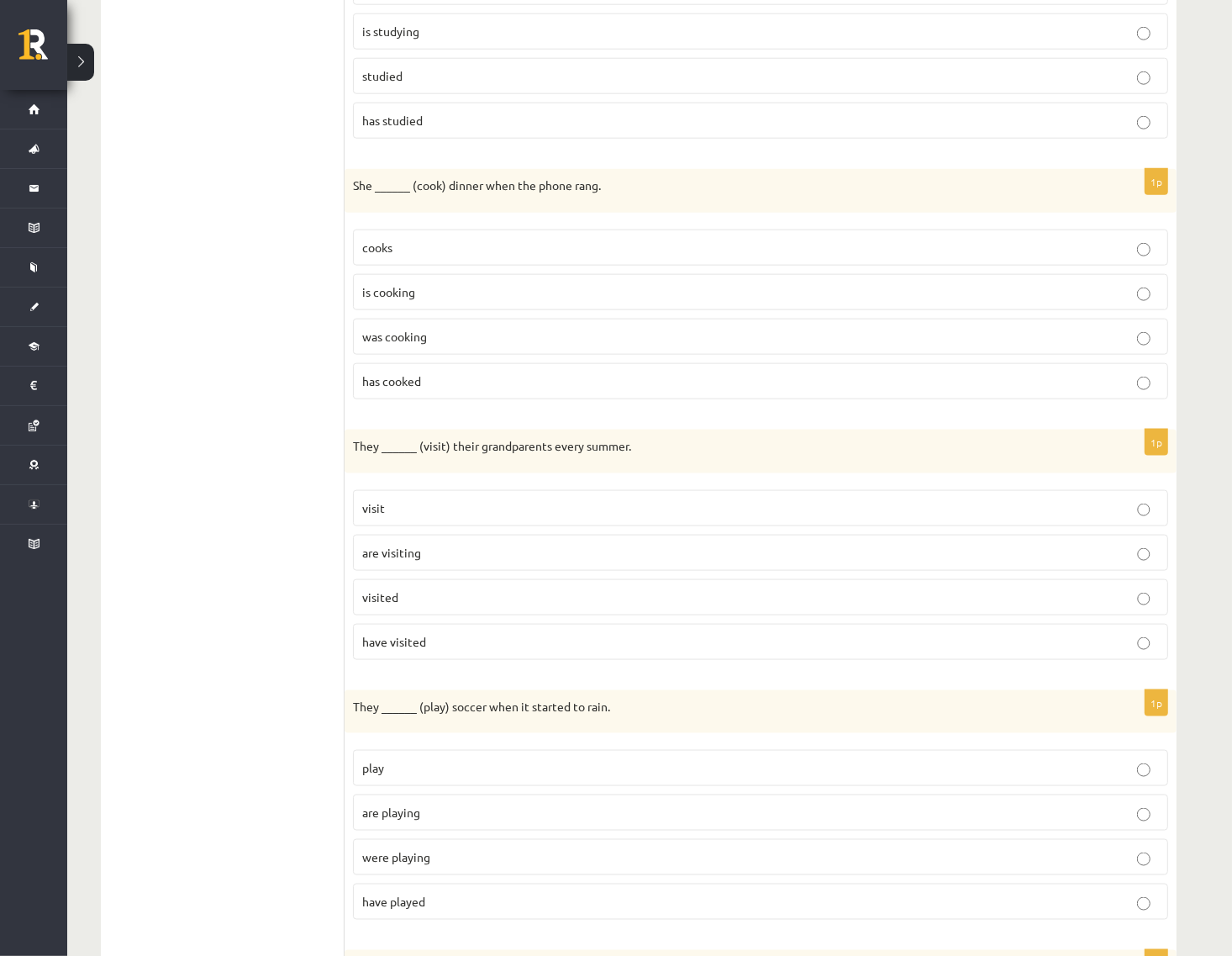
click at [440, 346] on p "was cooking" at bounding box center [761, 337] width 797 height 18
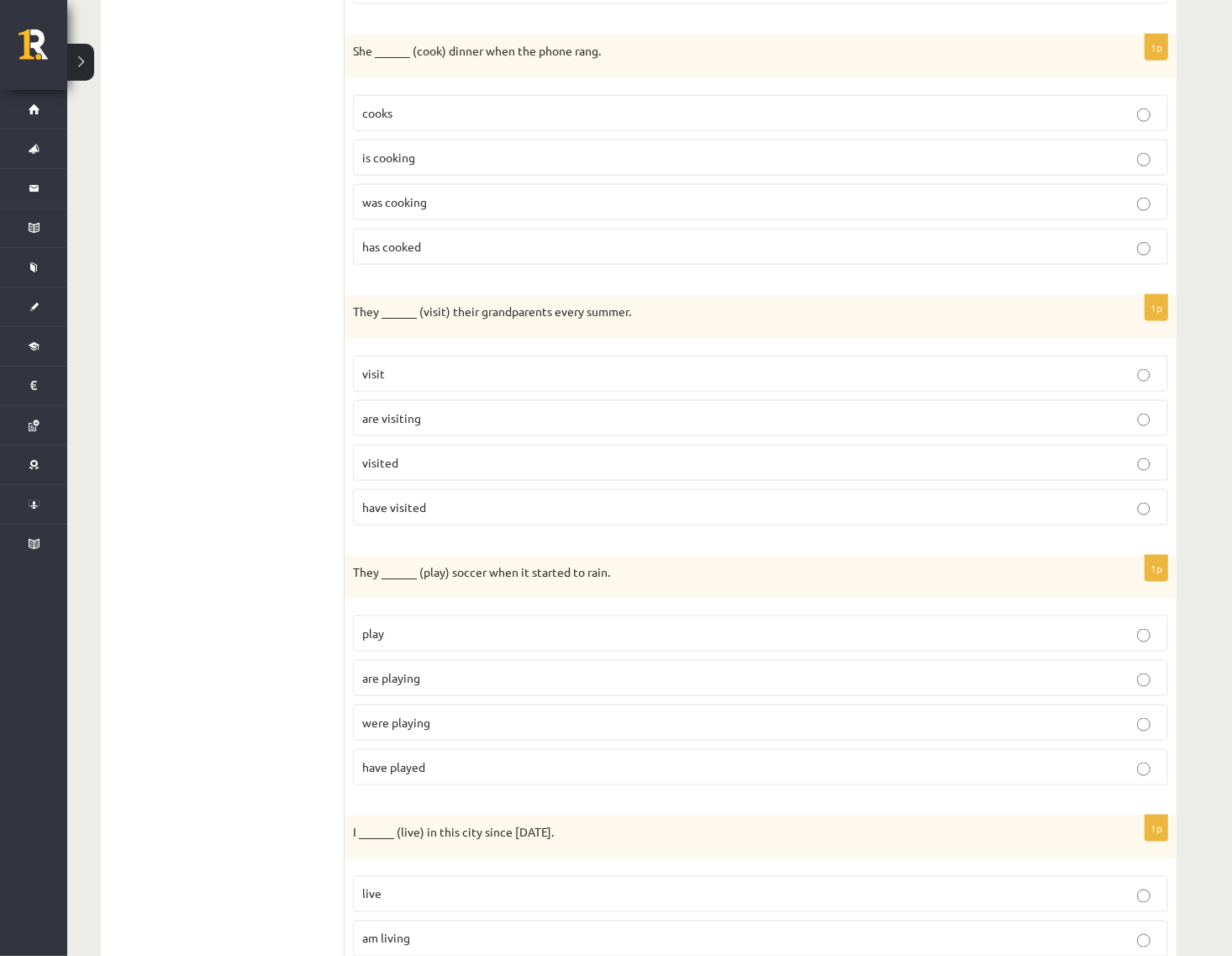
scroll to position [1588, 0]
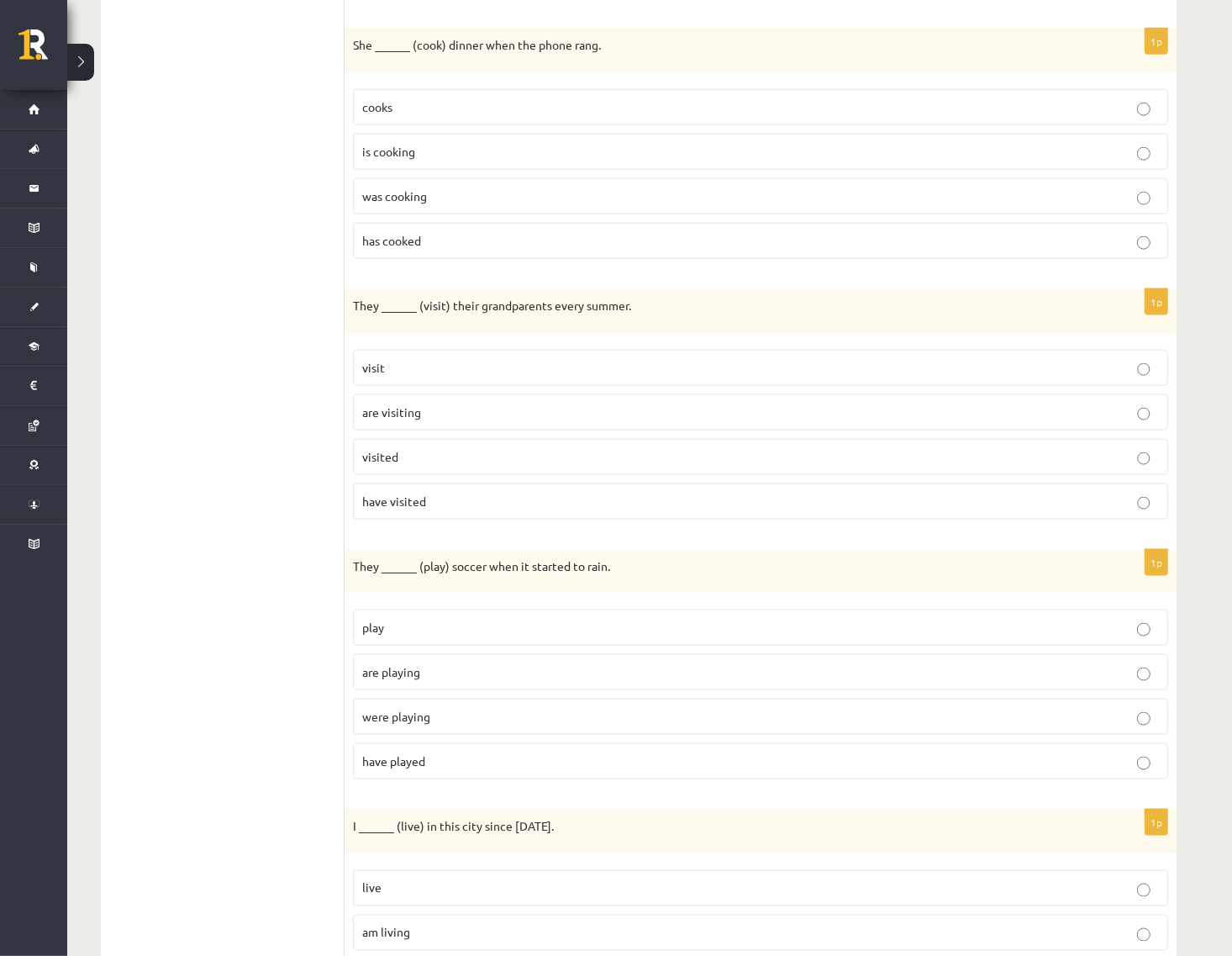
click at [392, 377] on p "visit" at bounding box center [761, 368] width 797 height 18
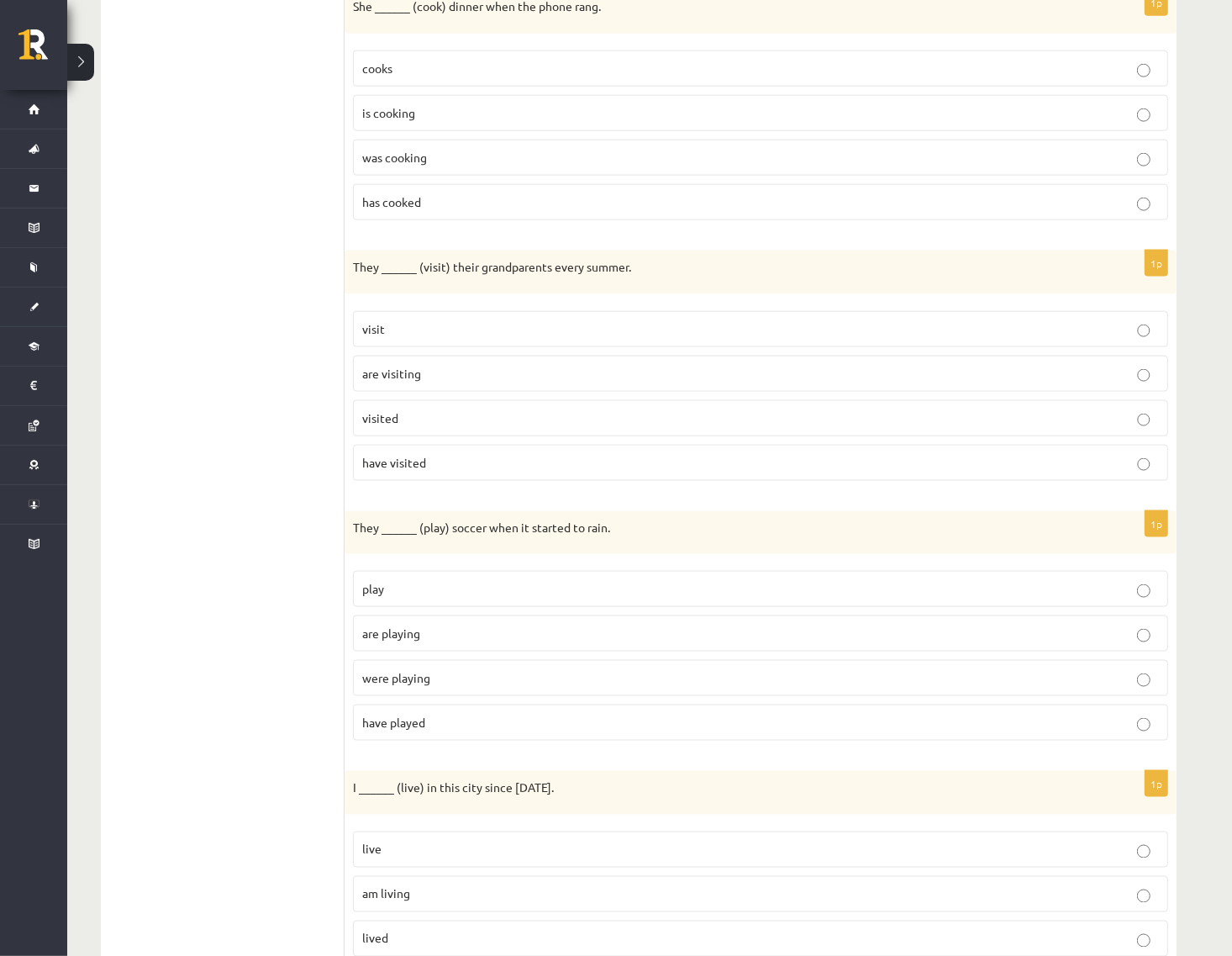
scroll to position [1728, 0]
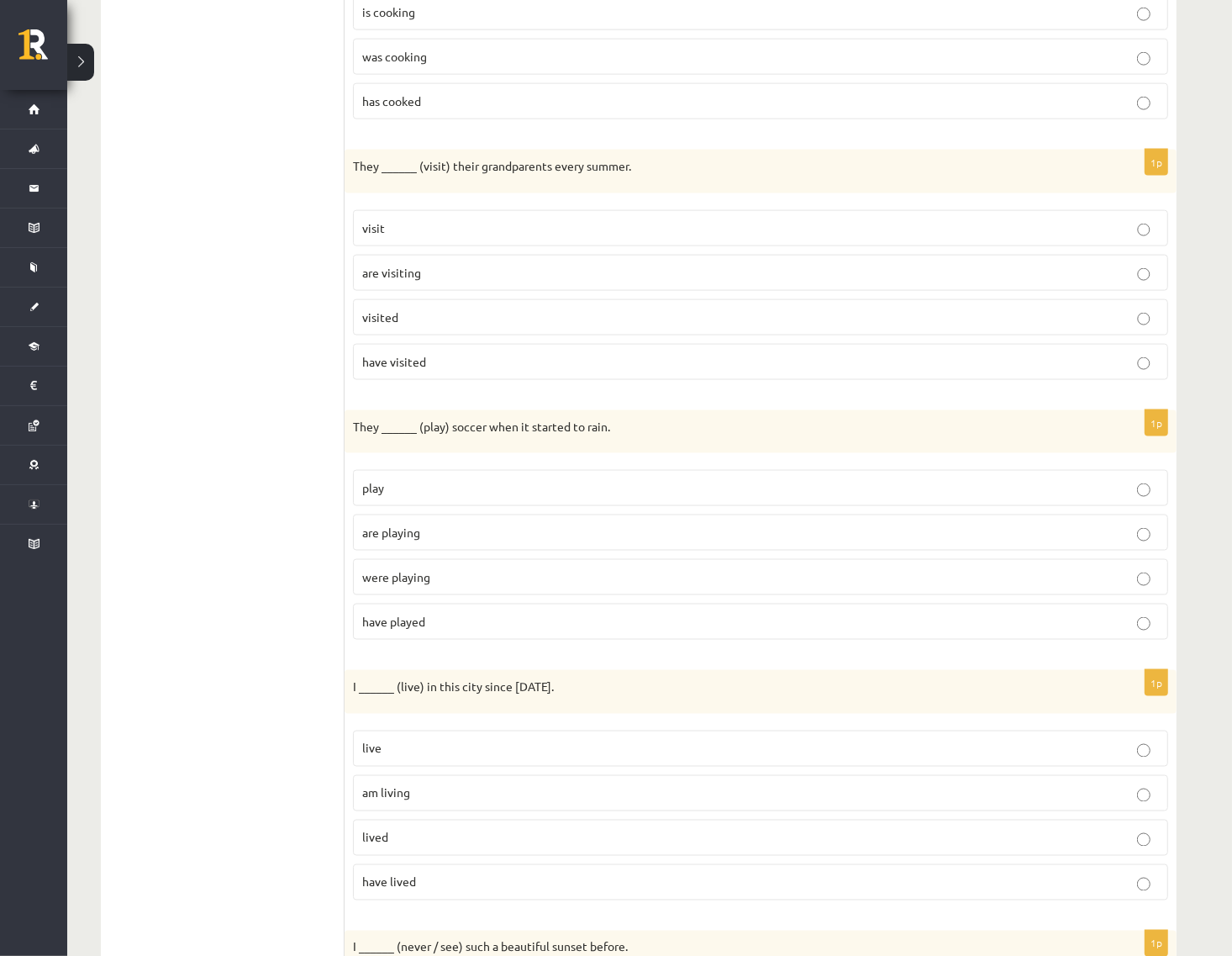
click at [438, 593] on label "were playing" at bounding box center [761, 577] width 815 height 36
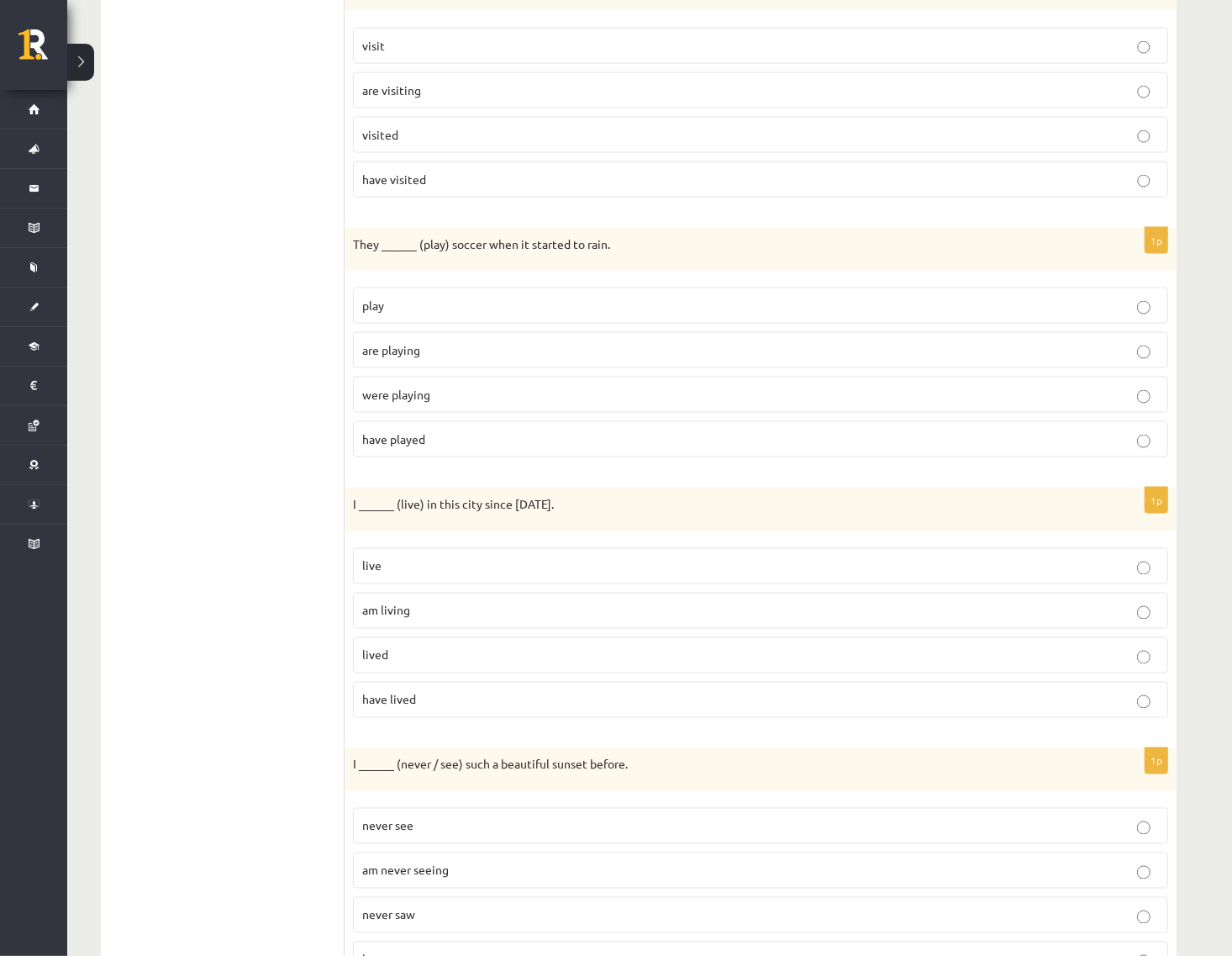
scroll to position [2009, 0]
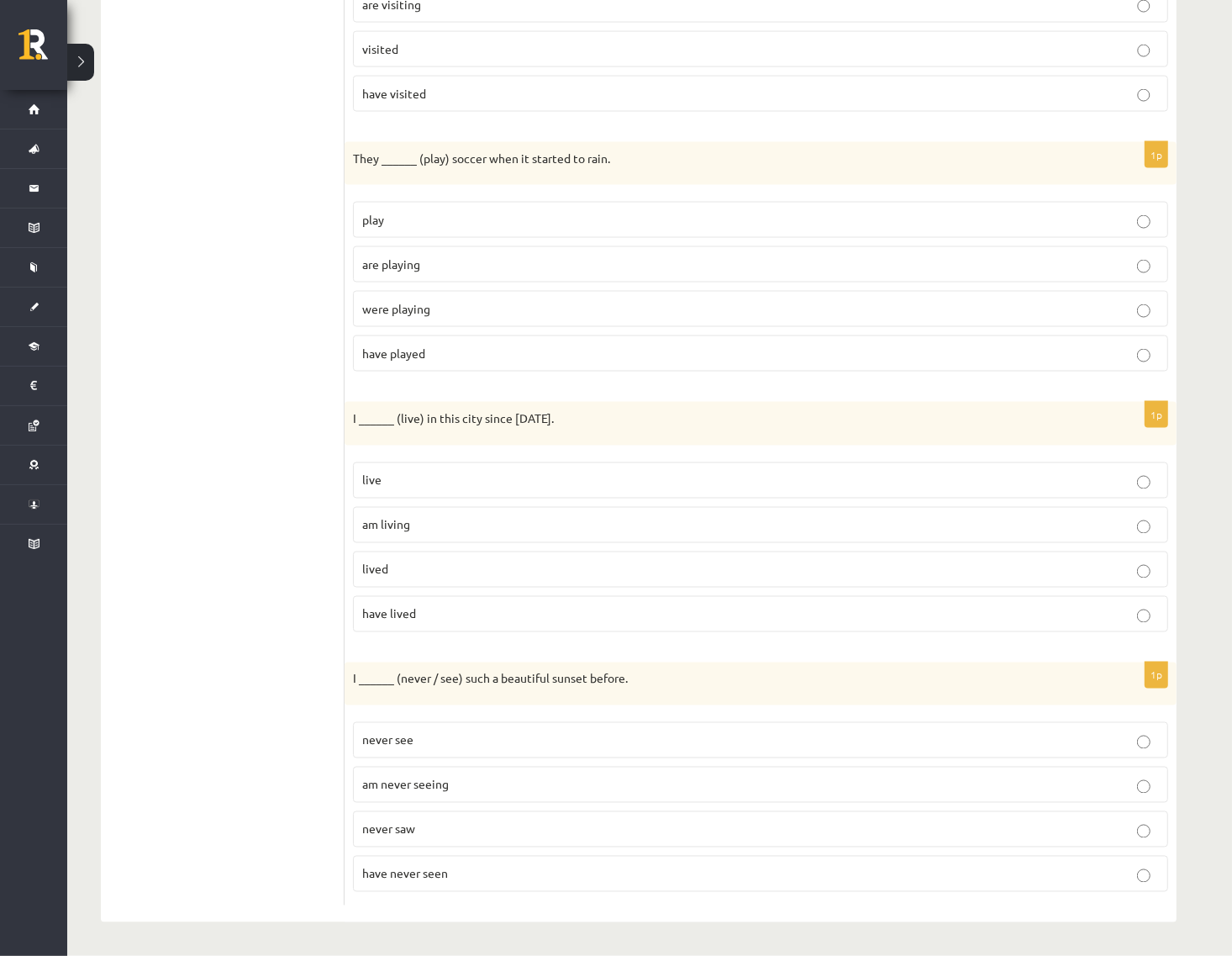
click at [431, 605] on p "have lived" at bounding box center [761, 614] width 797 height 18
click at [485, 765] on p "have never seen" at bounding box center [761, 874] width 797 height 18
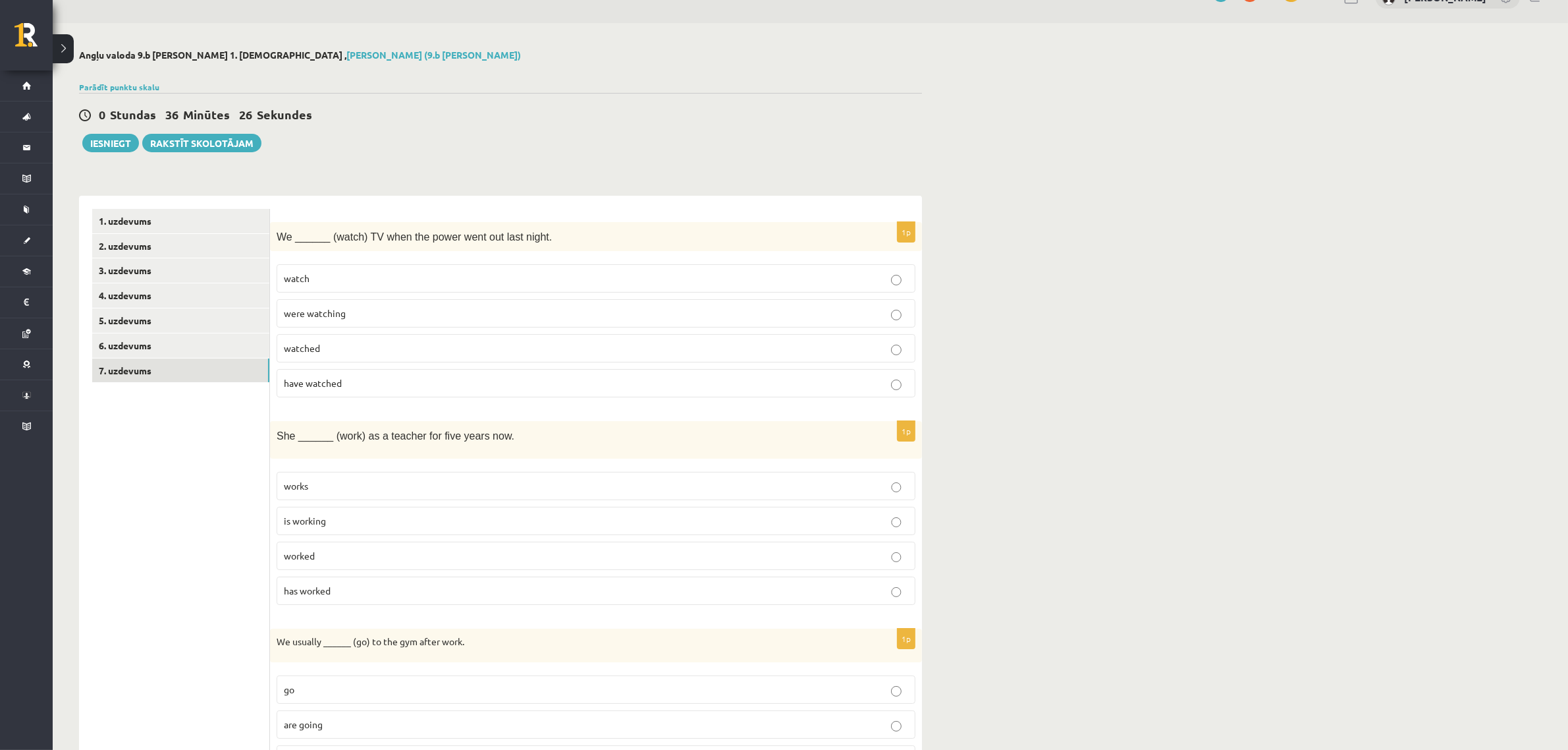
scroll to position [0, 0]
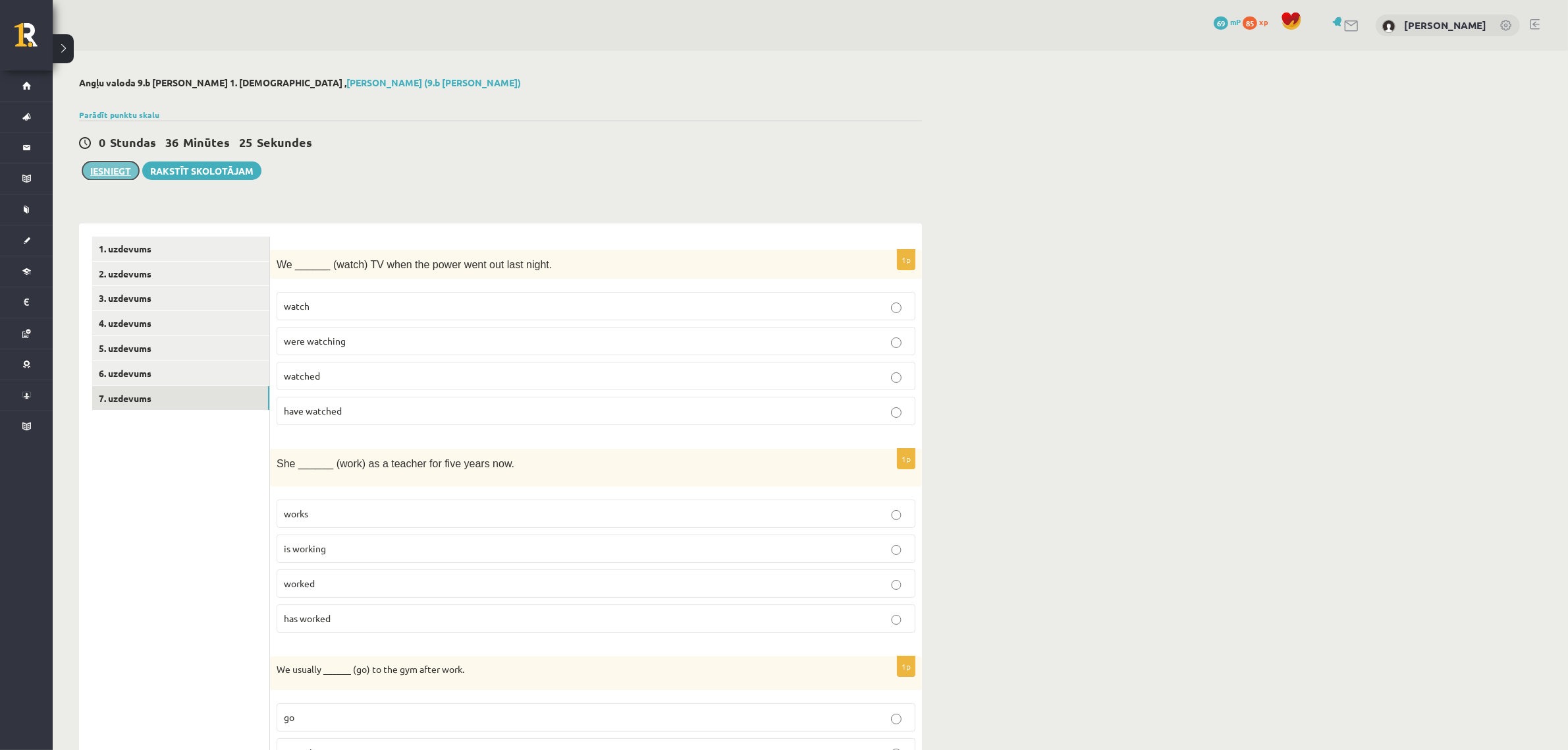
click at [105, 169] on button "Iesniegt" at bounding box center [111, 171] width 57 height 19
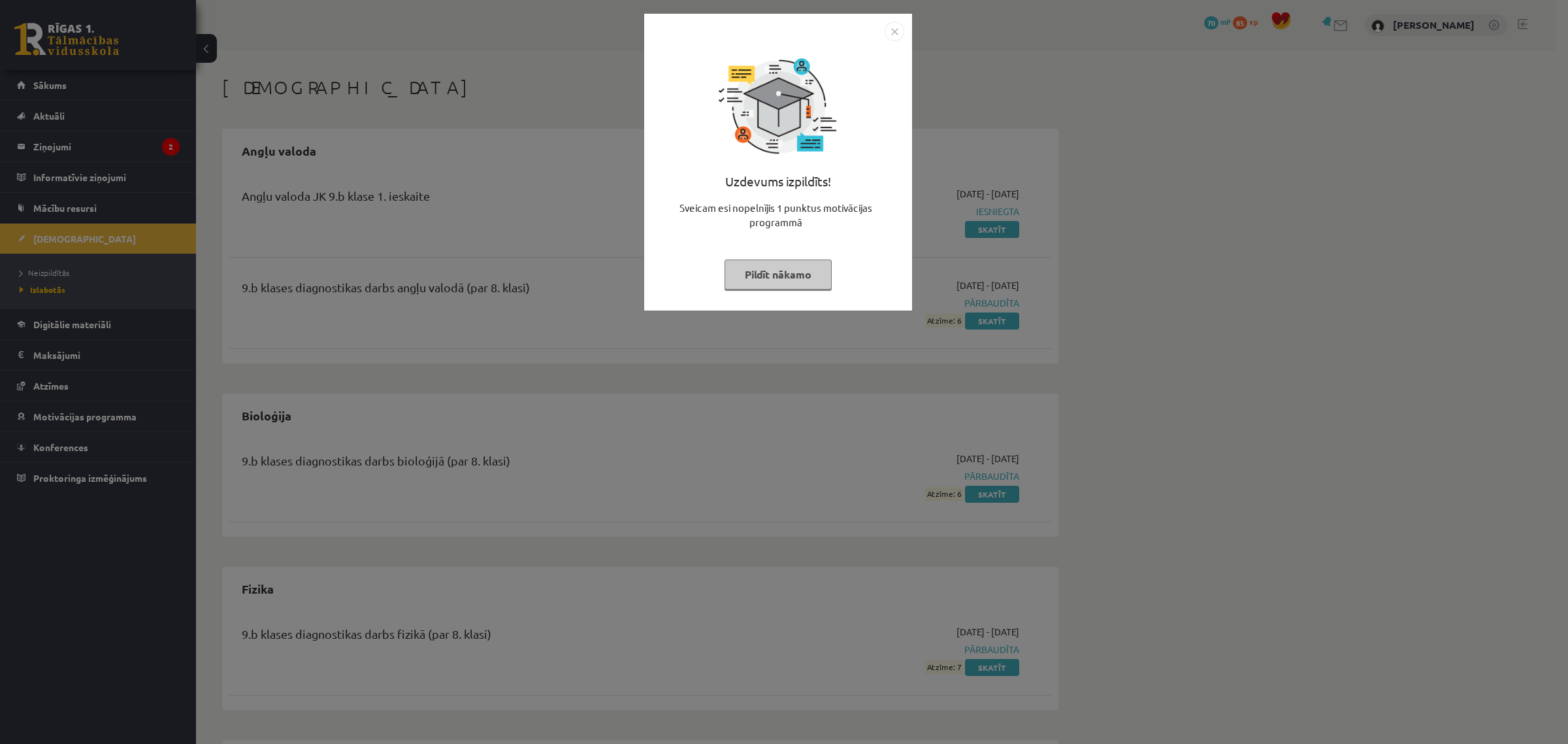
click at [785, 279] on button "Pildīt nākamo" at bounding box center [778, 274] width 107 height 30
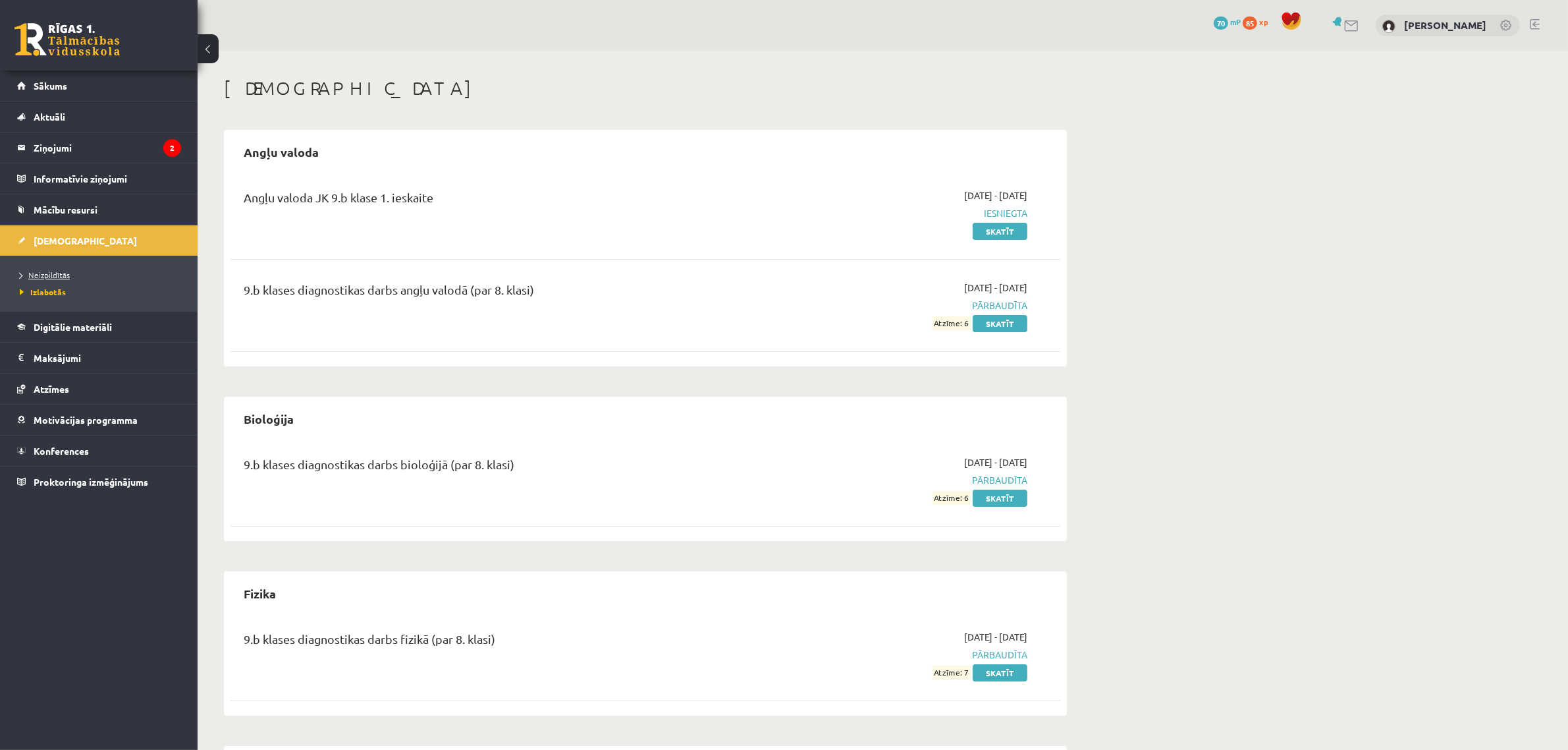
click at [58, 275] on span "Neizpildītās" at bounding box center [45, 274] width 50 height 10
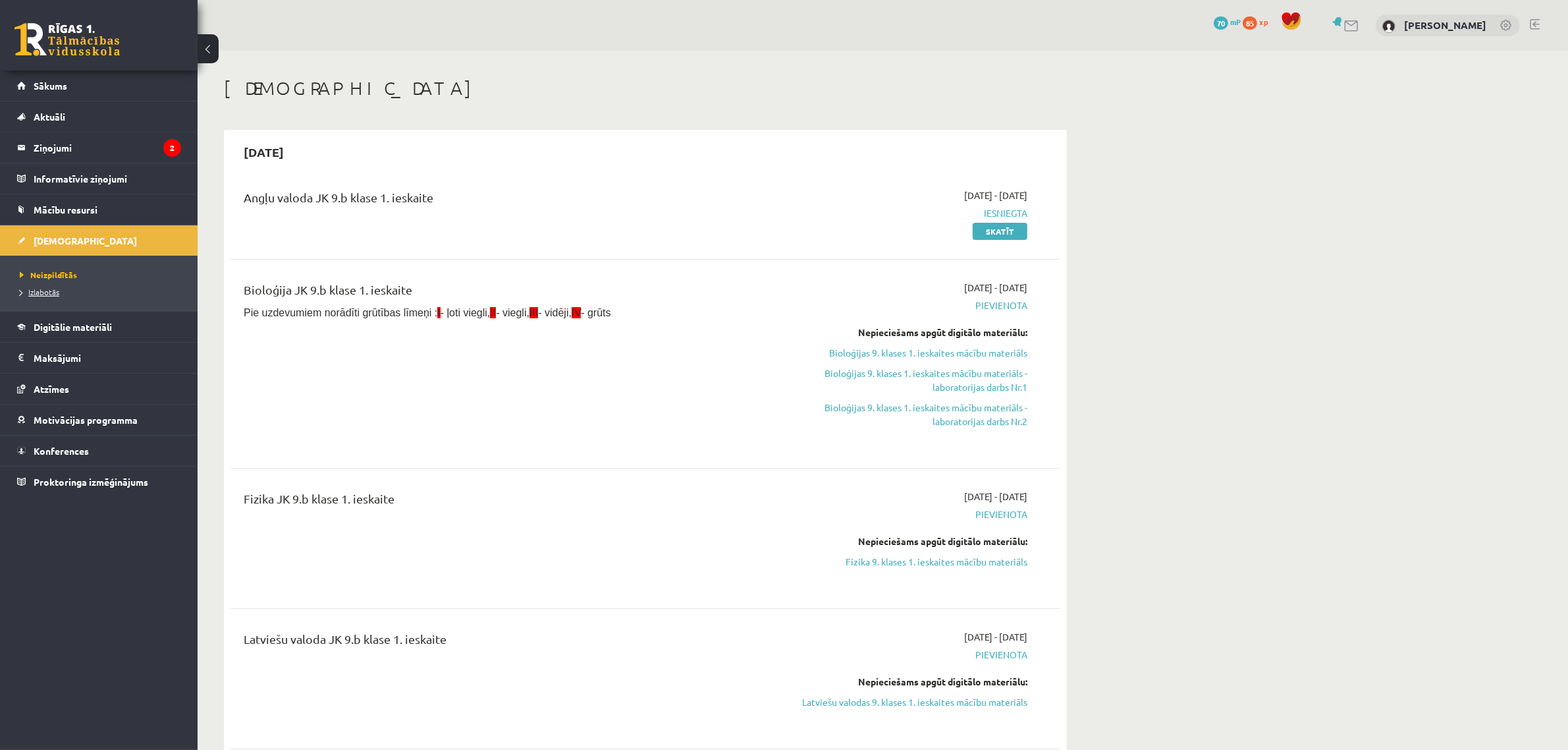
click at [57, 290] on span "Izlabotās" at bounding box center [39, 291] width 39 height 10
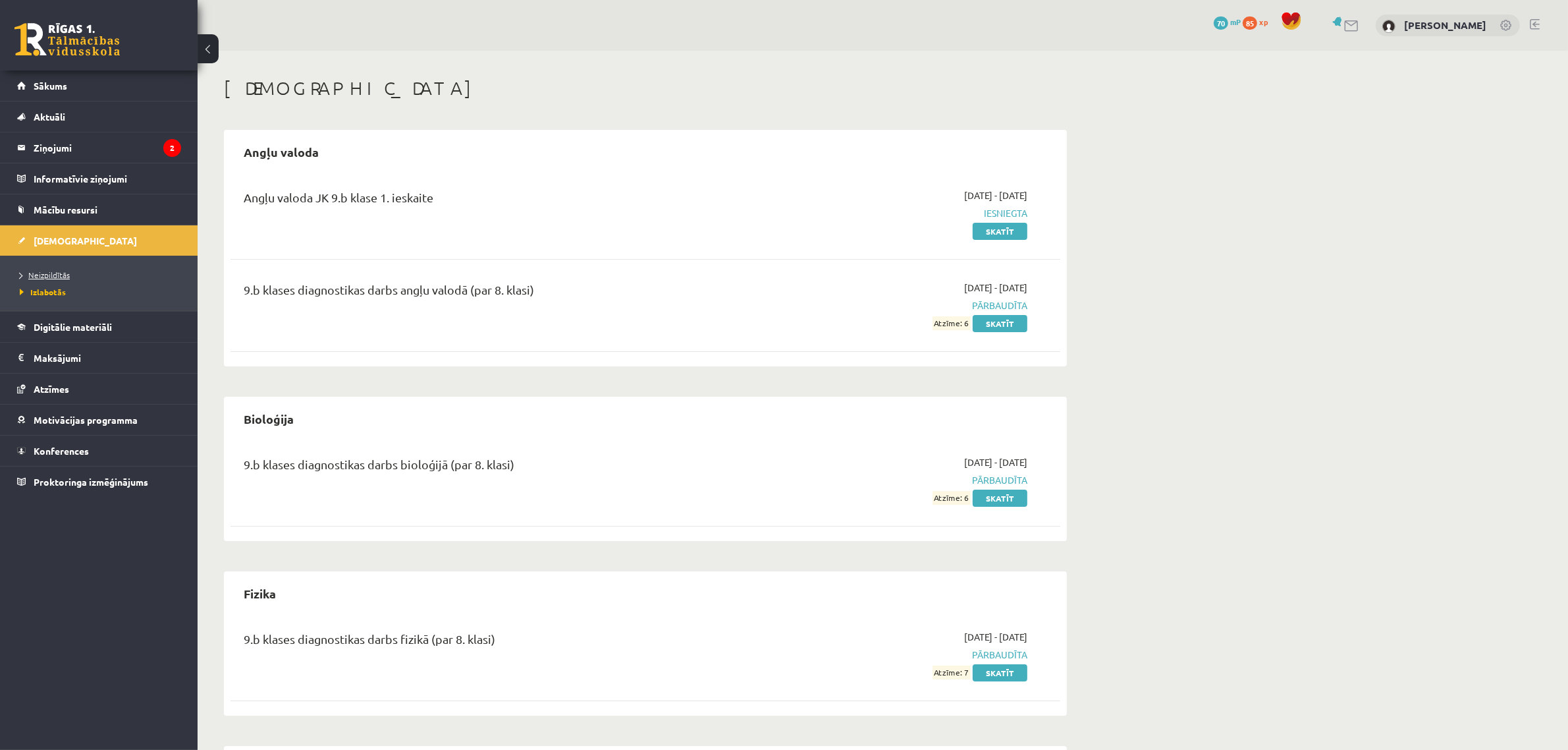
click at [60, 274] on span "Neizpildītās" at bounding box center [45, 274] width 50 height 10
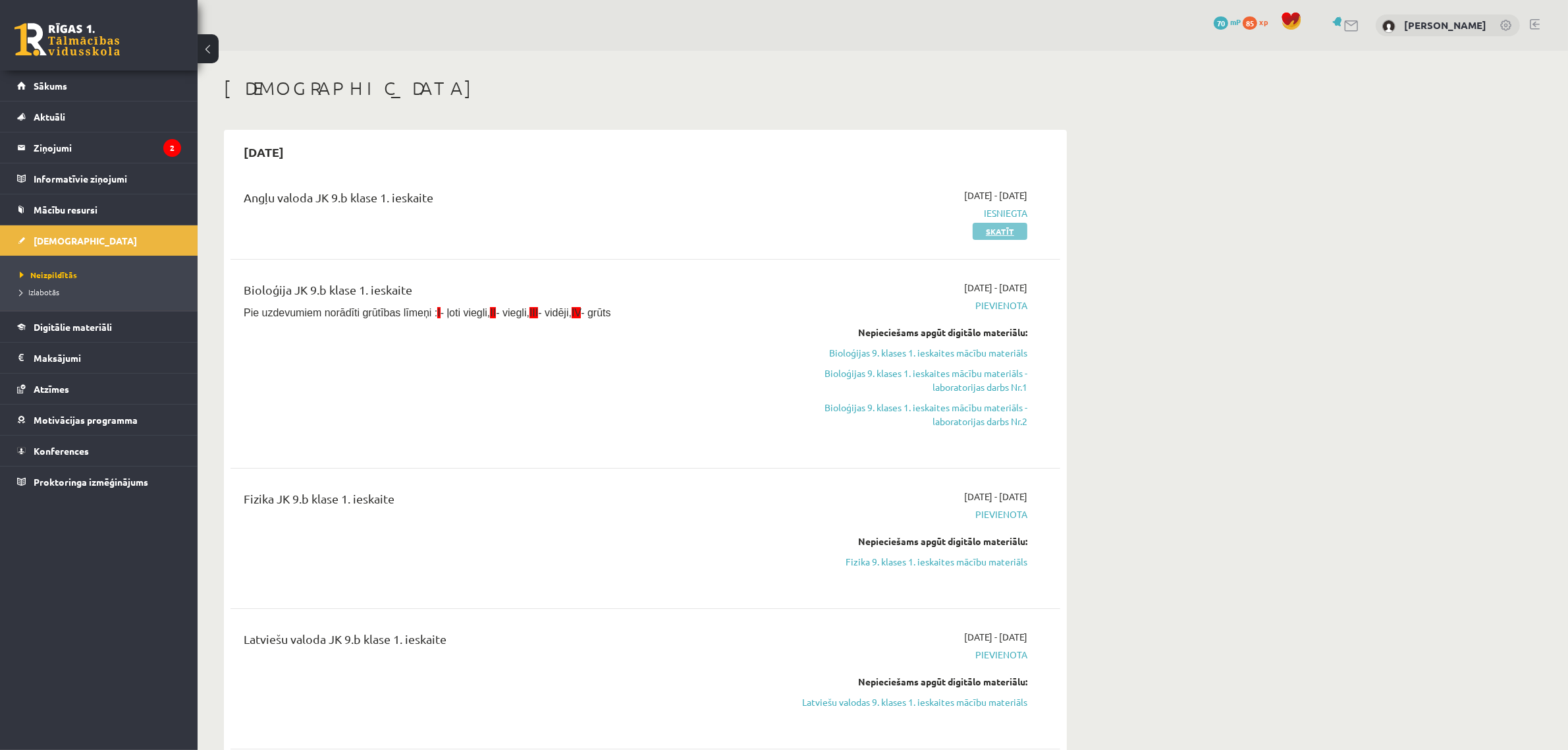
click at [982, 235] on link "Skatīt" at bounding box center [1000, 231] width 55 height 17
click at [35, 285] on li "Izlabotās" at bounding box center [103, 292] width 165 height 17
click at [37, 273] on span "Neizpildītās" at bounding box center [45, 274] width 50 height 10
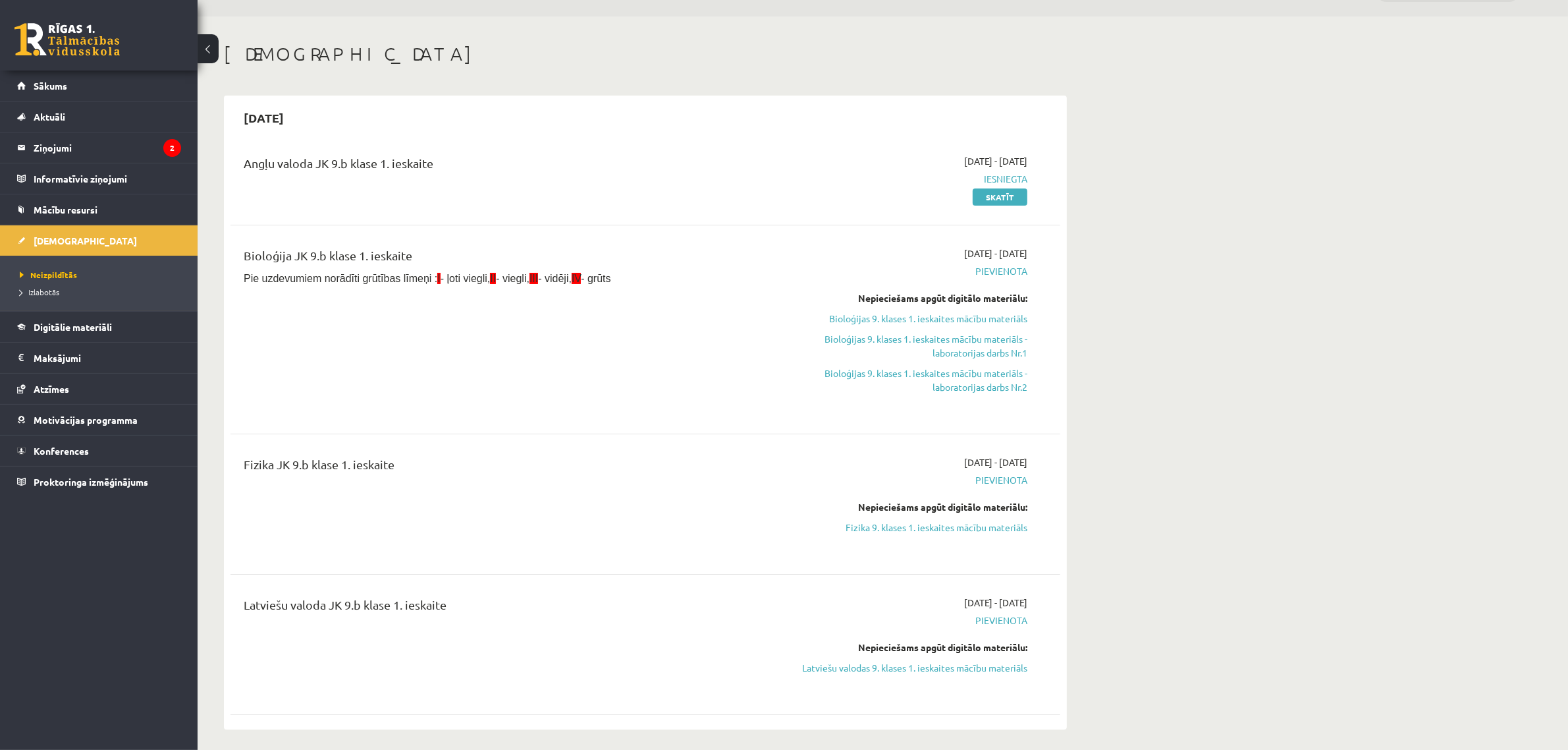
scroll to position [110, 0]
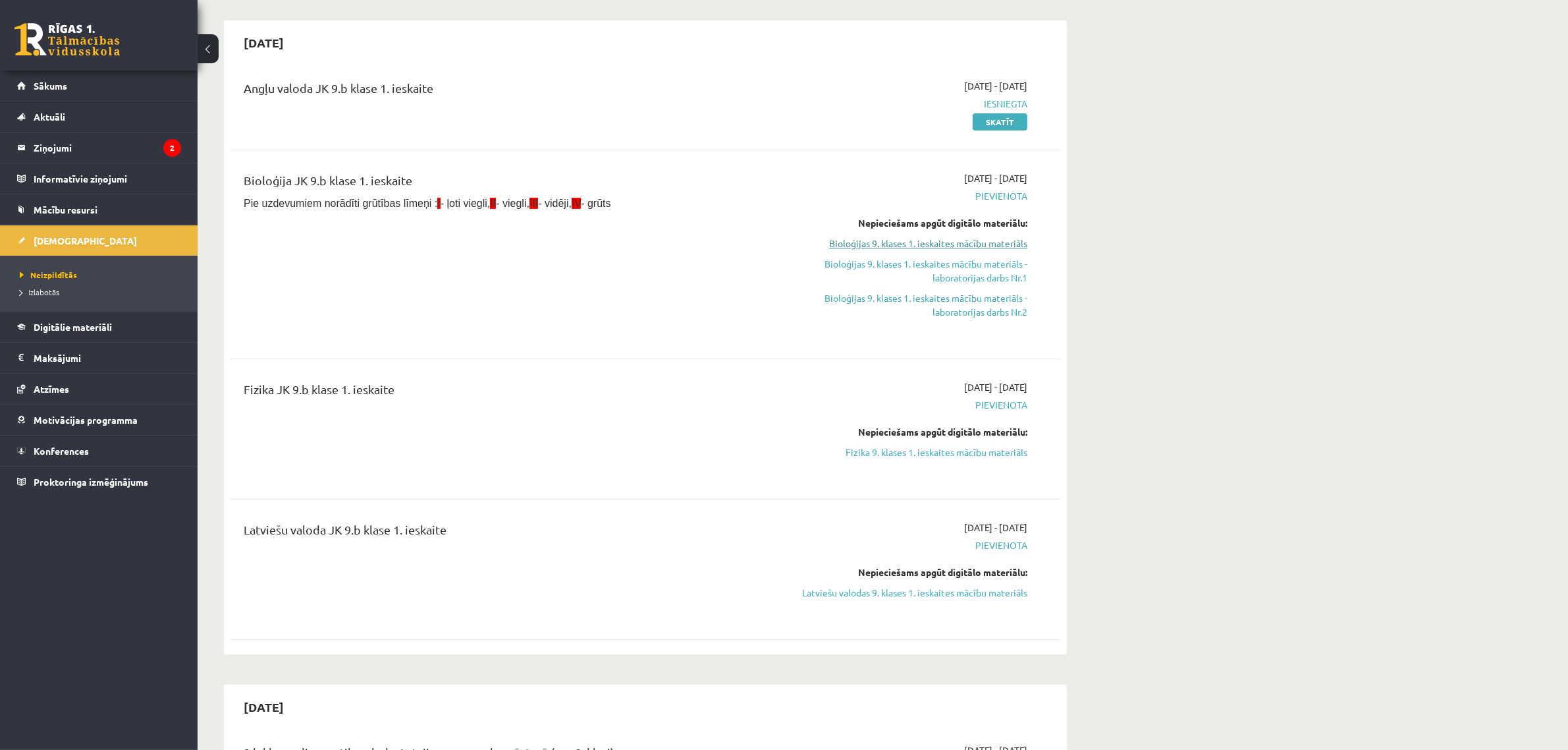
click at [937, 246] on link "Bioloģijas 9. klases 1. ieskaites mācību materiāls" at bounding box center [903, 243] width 248 height 14
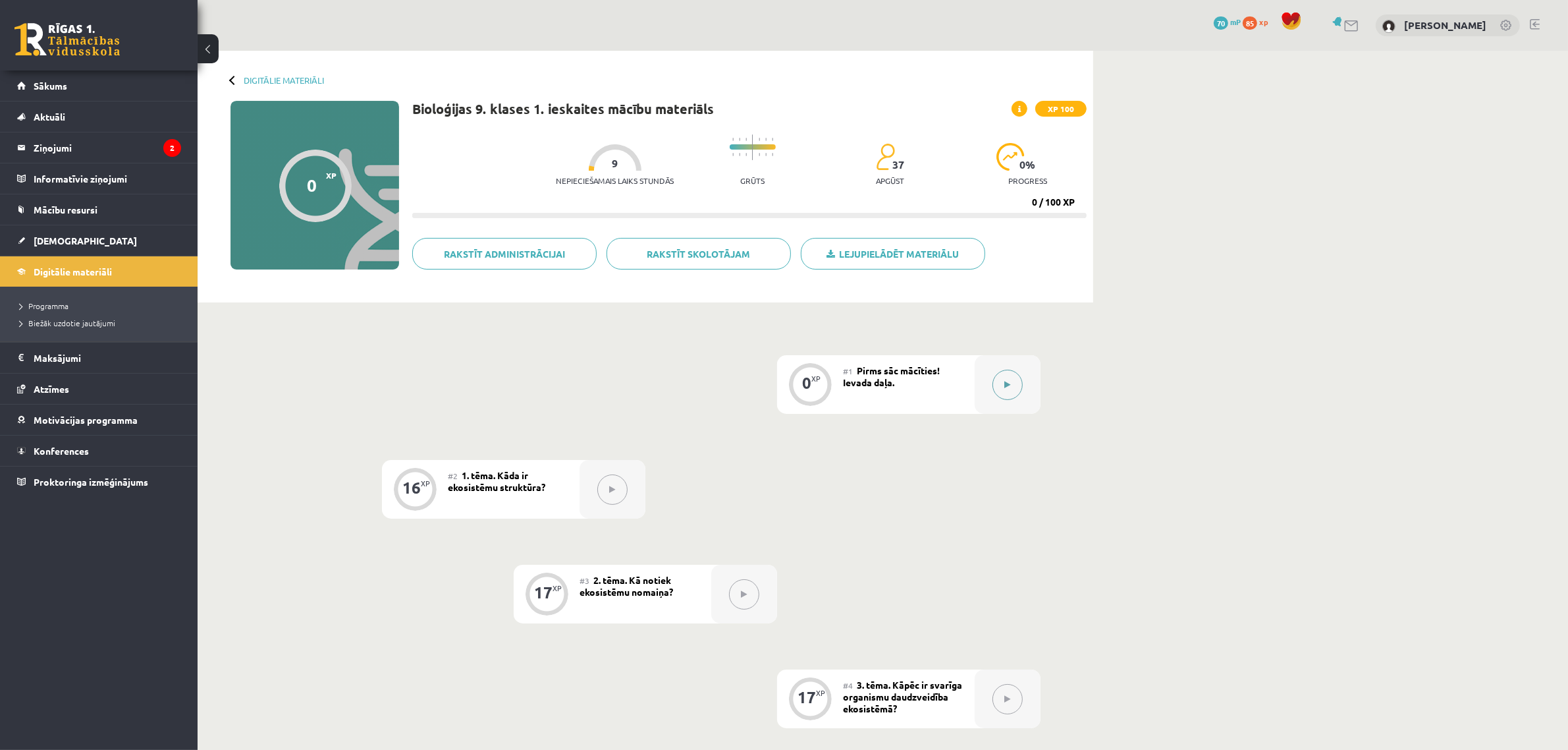
click at [1002, 393] on button at bounding box center [1007, 385] width 30 height 30
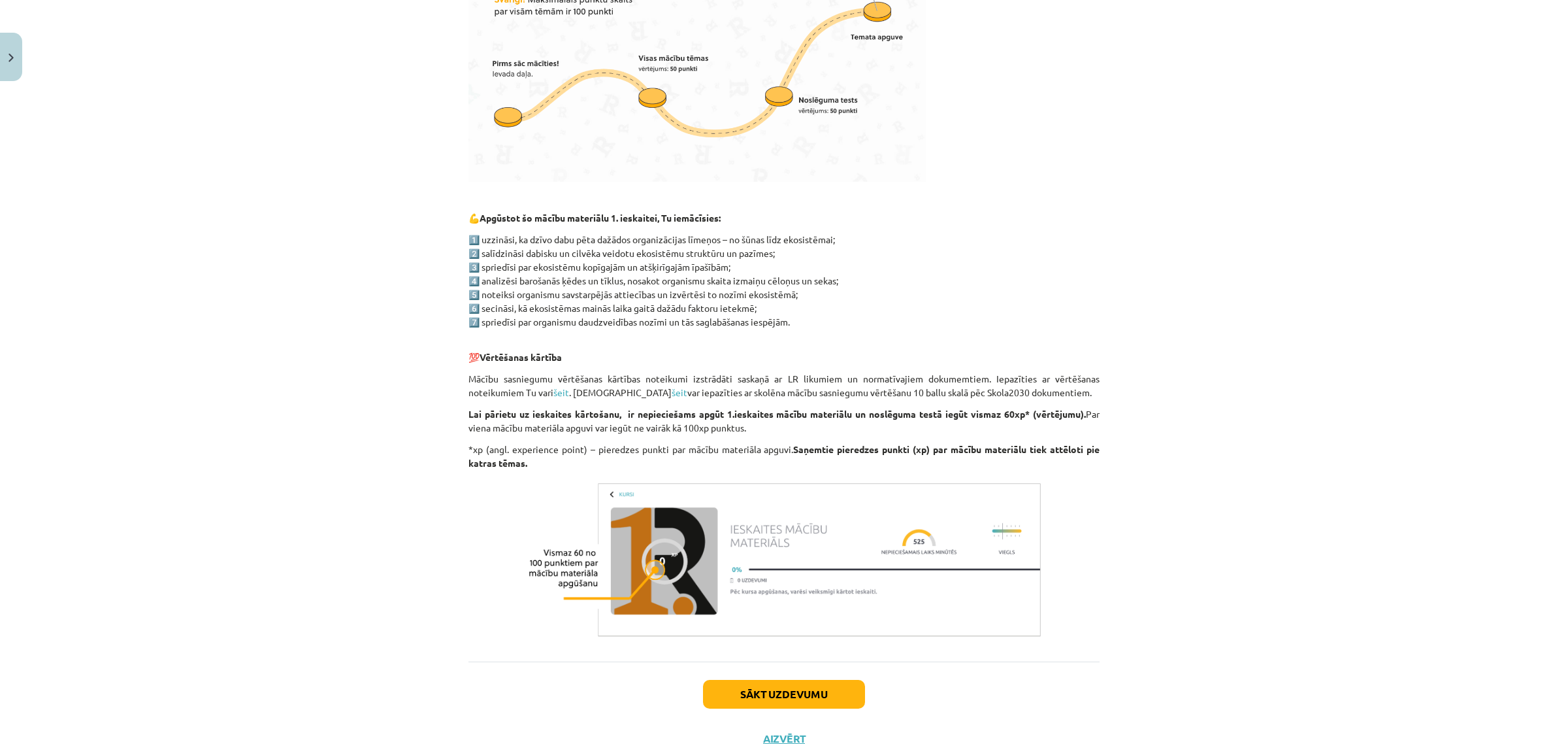
scroll to position [518, 0]
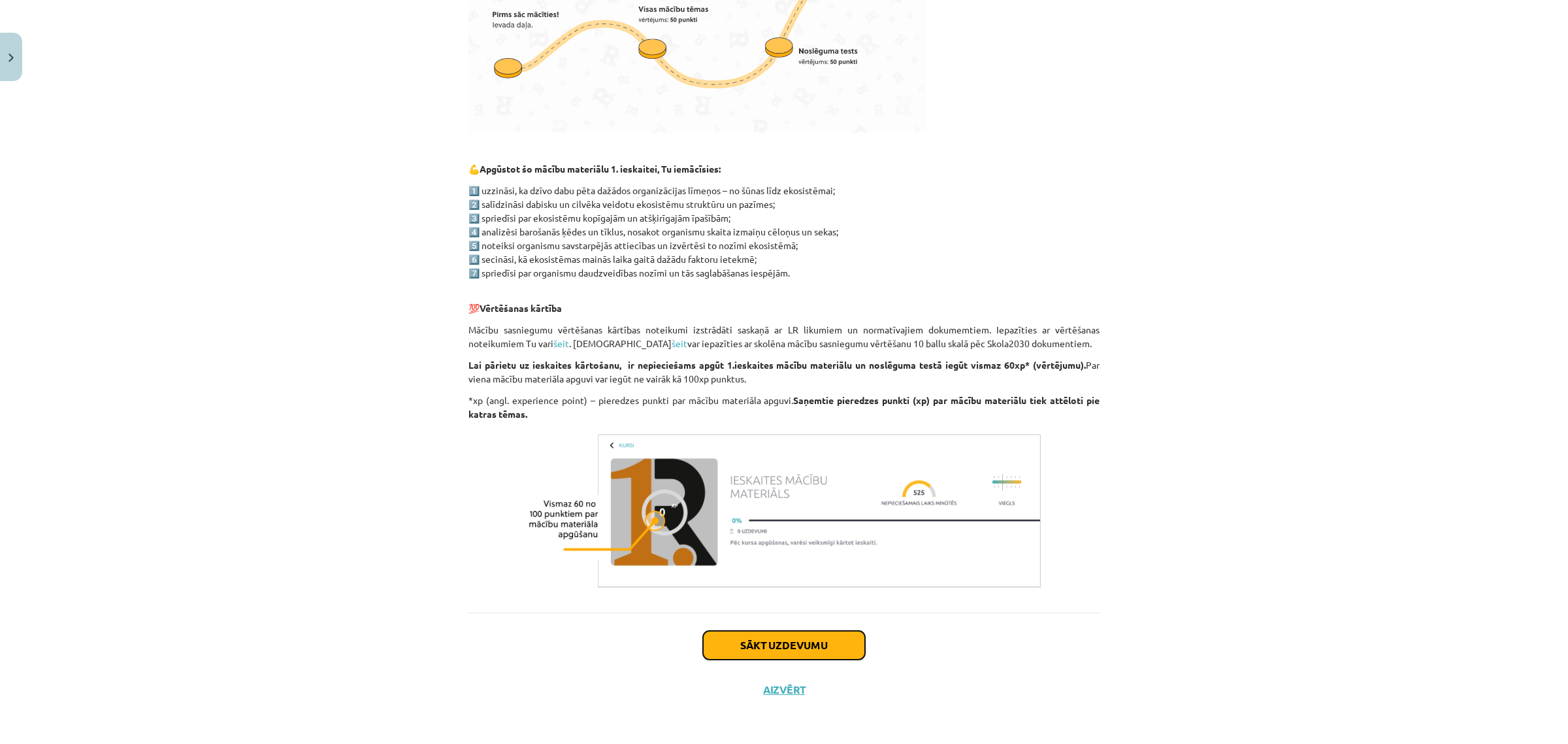
click at [784, 639] on button "Sākt uzdevumu" at bounding box center [784, 645] width 162 height 29
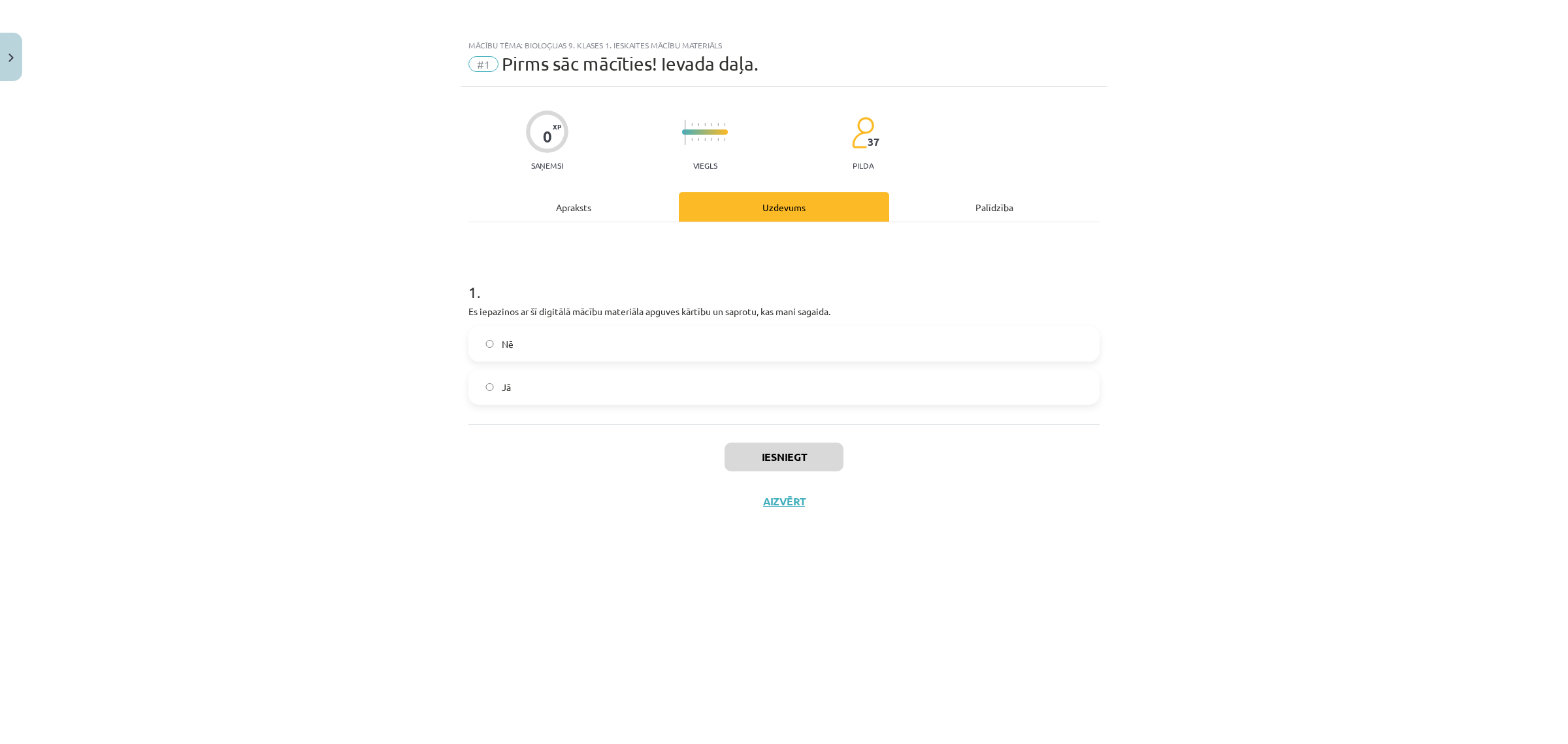
click at [564, 388] on label "Jā" at bounding box center [784, 387] width 628 height 33
click at [769, 455] on button "Iesniegt" at bounding box center [784, 457] width 119 height 29
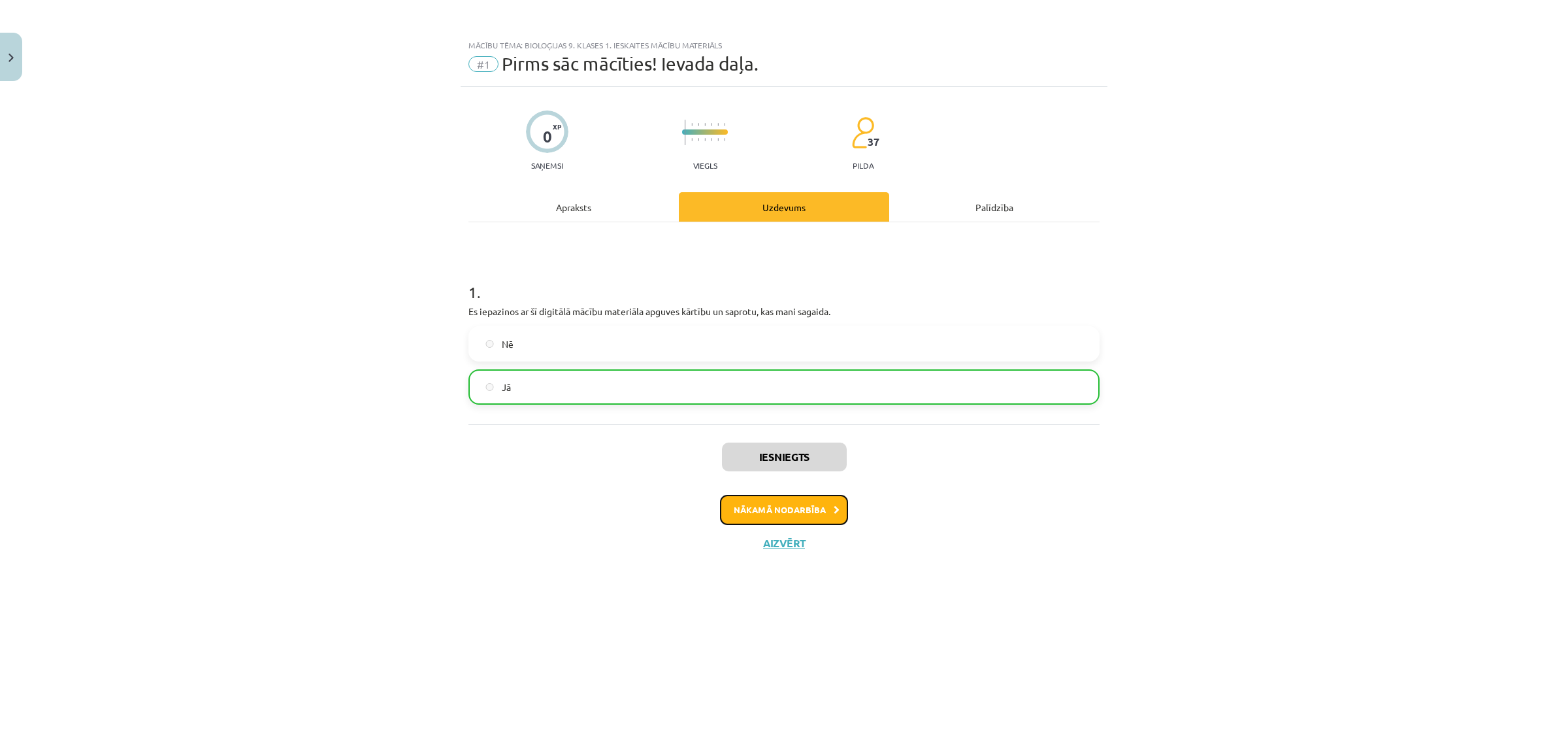
click at [775, 500] on button "Nākamā nodarbība" at bounding box center [784, 510] width 128 height 30
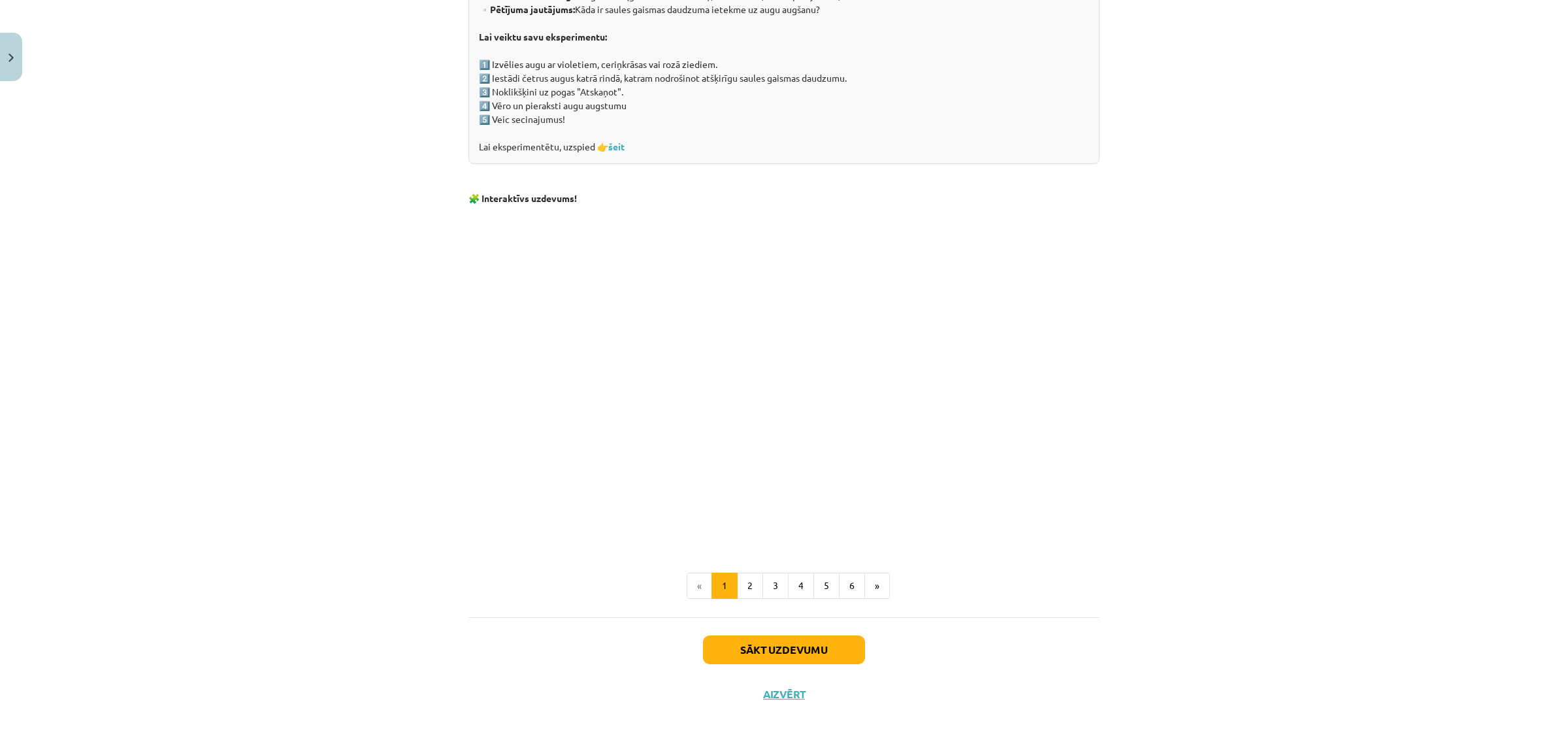
scroll to position [1047, 0]
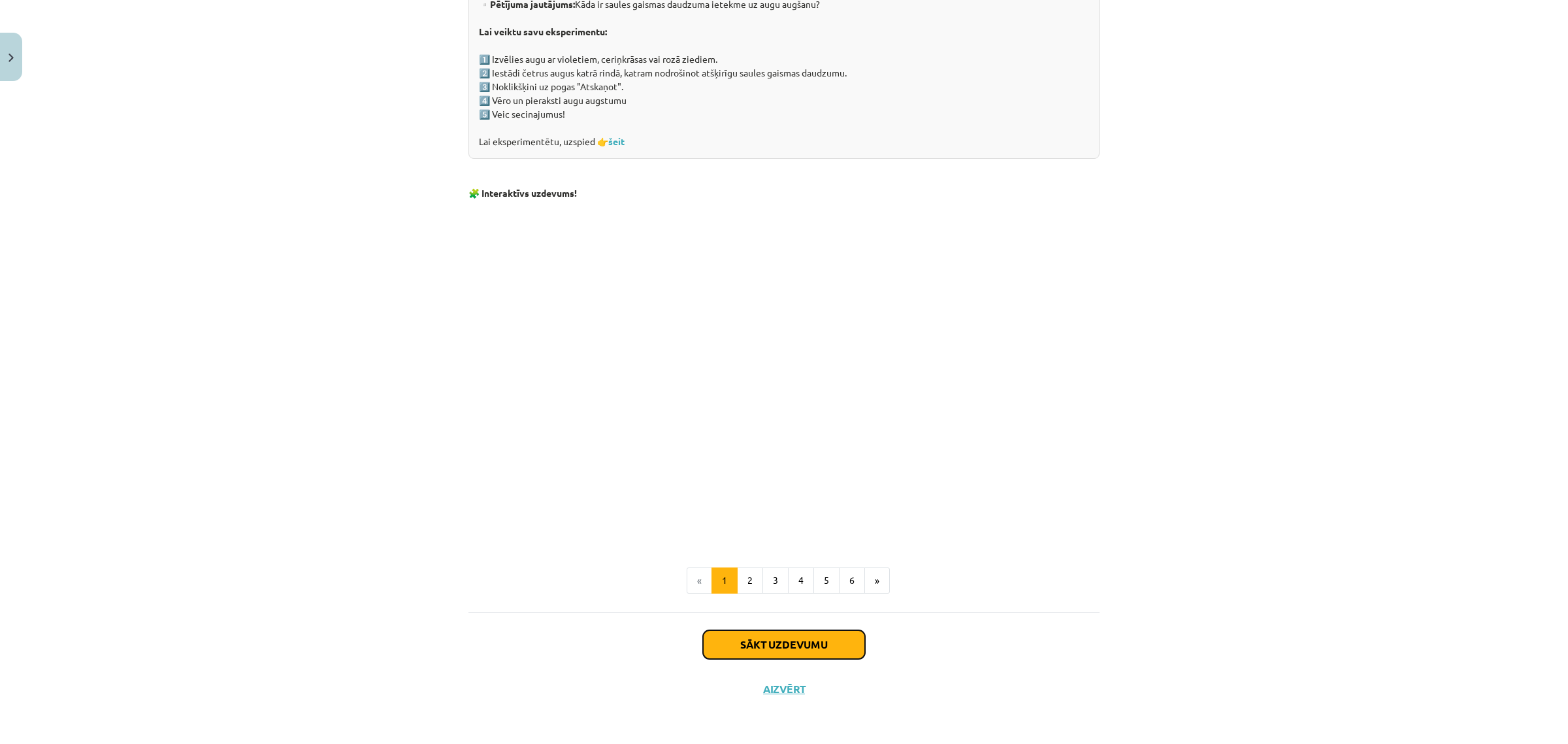
click at [802, 642] on button "Sākt uzdevumu" at bounding box center [784, 644] width 162 height 29
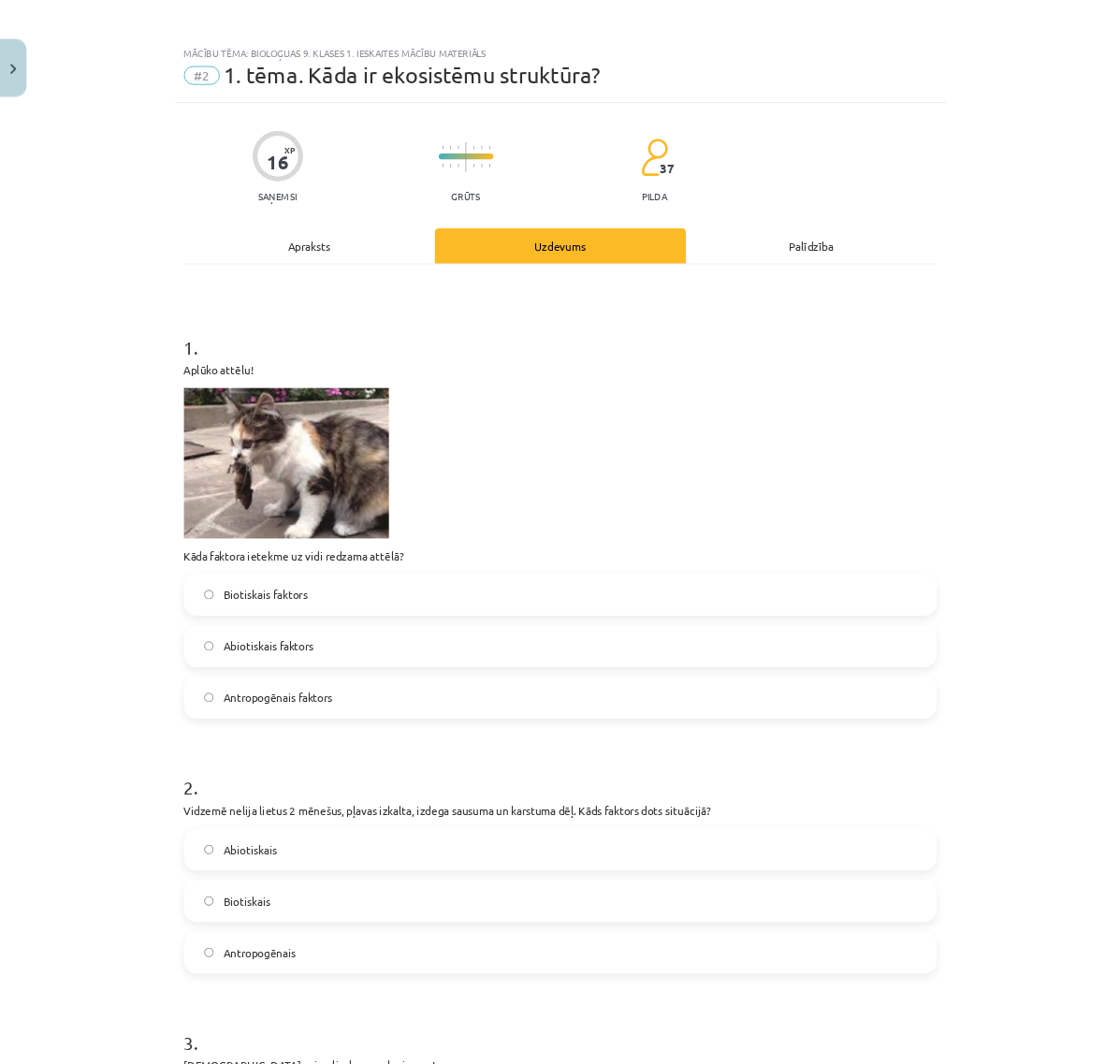
scroll to position [0, 0]
click at [104, 798] on div "Mācību tēma: Bioloģijas 9. klases 1. ieskaites mācību materiāls #2 1. tēma. Kād…" at bounding box center [672, 638] width 1344 height 1277
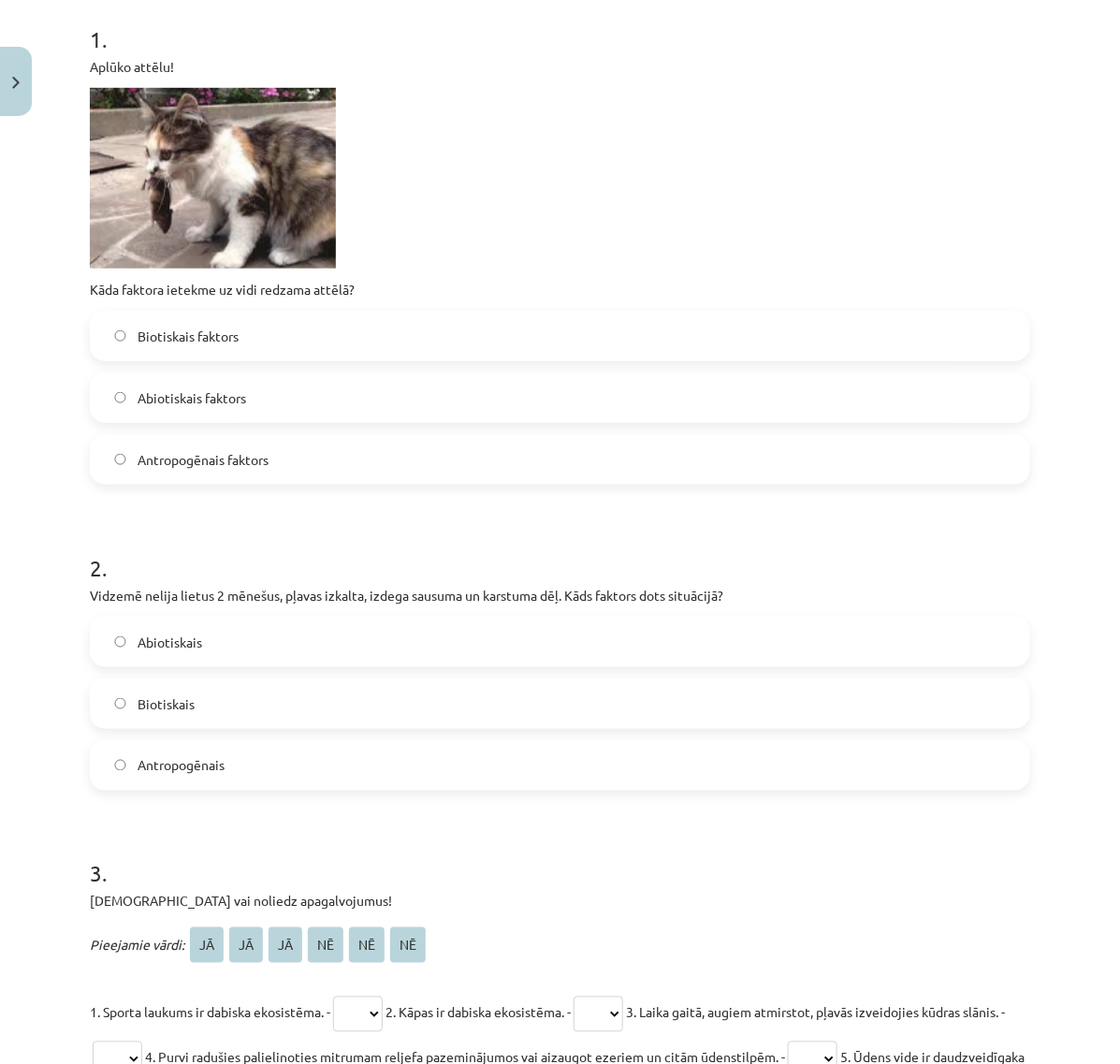
scroll to position [468, 0]
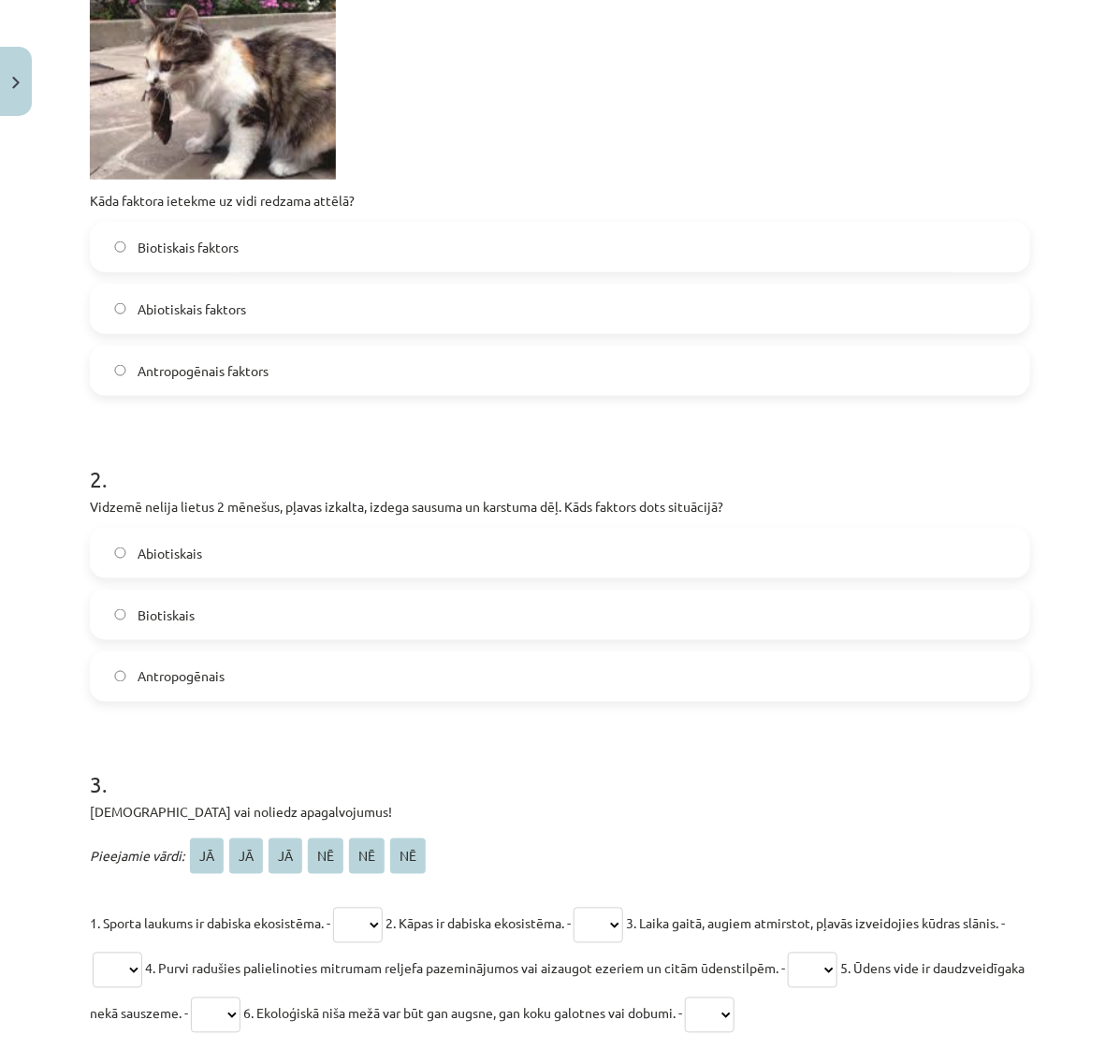
click at [164, 263] on label "Biotiskais faktors" at bounding box center [559, 247] width 936 height 47
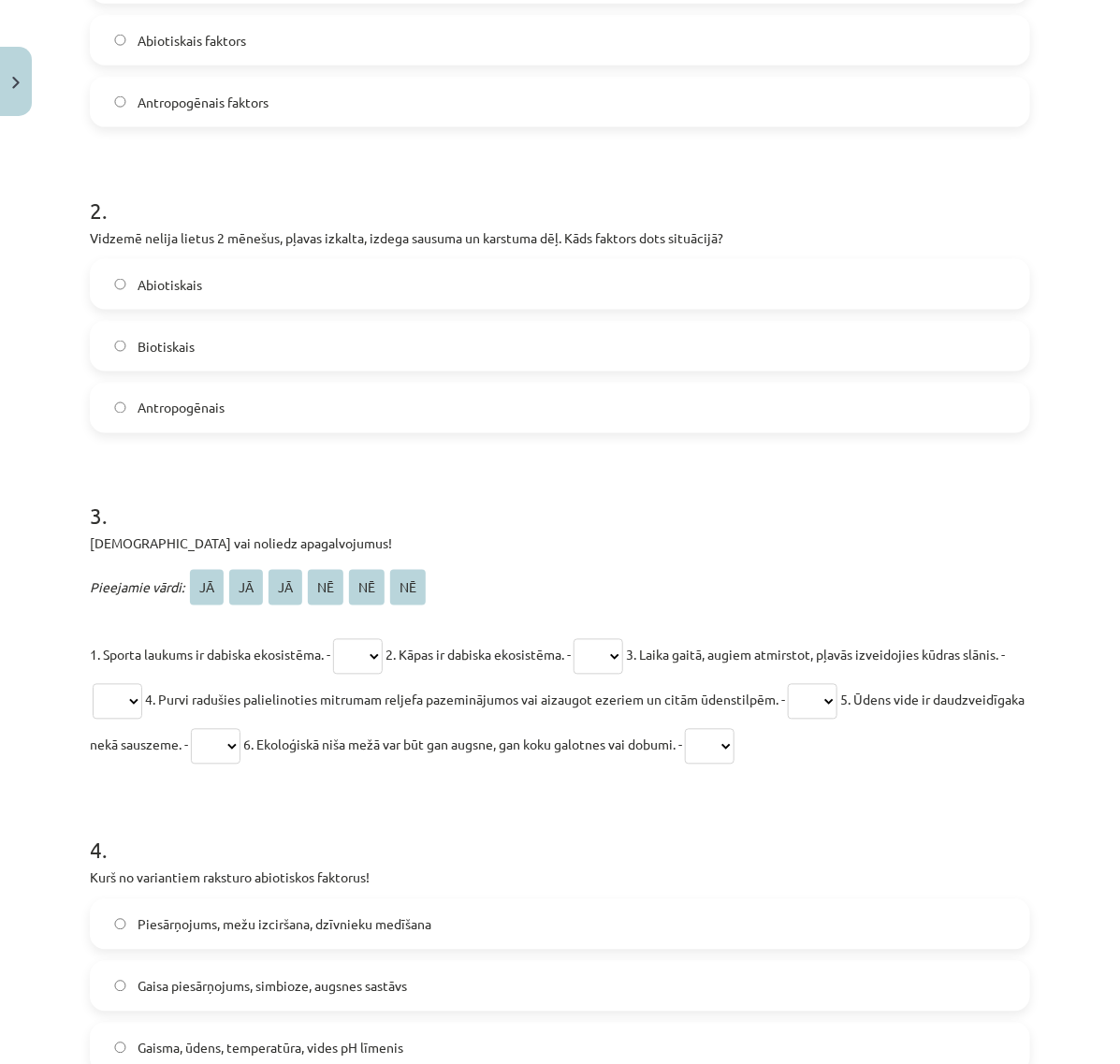
scroll to position [623, 0]
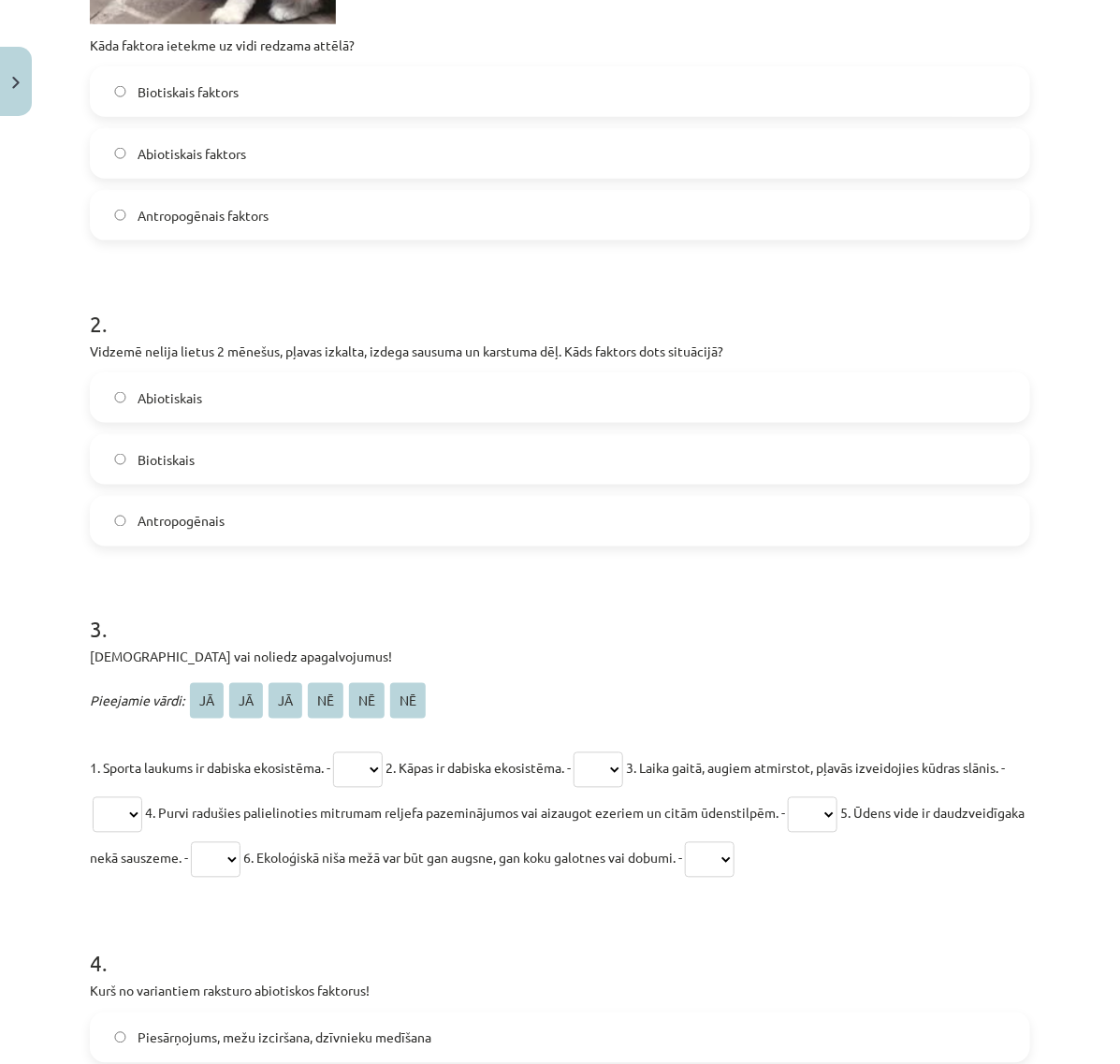
click at [218, 409] on label "Abiotiskais" at bounding box center [559, 398] width 936 height 47
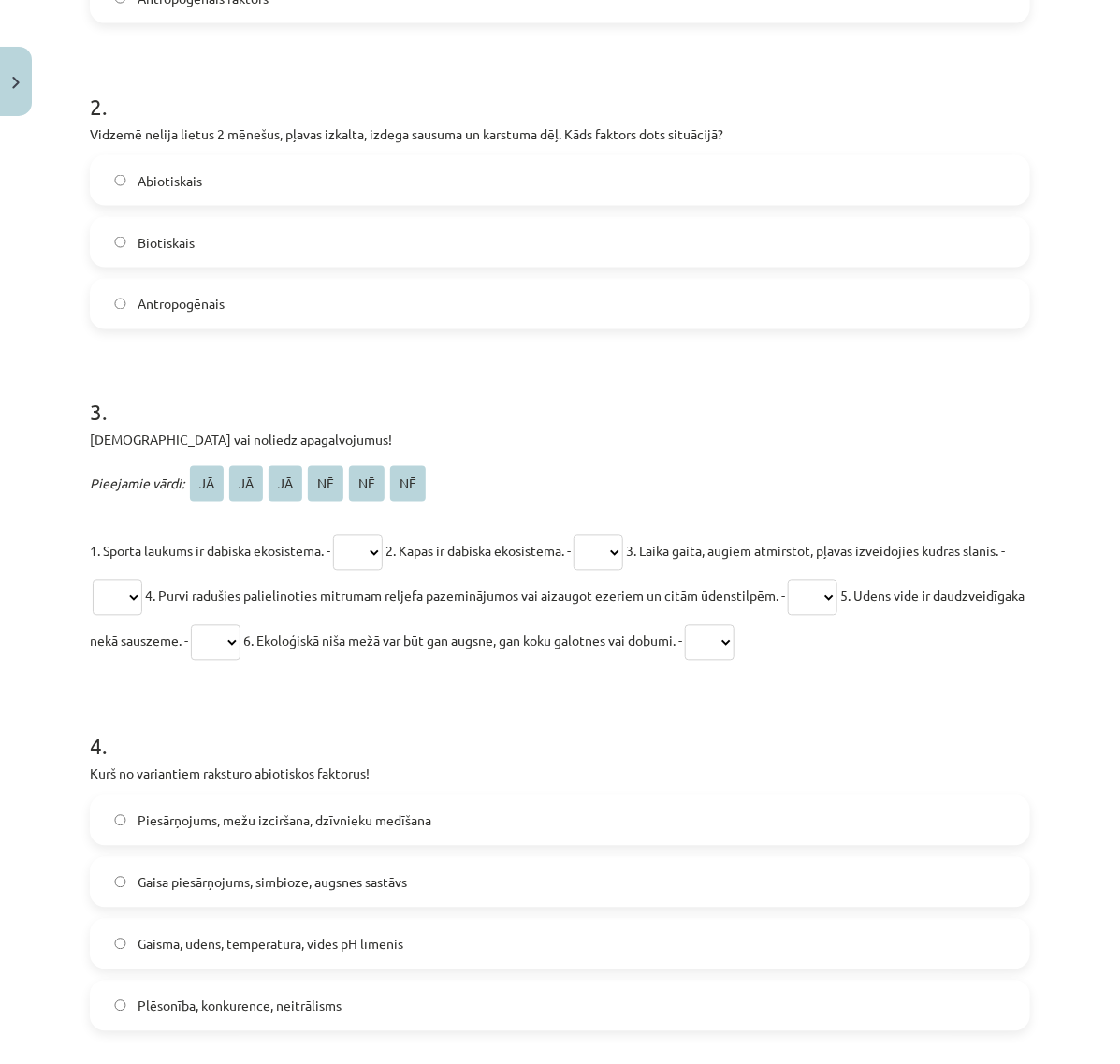
scroll to position [935, 0]
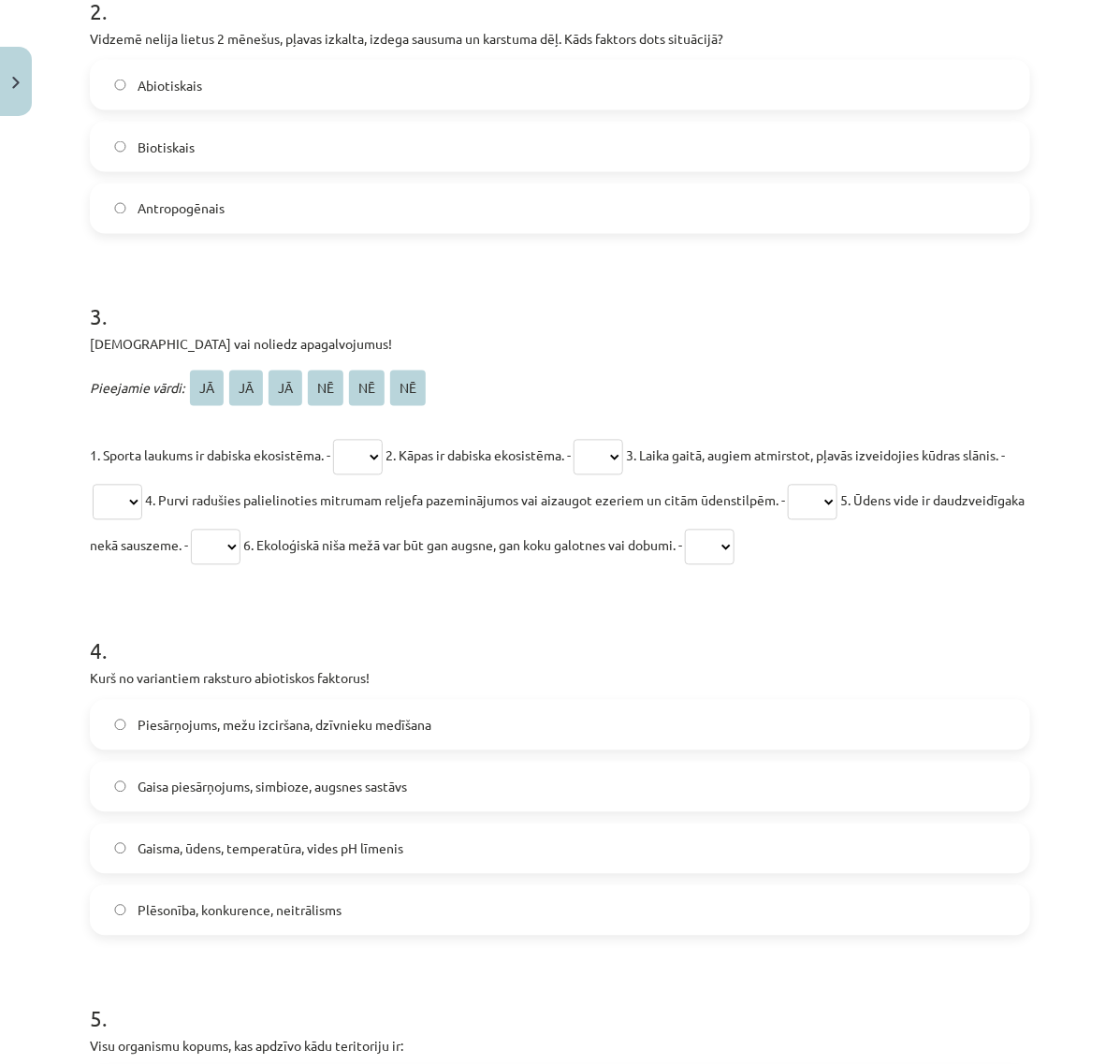
click at [321, 387] on span "NĒ" at bounding box center [326, 388] width 35 height 35
click at [375, 461] on select "** ** ** ** ** **" at bounding box center [357, 458] width 49 height 35
select select "**"
click at [341, 440] on select "** ** ** ** ** **" at bounding box center [357, 458] width 49 height 35
click at [620, 455] on select "** ** ** ** ** **" at bounding box center [598, 458] width 49 height 35
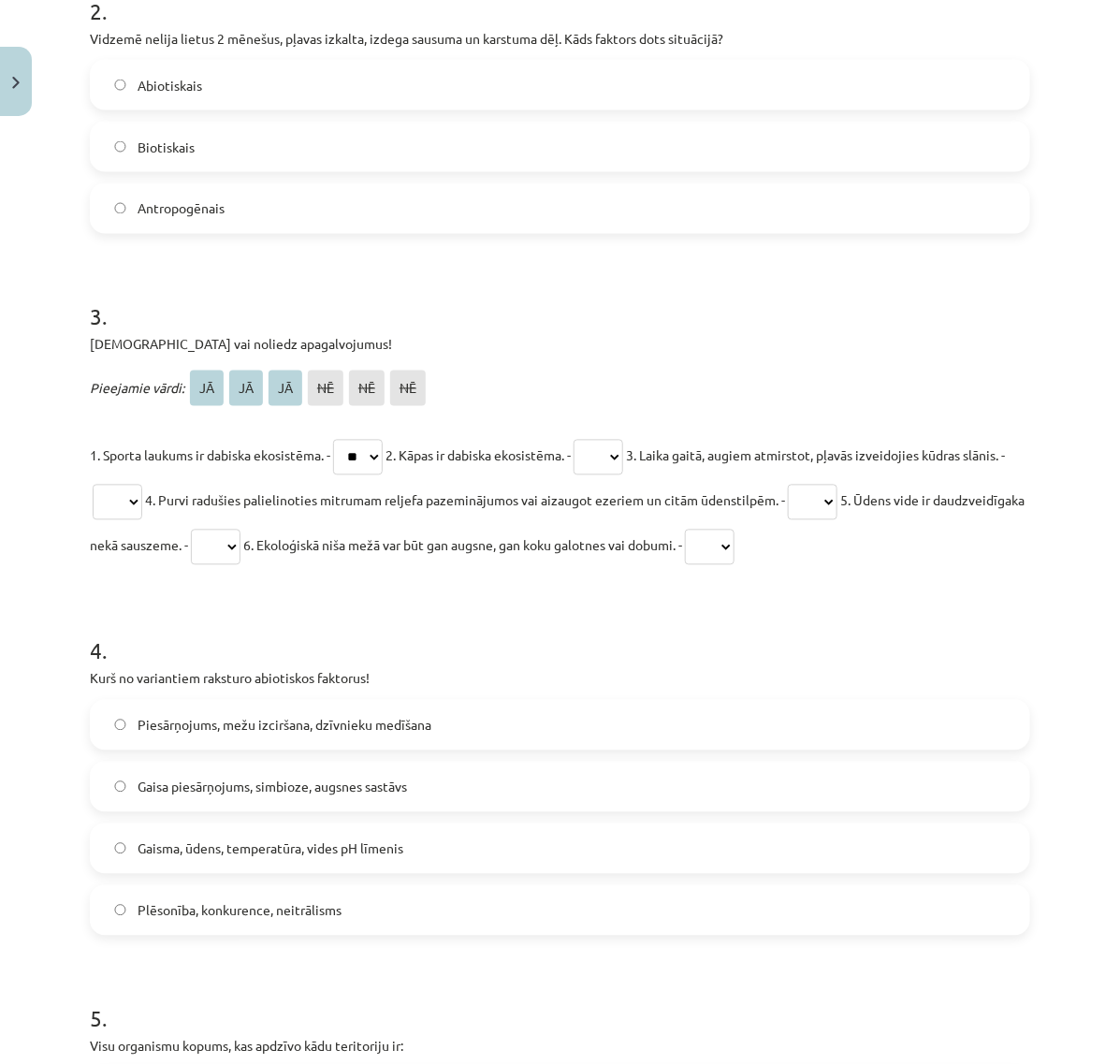
select select "**"
click at [600, 440] on select "** ** ** ** ** **" at bounding box center [598, 458] width 49 height 35
click at [142, 502] on select "** ** ** ** ** **" at bounding box center [117, 502] width 49 height 35
select select "**"
click at [139, 484] on select "** ** ** ** ** **" at bounding box center [117, 502] width 49 height 35
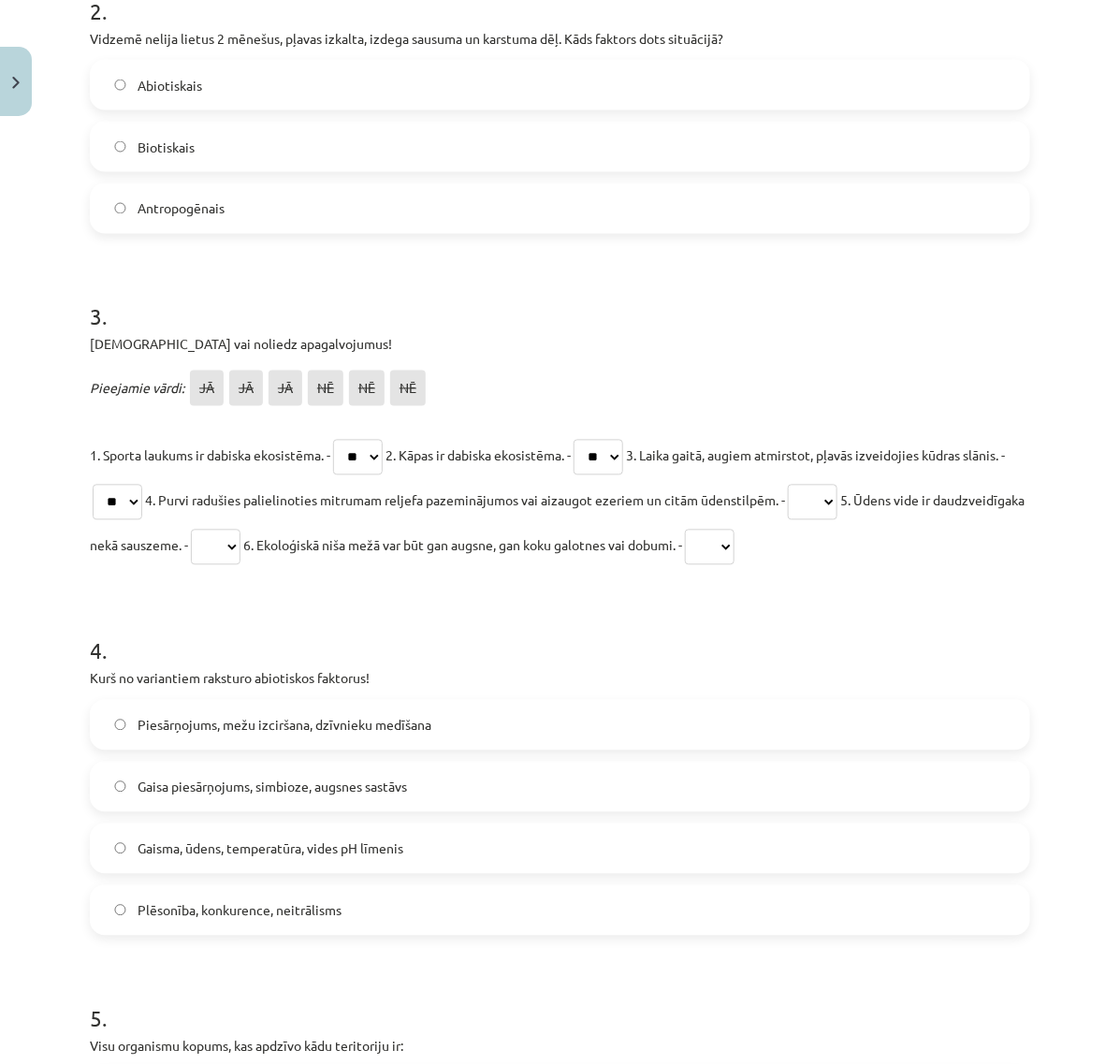
click at [838, 501] on select "** ** ** ** ** **" at bounding box center [812, 502] width 49 height 35
select select "**"
click at [838, 484] on select "** ** ** ** ** **" at bounding box center [812, 502] width 49 height 35
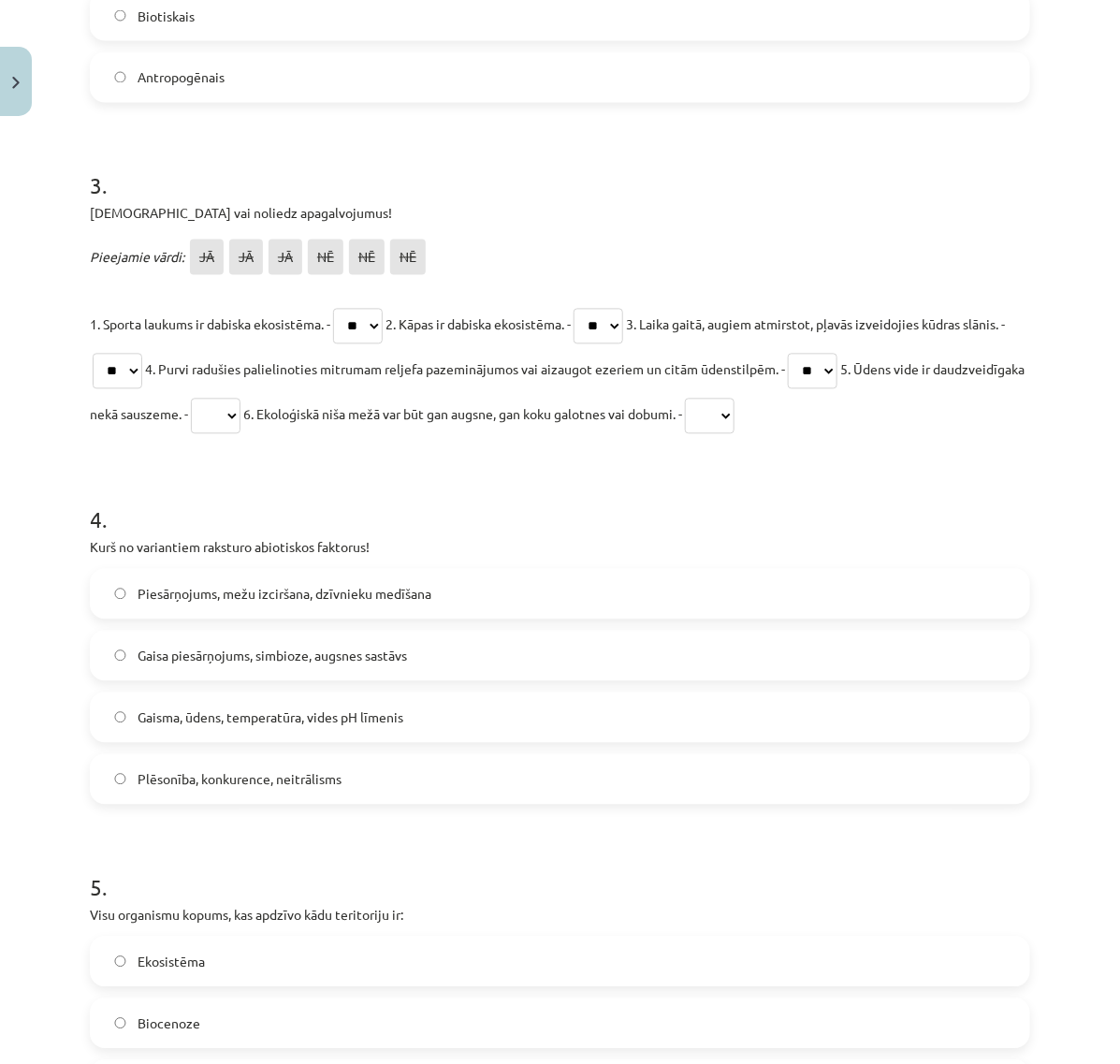
scroll to position [1091, 0]
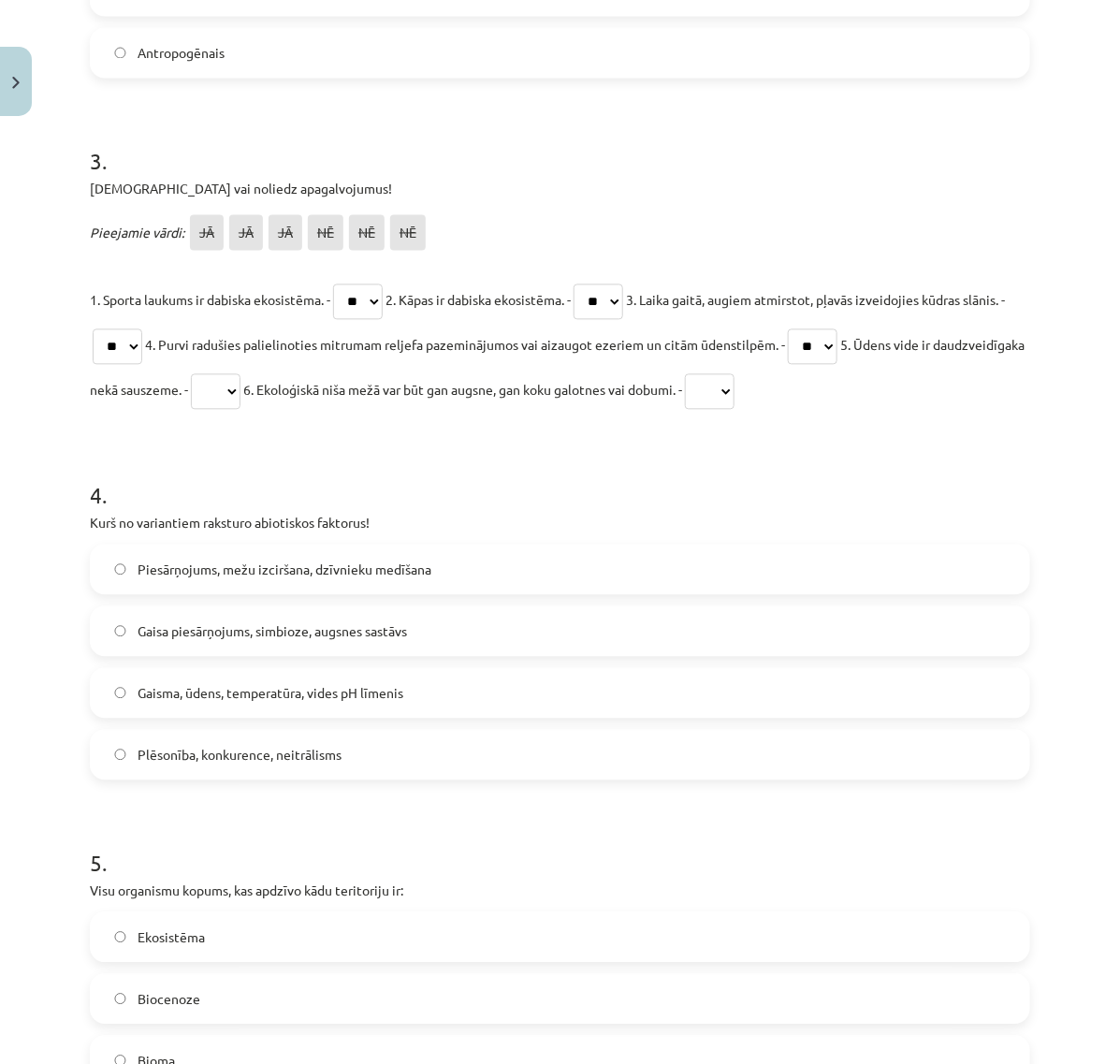
click at [240, 384] on select "** ** ** ** ** **" at bounding box center [216, 392] width 49 height 35
select select "**"
click at [240, 374] on select "** ** ** ** ** **" at bounding box center [216, 392] width 49 height 35
click at [734, 390] on select "** ** ** ** ** **" at bounding box center [710, 392] width 49 height 35
select select "**"
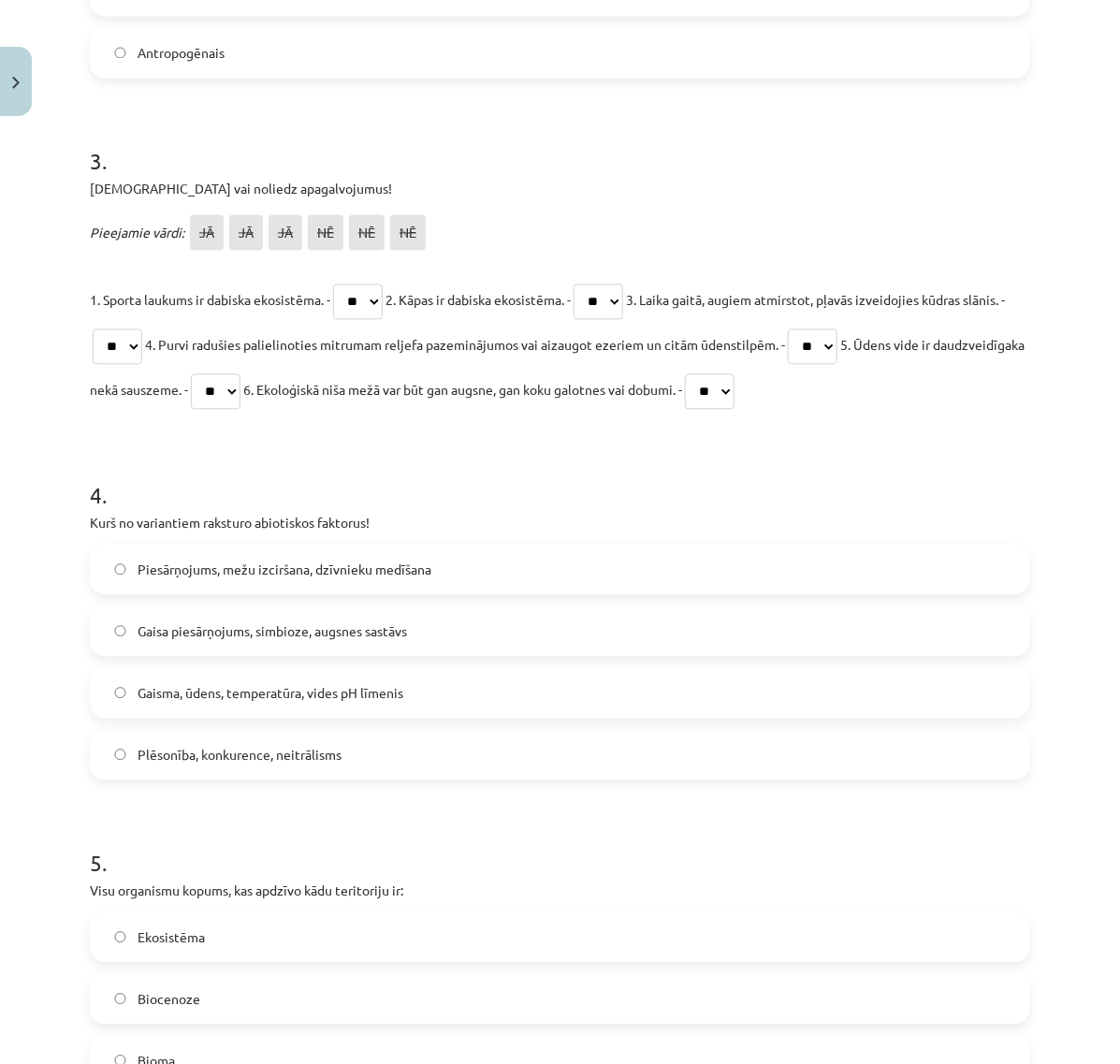
click at [734, 374] on select "** ** ** ** ** **" at bounding box center [710, 392] width 49 height 35
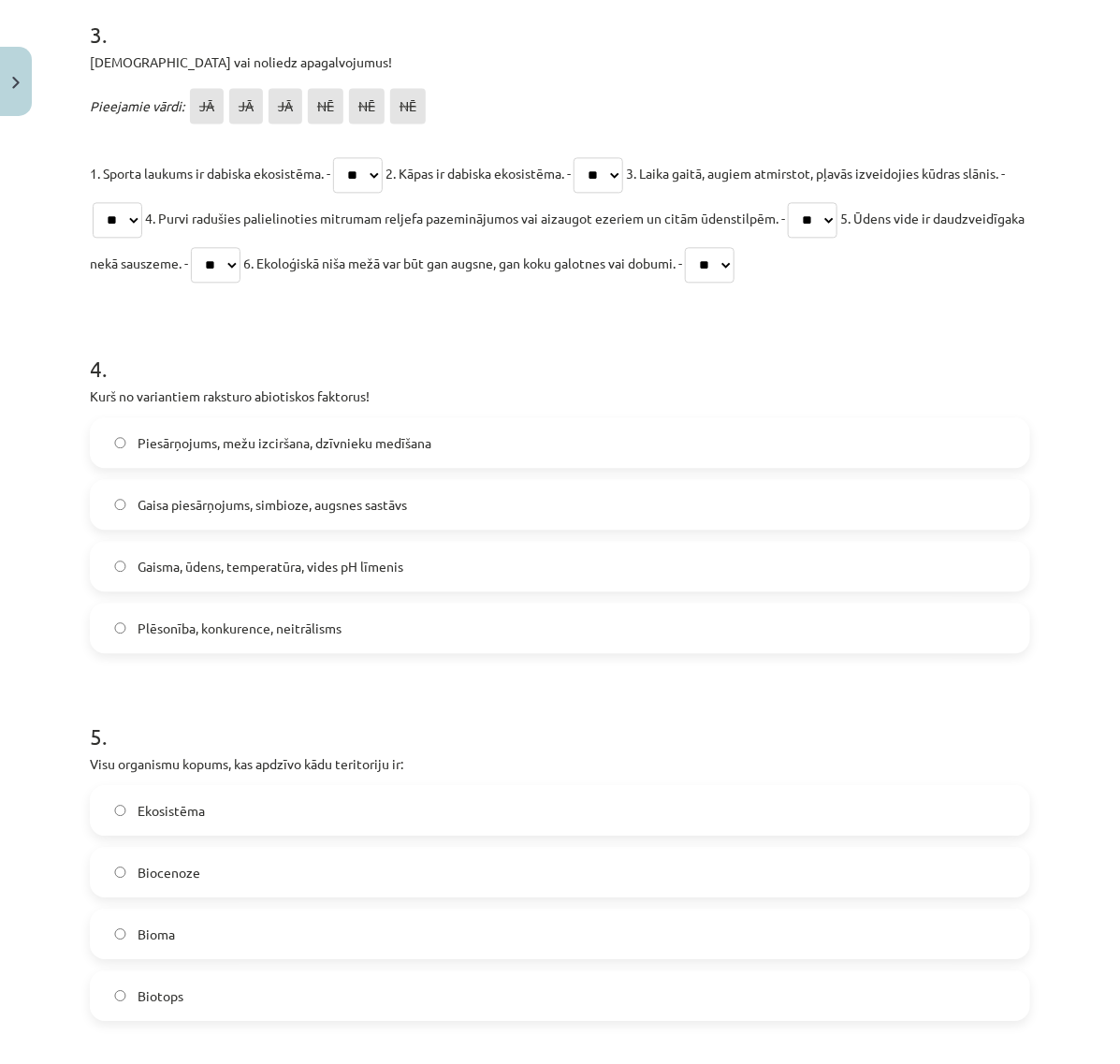
scroll to position [1247, 0]
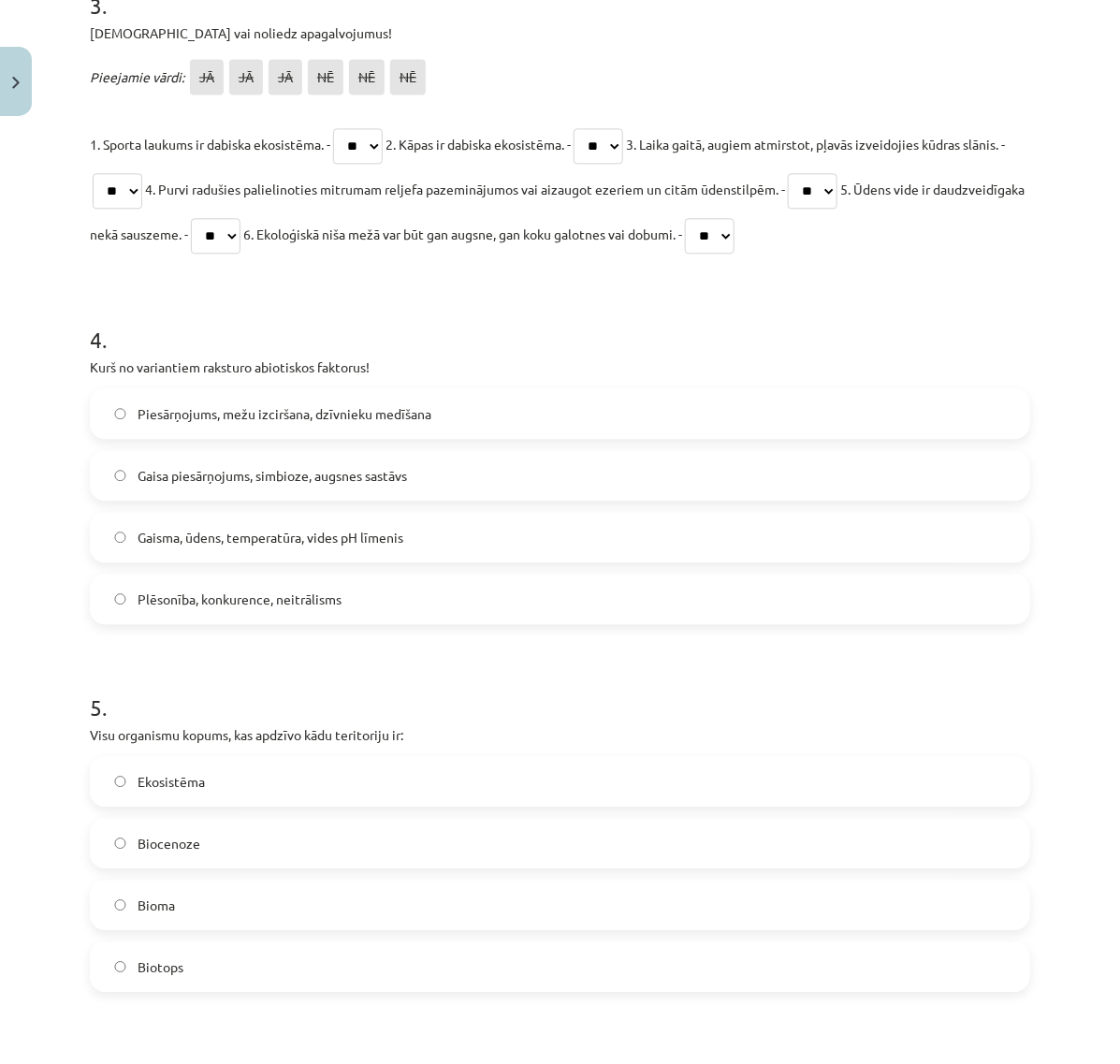
click at [216, 536] on span "Gaisma, ūdens, temperatūra, vides pH līmenis" at bounding box center [271, 537] width 266 height 20
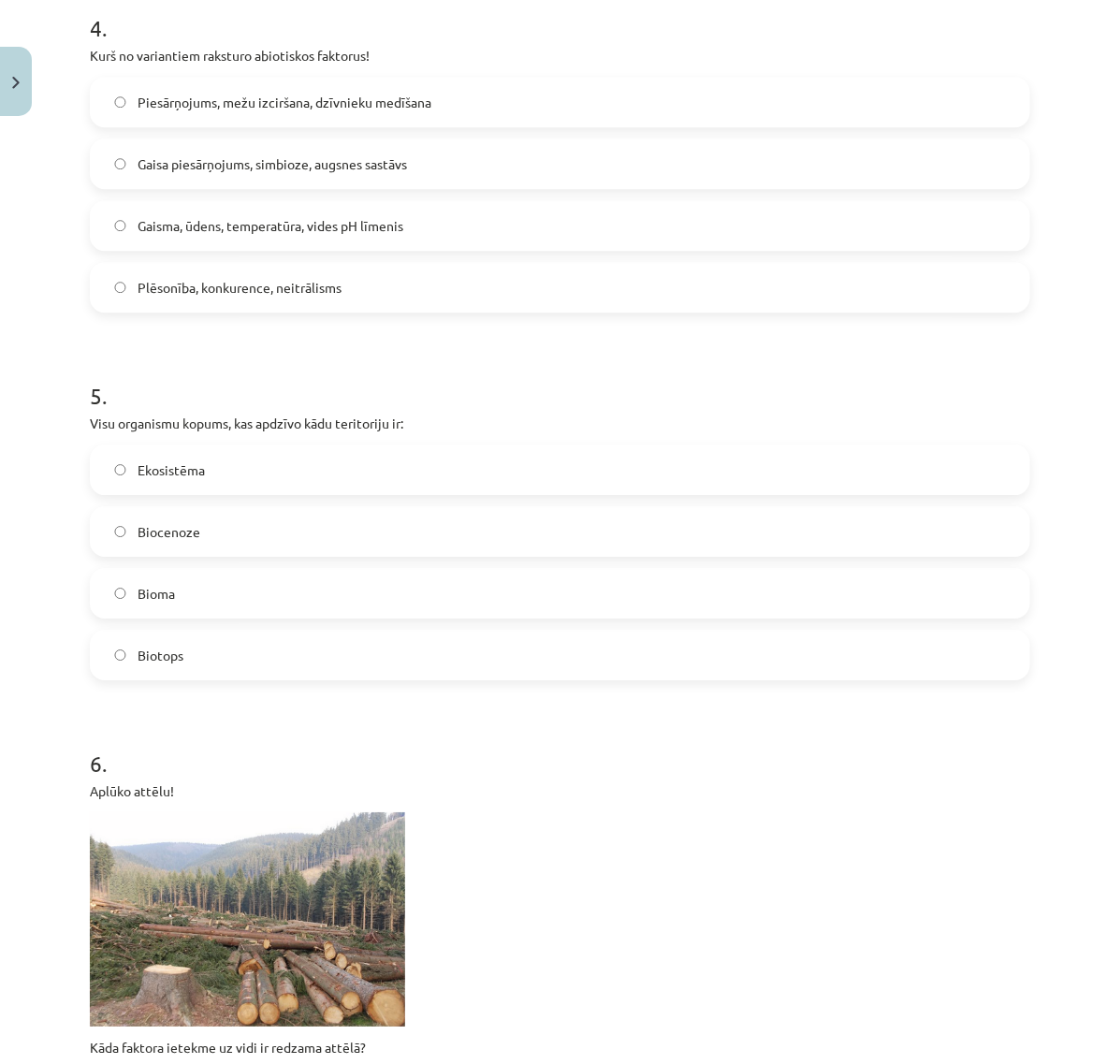
click at [226, 530] on label "Biocenoze" at bounding box center [559, 532] width 936 height 47
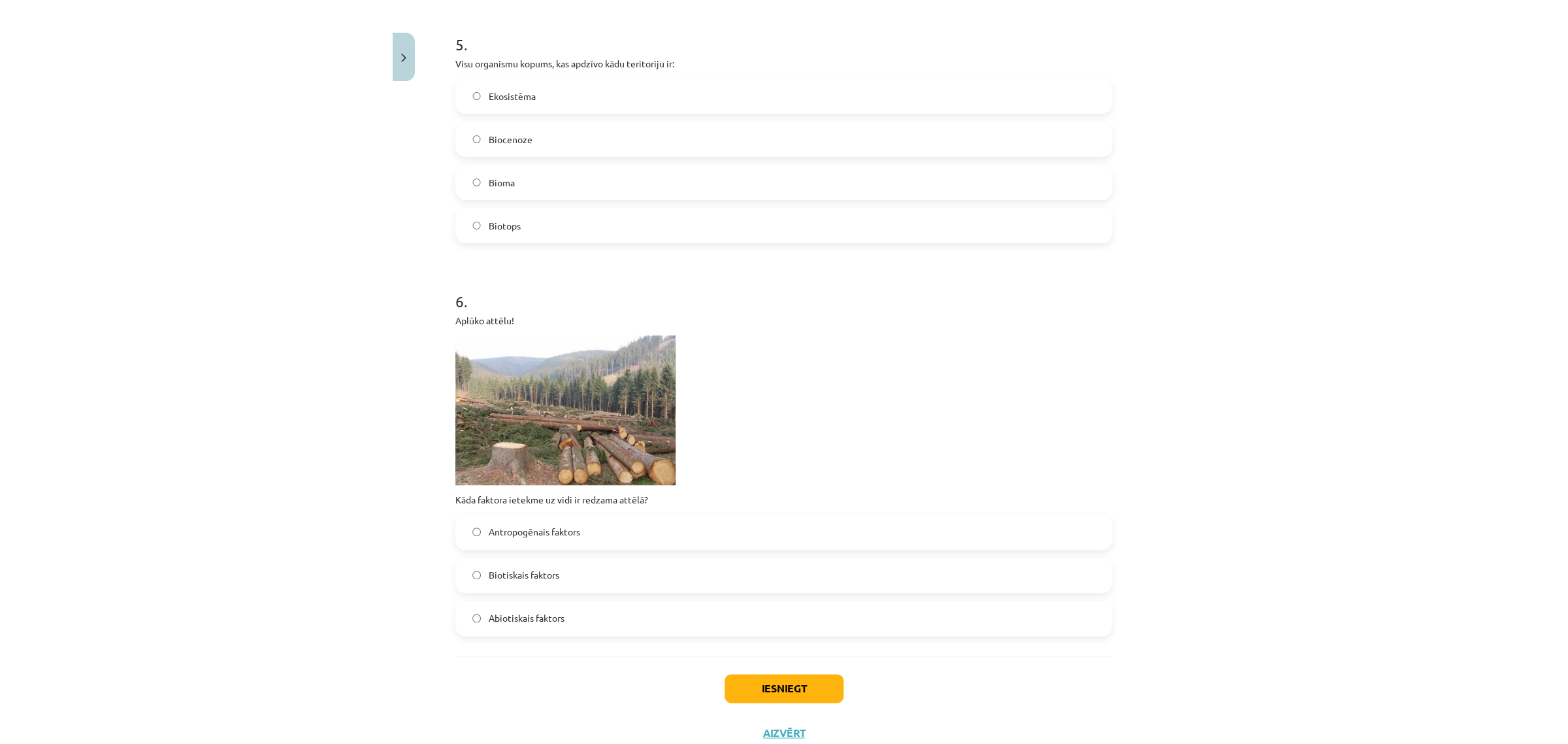
scroll to position [1365, 0]
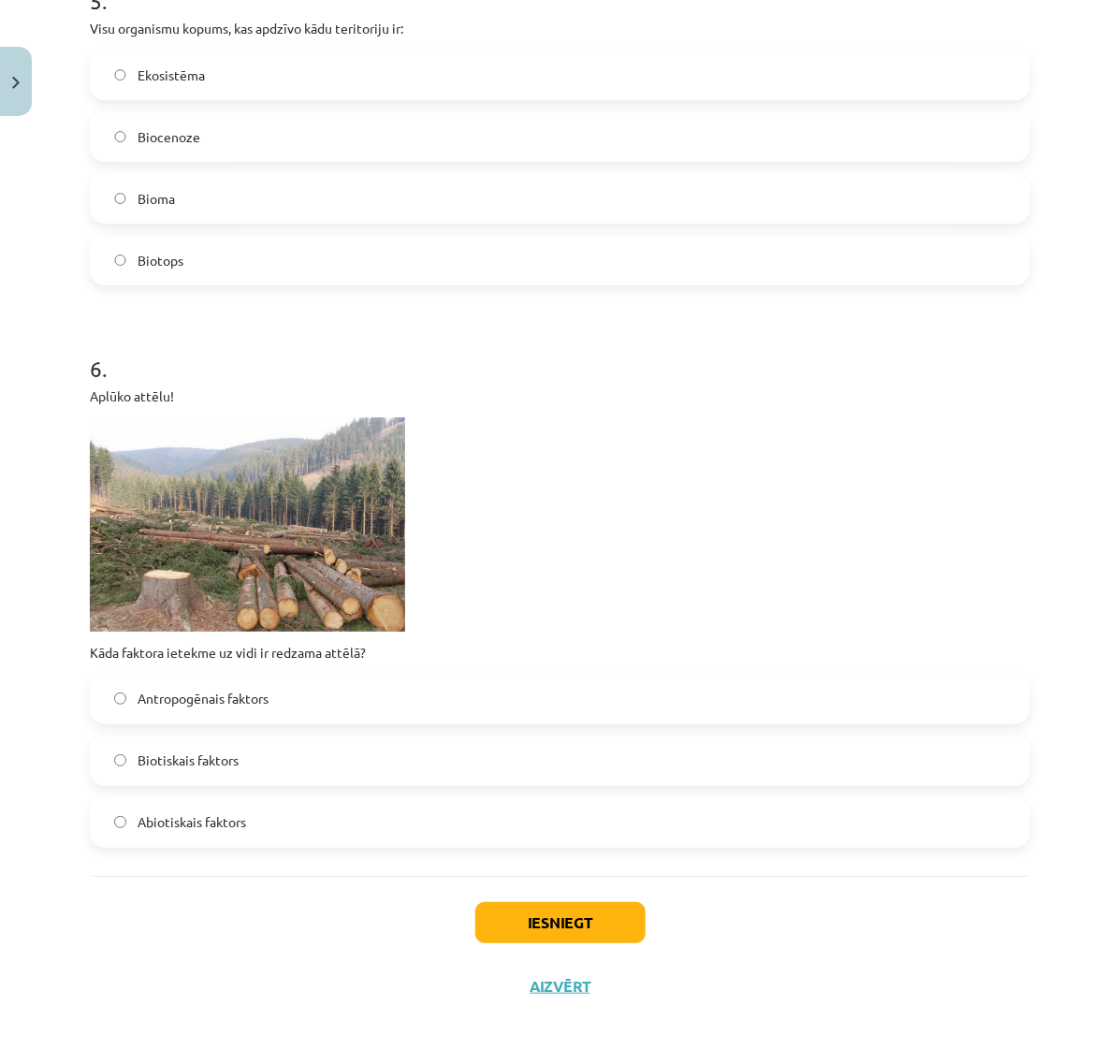
click at [156, 756] on span "Biotiskais faktors" at bounding box center [188, 760] width 101 height 20
click at [508, 916] on button "Iesniegt" at bounding box center [560, 922] width 170 height 41
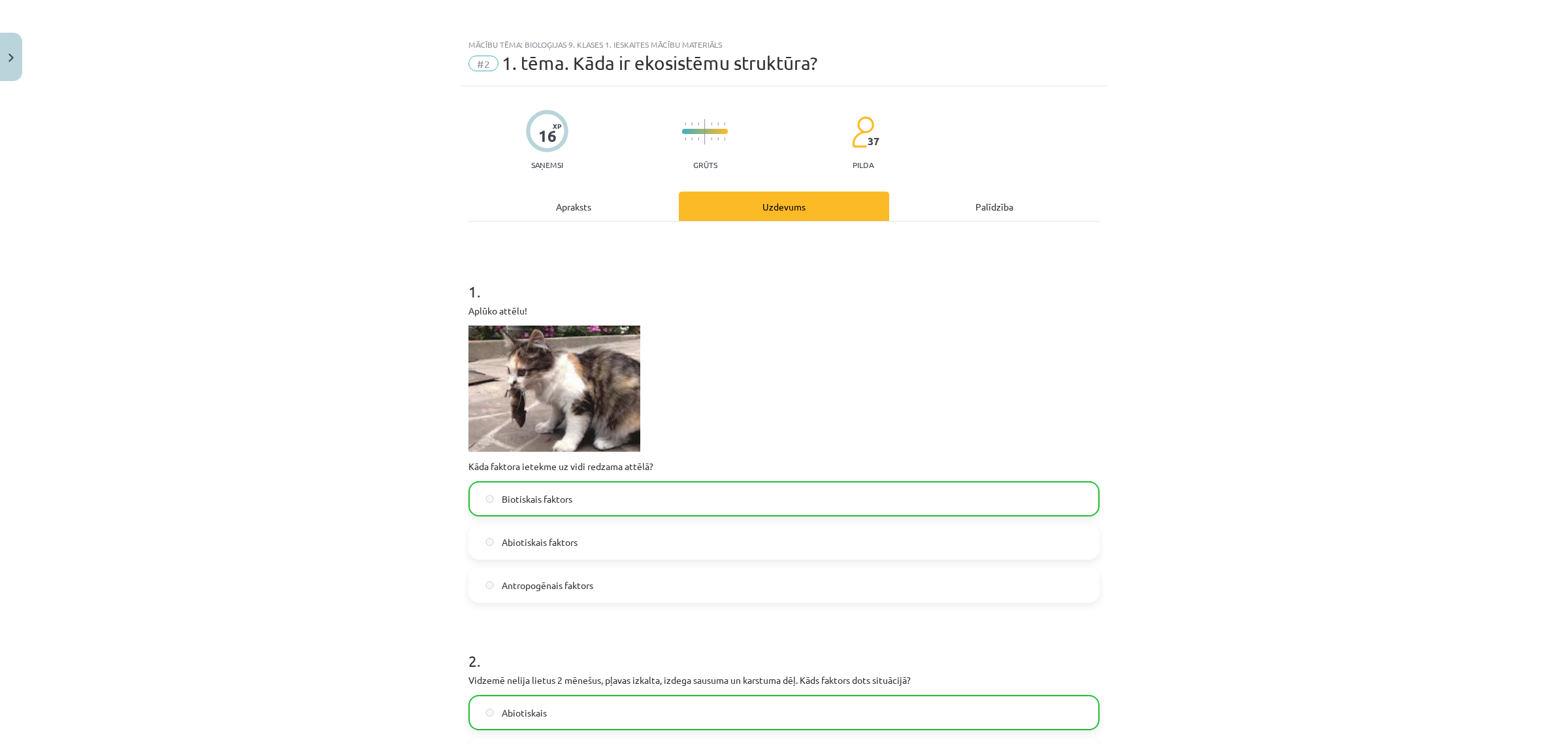
scroll to position [0, 0]
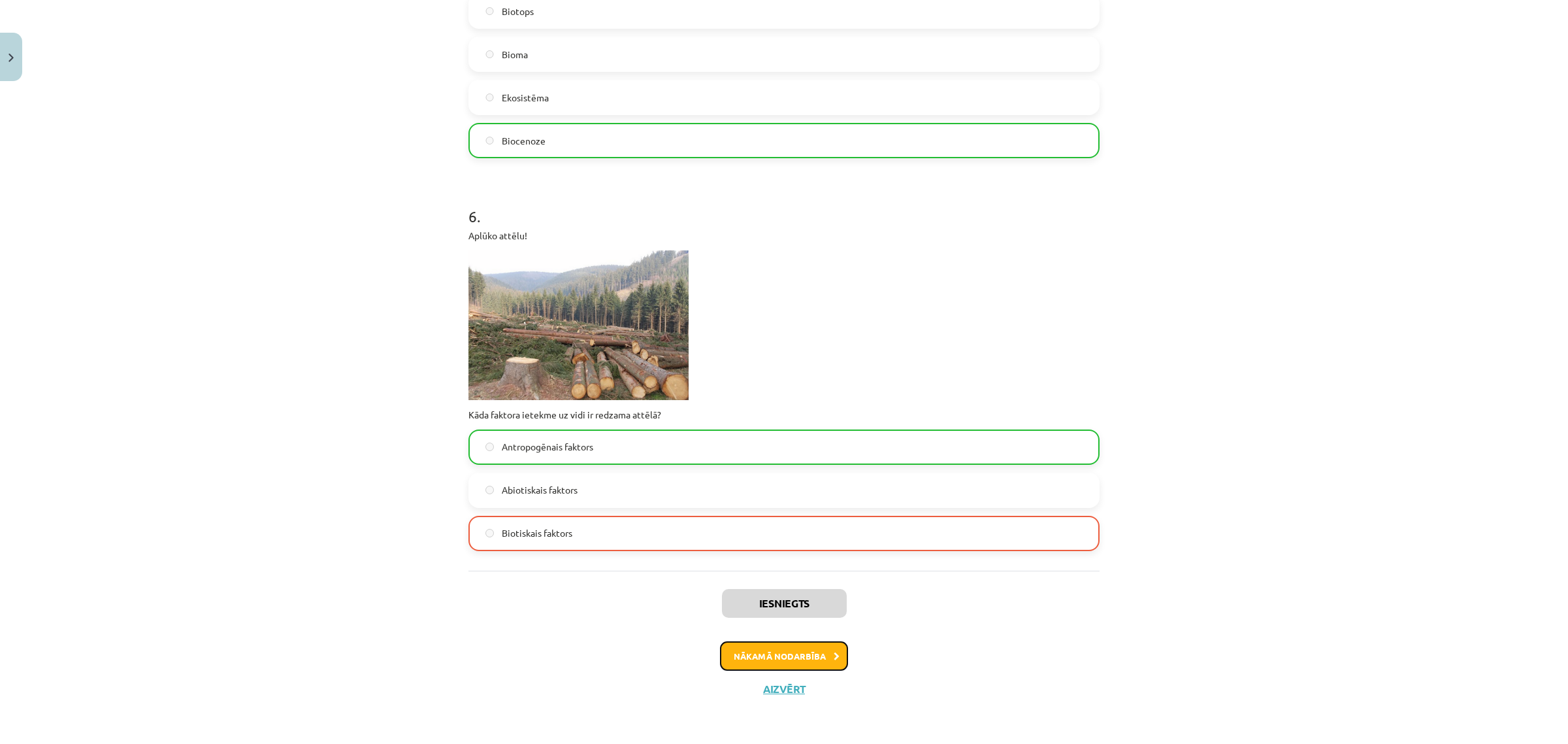
click at [798, 659] on button "Nākamā nodarbība" at bounding box center [784, 656] width 128 height 30
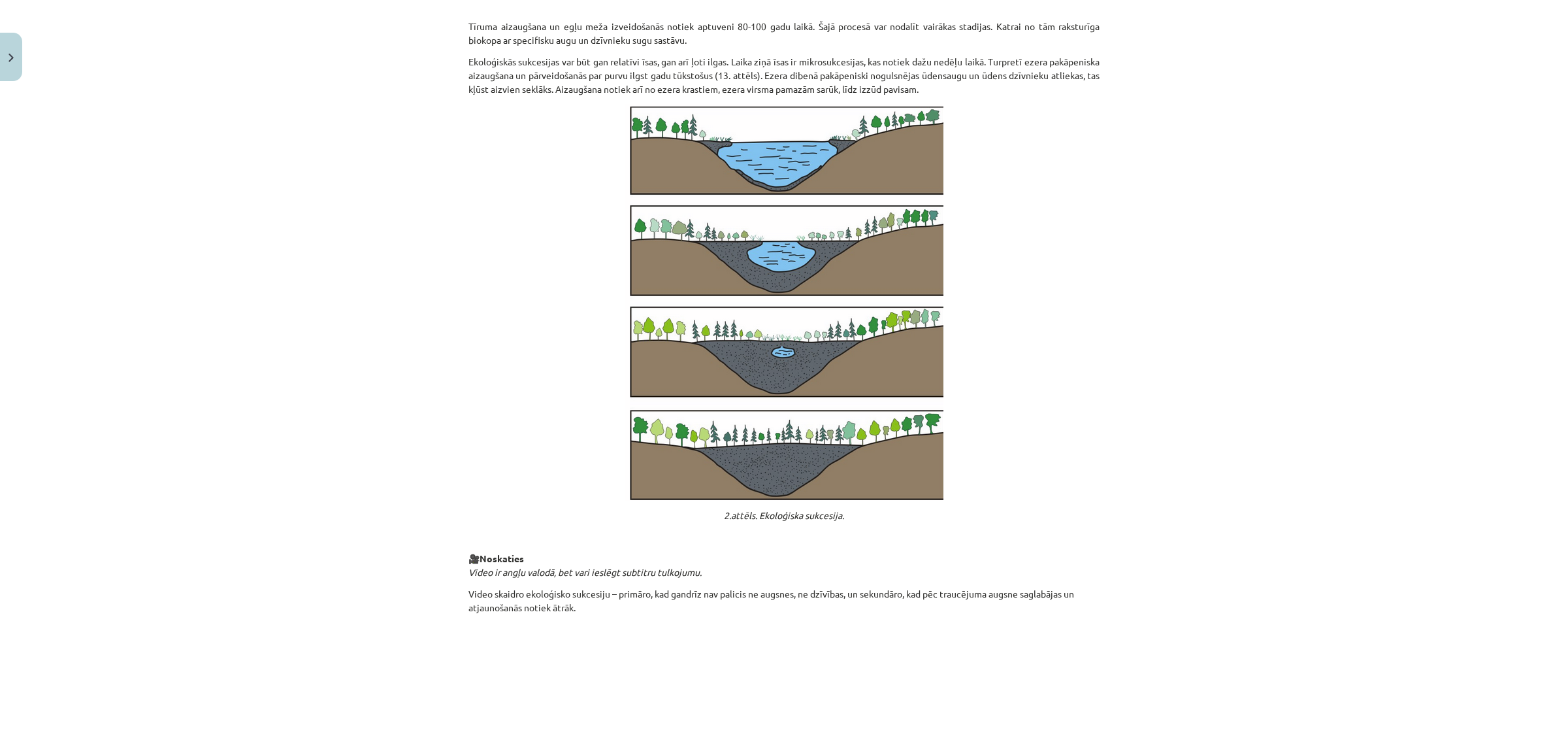
scroll to position [1117, 0]
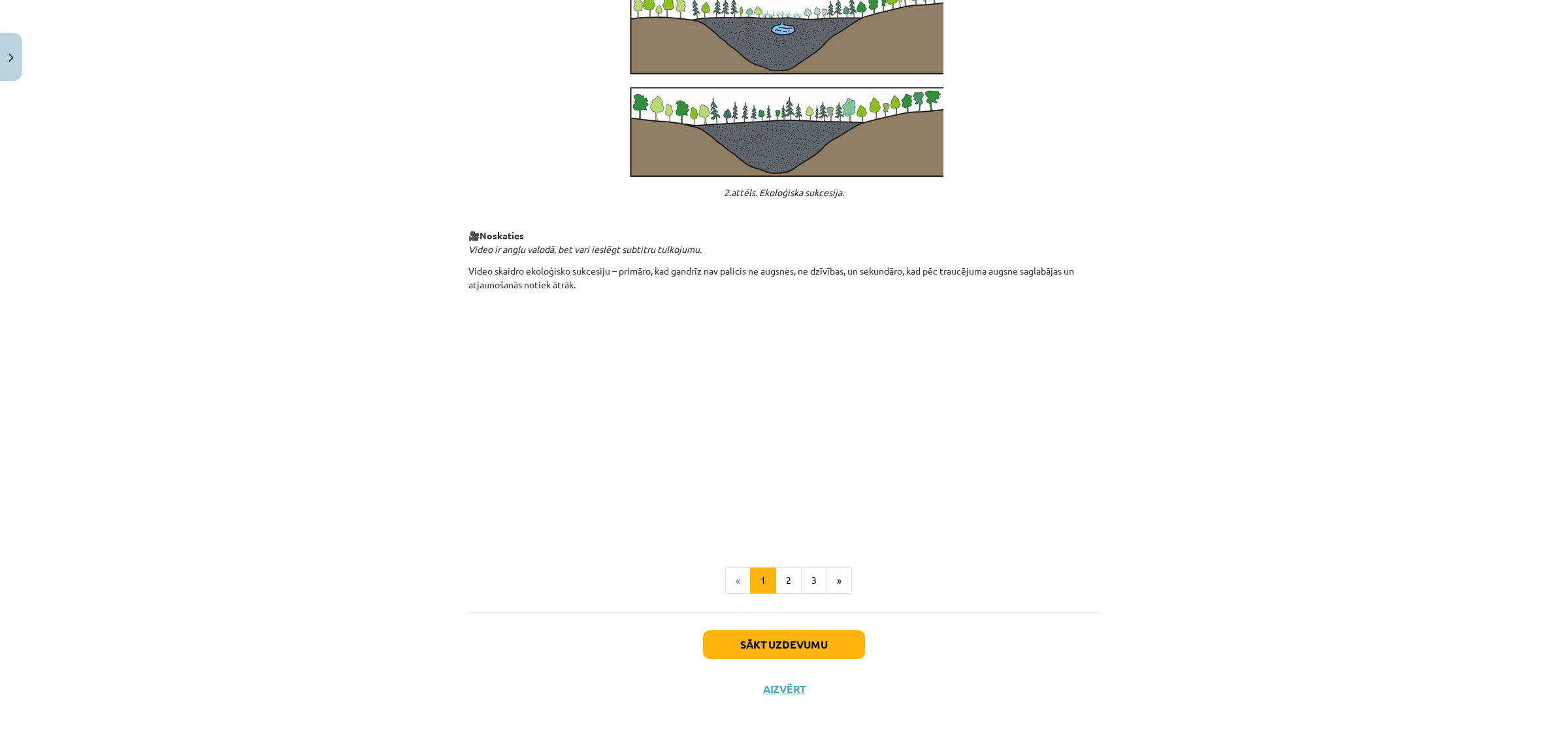
click at [725, 587] on li "«" at bounding box center [738, 580] width 25 height 26
click at [738, 582] on li "«" at bounding box center [738, 580] width 25 height 26
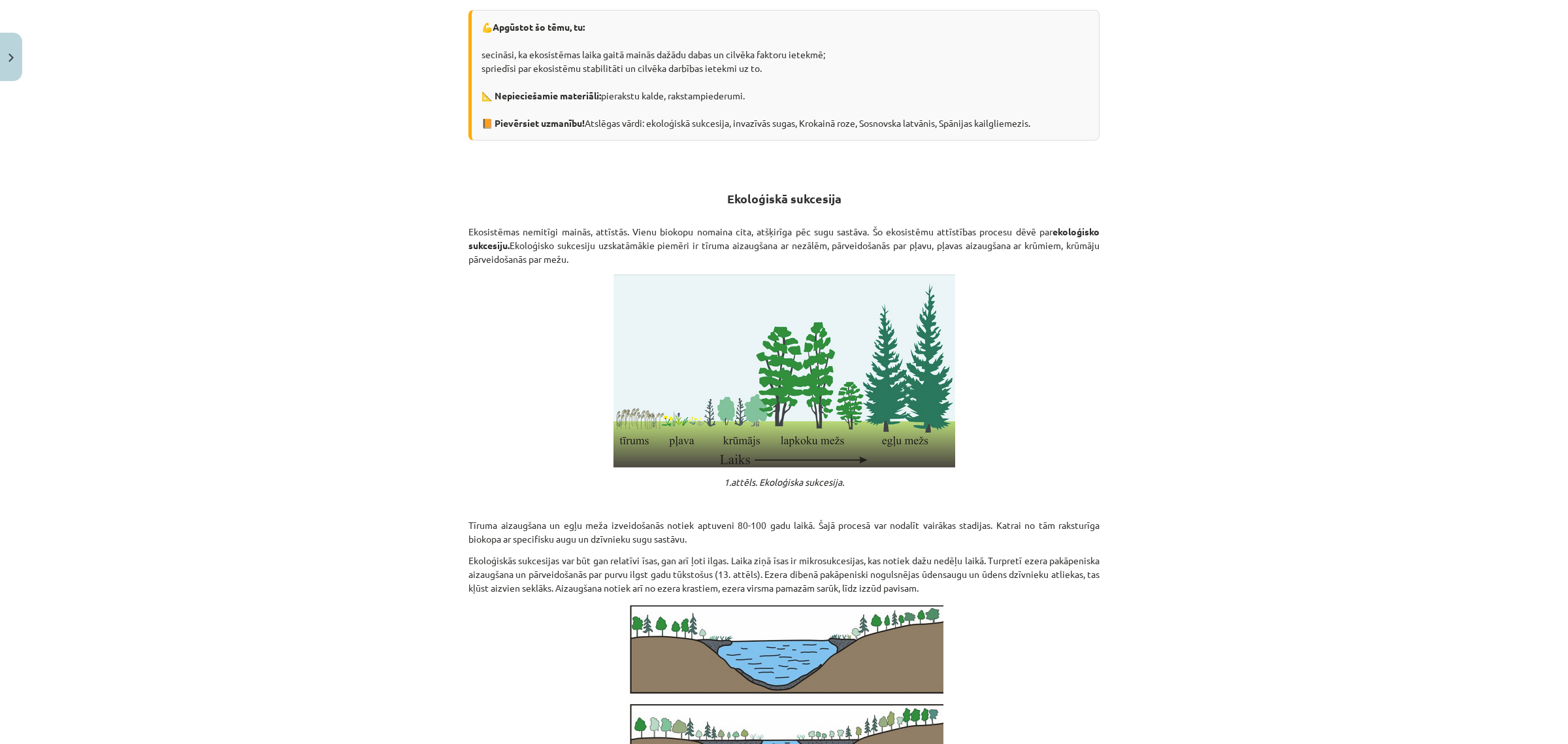
scroll to position [0, 0]
